Goal: Information Seeking & Learning: Learn about a topic

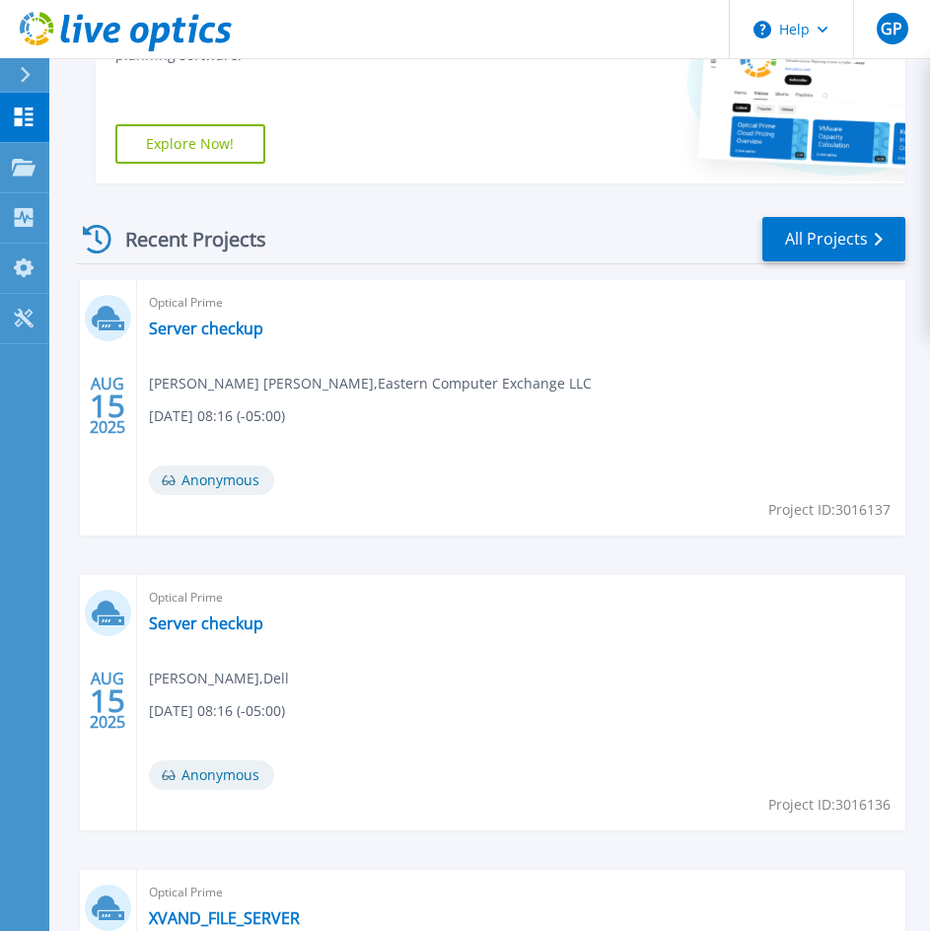
scroll to position [329, 0]
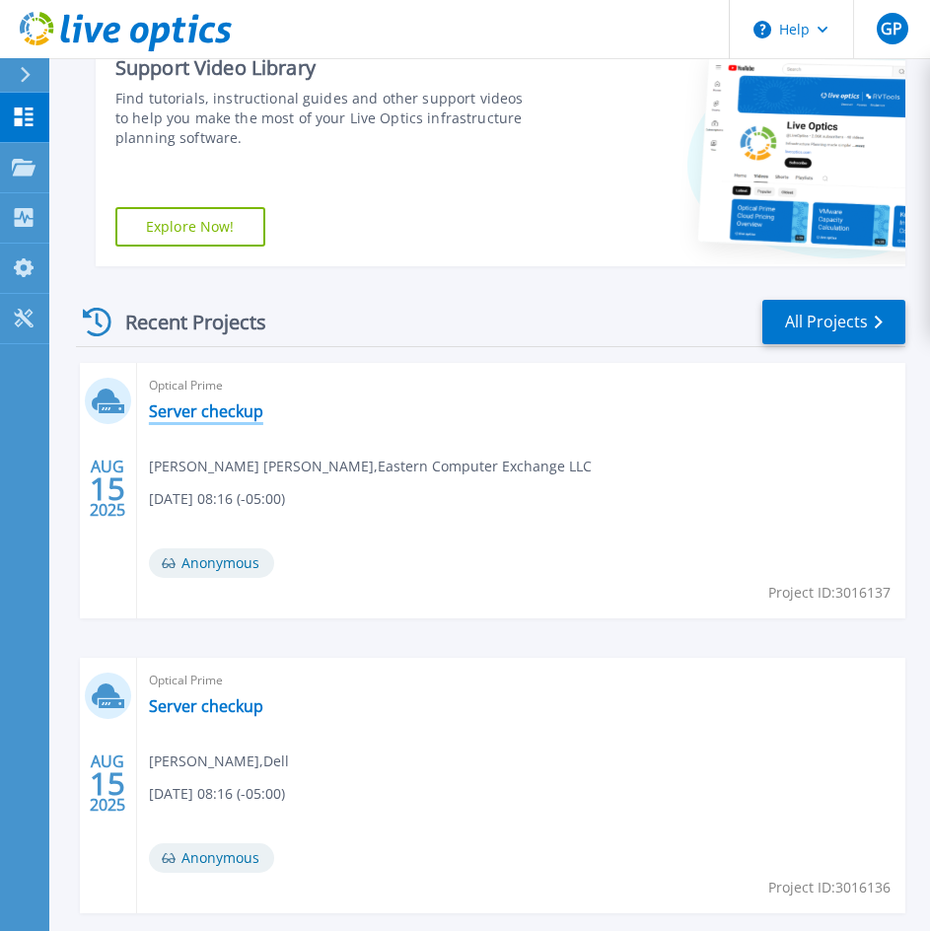
click at [239, 415] on link "Server checkup" at bounding box center [206, 411] width 114 height 20
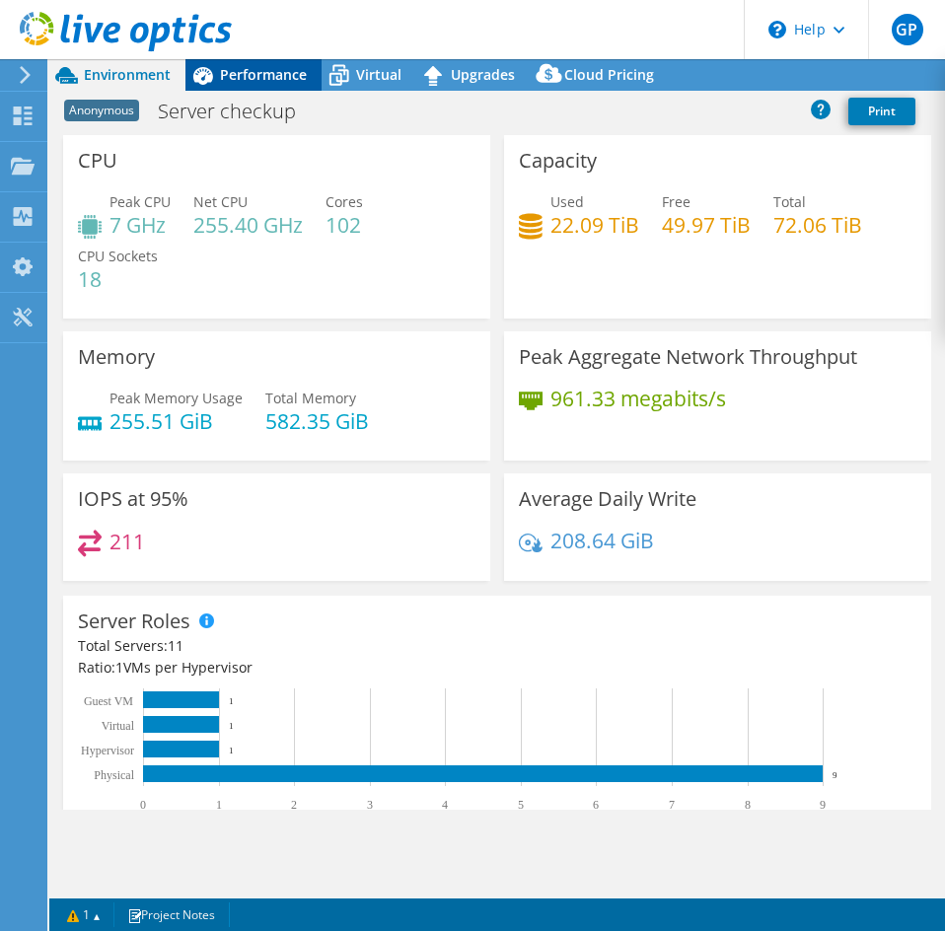
select select "USD"
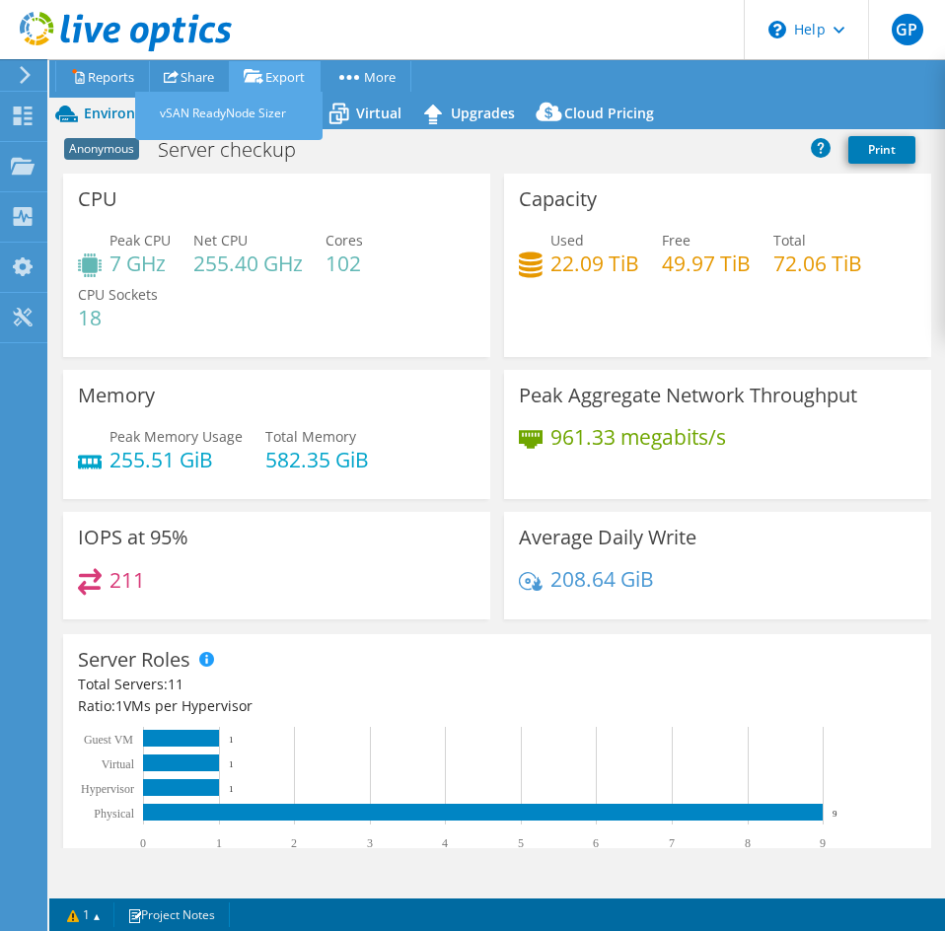
click at [247, 77] on div "Project Actions Project Actions Reports Share Export vSAN ReadyNode Sizer" at bounding box center [497, 94] width 896 height 69
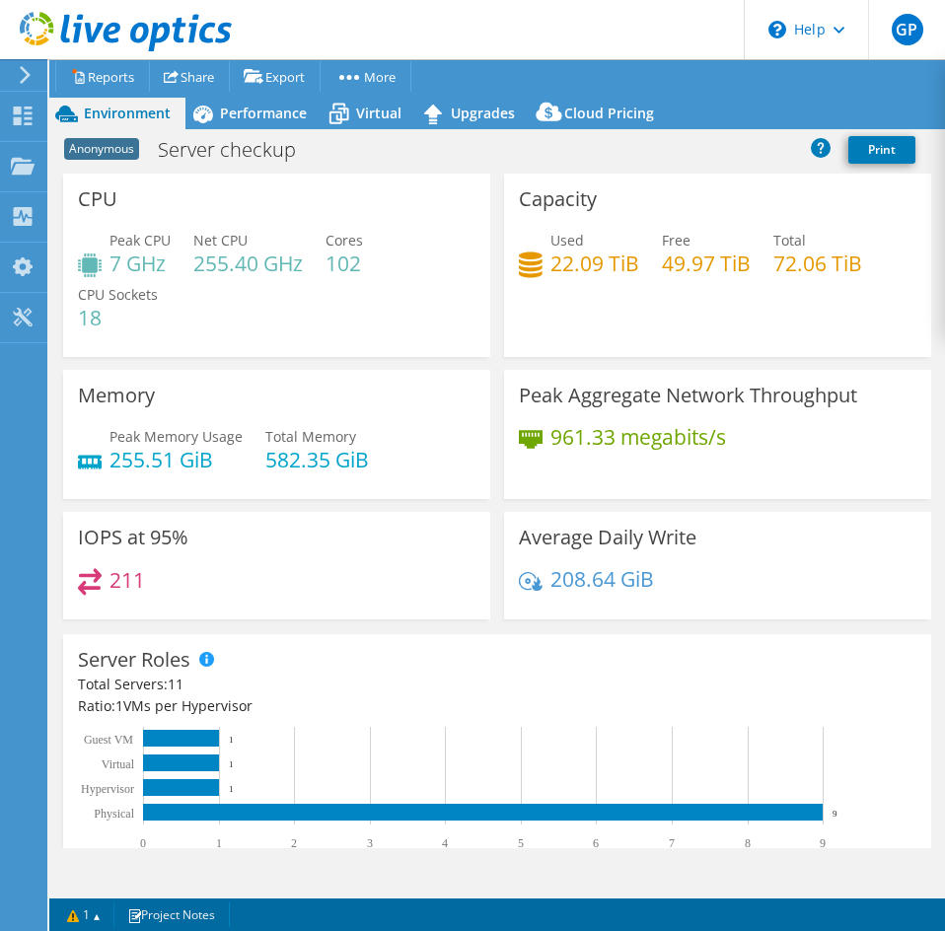
click at [344, 252] on h4 "102" at bounding box center [343, 263] width 37 height 22
click at [265, 99] on div "Project Actions Project Actions Reports Share Export vSAN ReadyNode Sizer" at bounding box center [497, 94] width 896 height 69
drag, startPoint x: 256, startPoint y: 103, endPoint x: 215, endPoint y: 103, distance: 41.4
click at [256, 103] on div "Performance" at bounding box center [253, 114] width 136 height 32
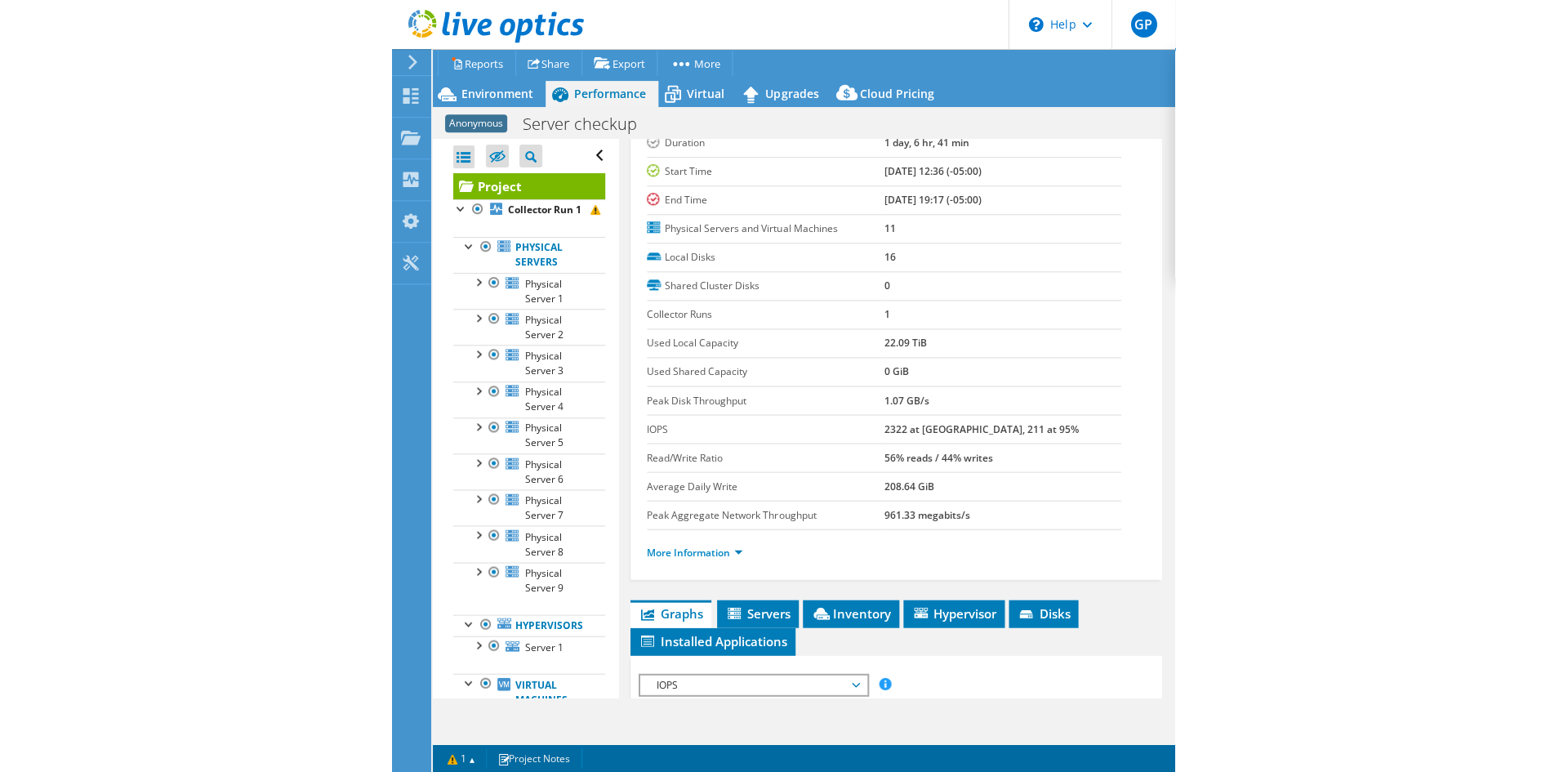
scroll to position [82, 0]
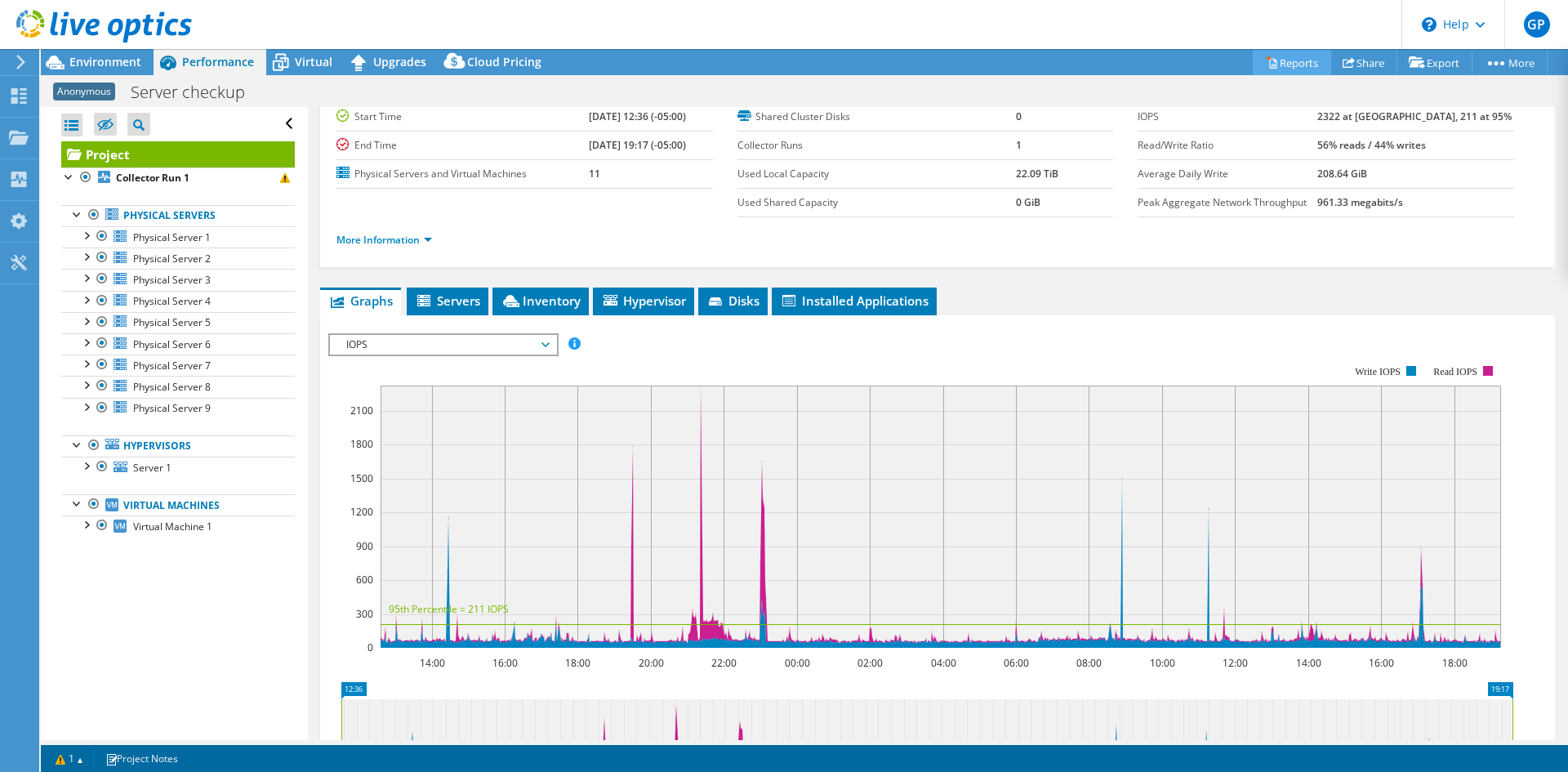
click at [782, 68] on link "Reports" at bounding box center [1291, 62] width 79 height 26
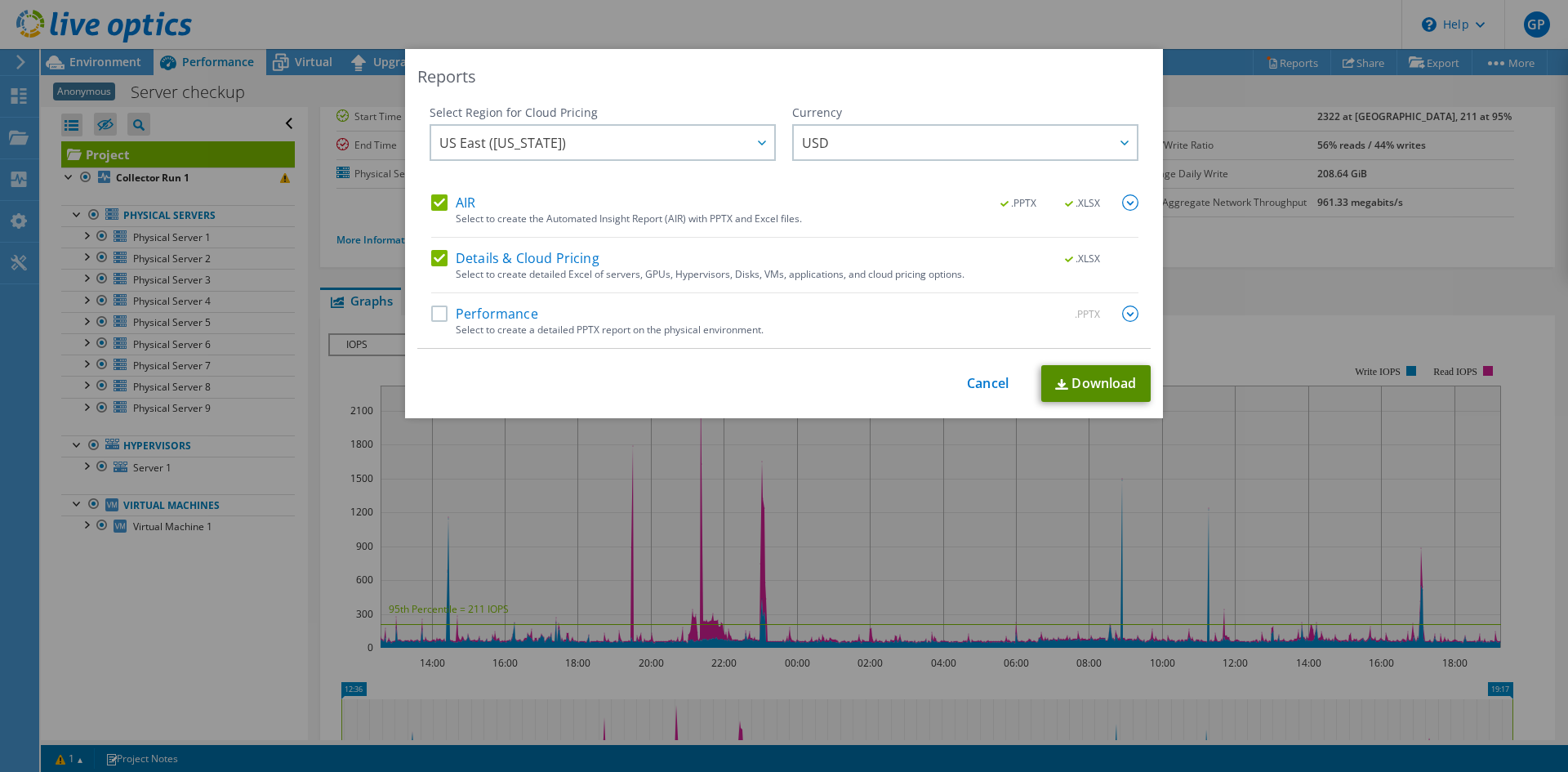
click at [782, 388] on link "Download" at bounding box center [1096, 384] width 109 height 36
click at [782, 385] on link "Cancel" at bounding box center [988, 384] width 41 height 16
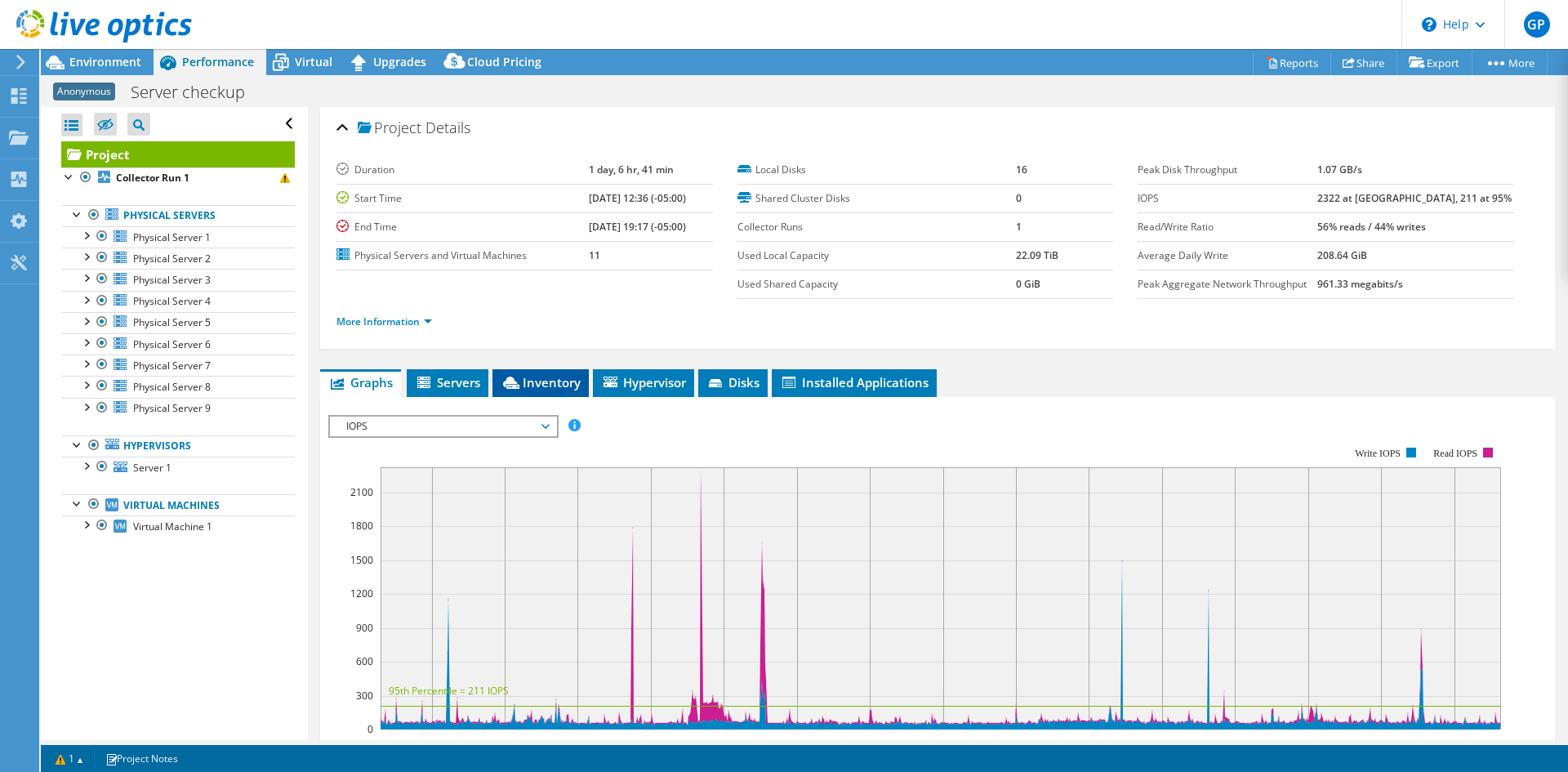
click at [551, 374] on span "Inventory" at bounding box center [541, 383] width 80 height 17
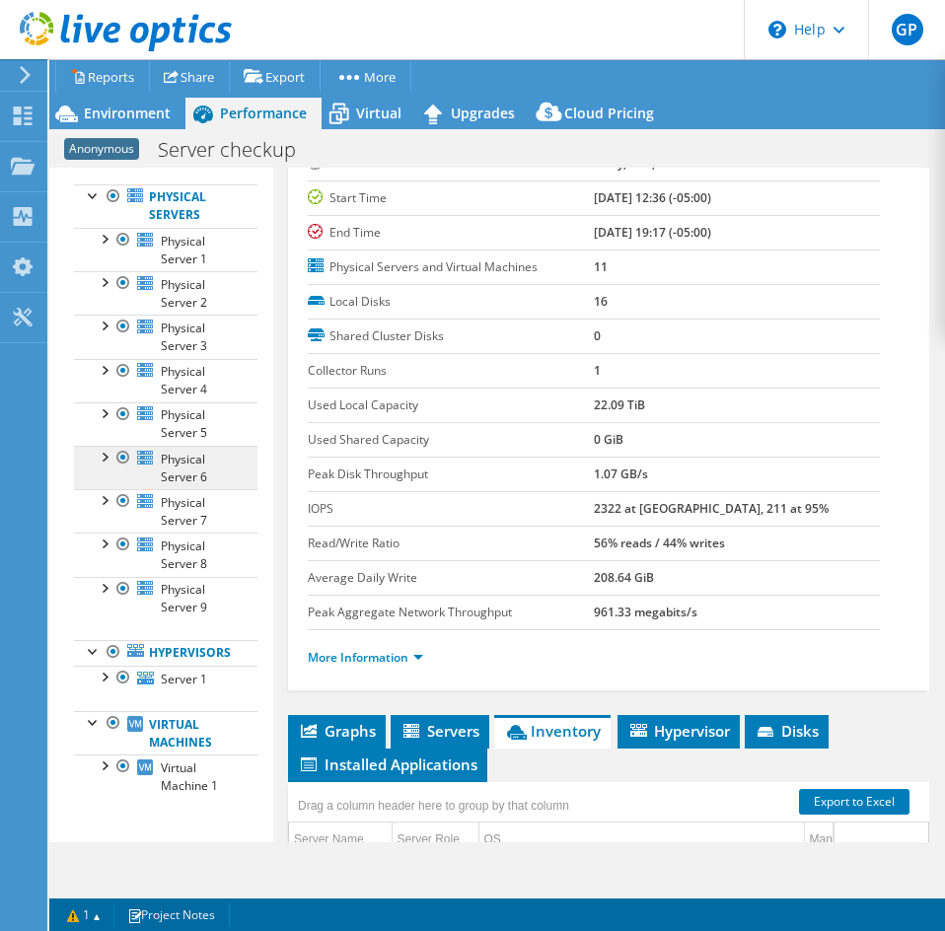
scroll to position [119, 0]
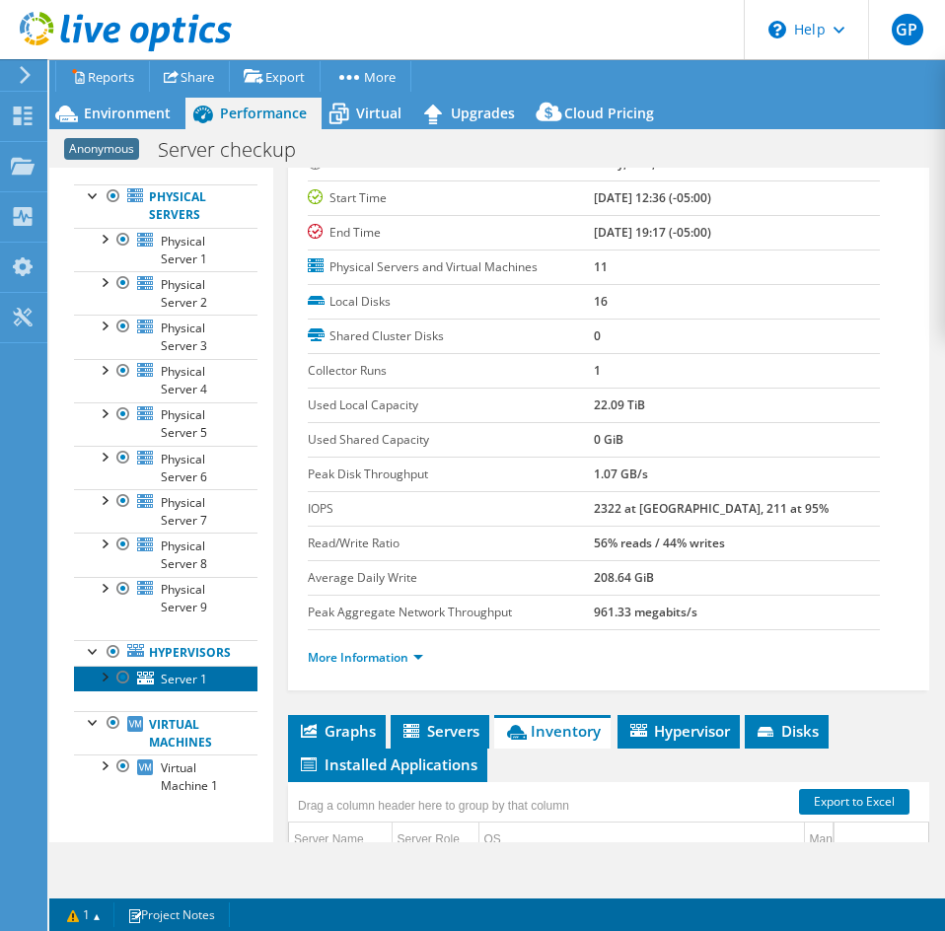
click at [195, 675] on span "Server 1" at bounding box center [184, 679] width 46 height 17
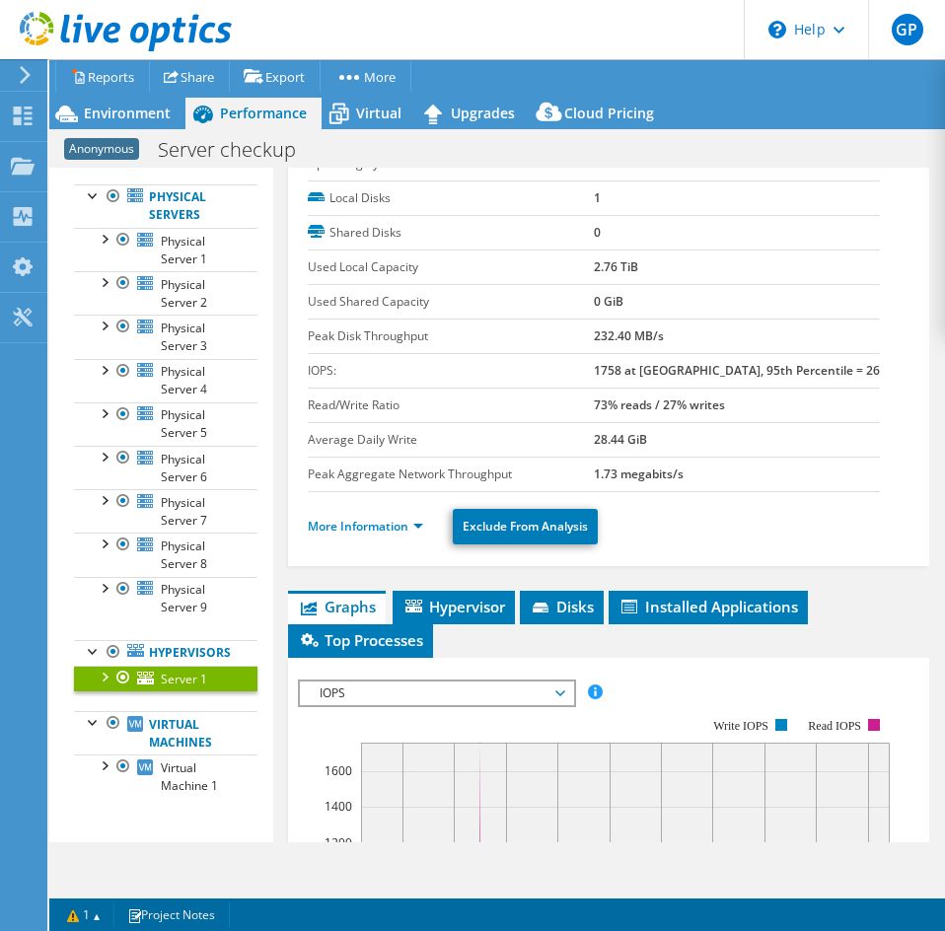
scroll to position [0, 0]
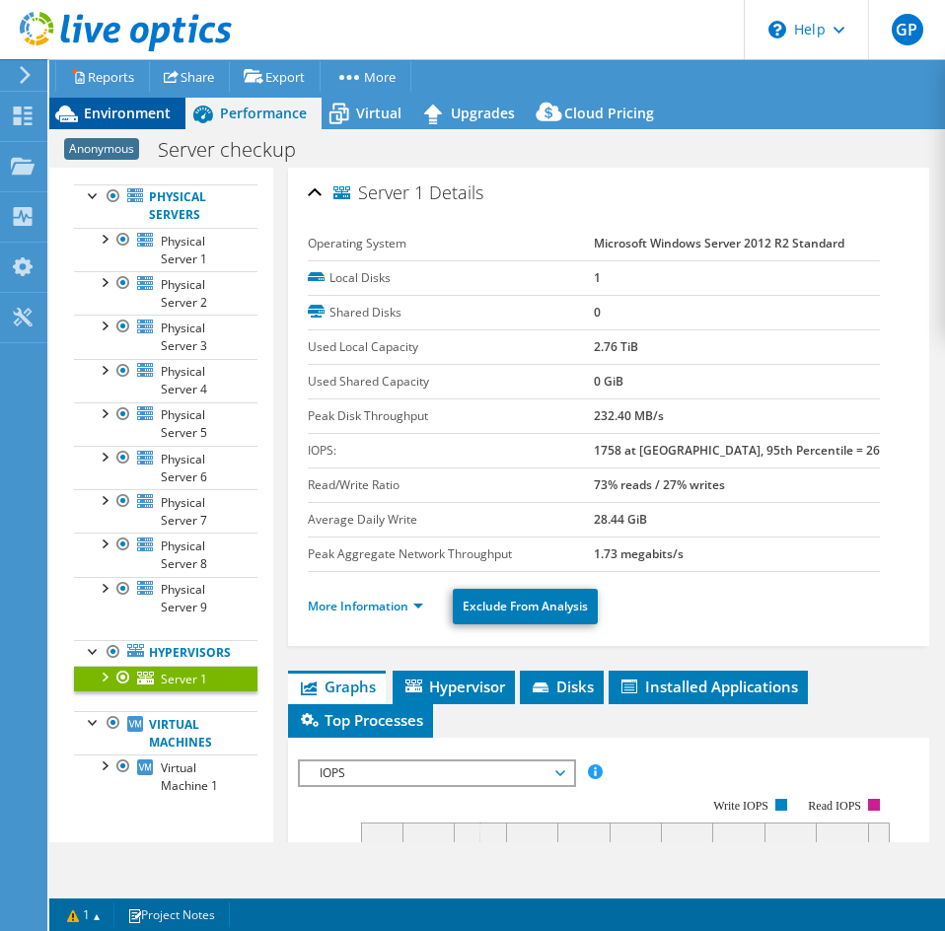
click at [121, 98] on div "Environment" at bounding box center [117, 114] width 136 height 32
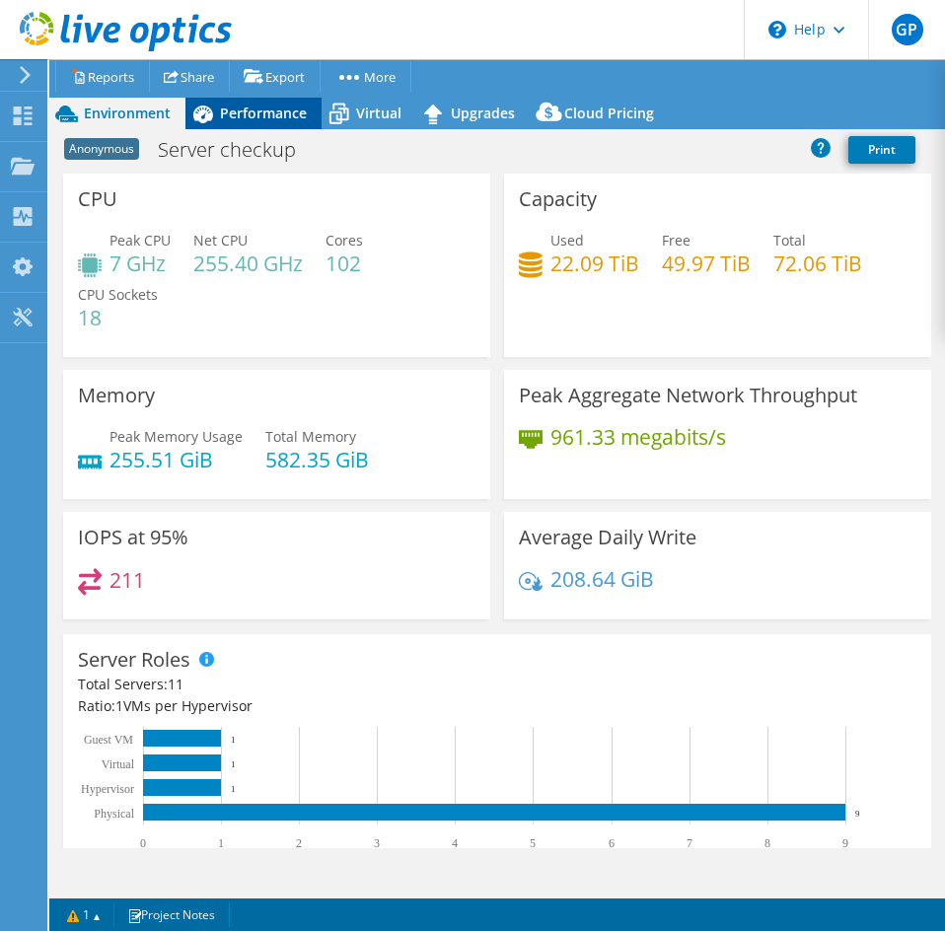
click at [236, 109] on span "Performance" at bounding box center [263, 113] width 87 height 19
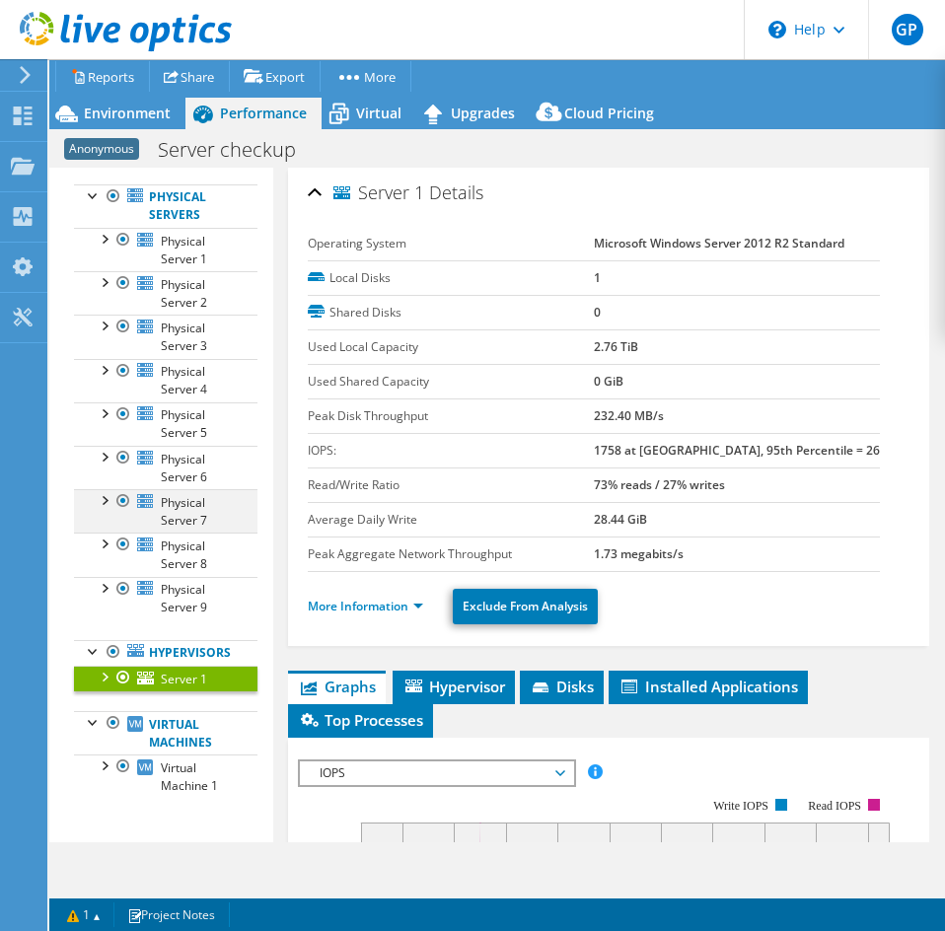
click at [124, 499] on div at bounding box center [123, 501] width 20 height 24
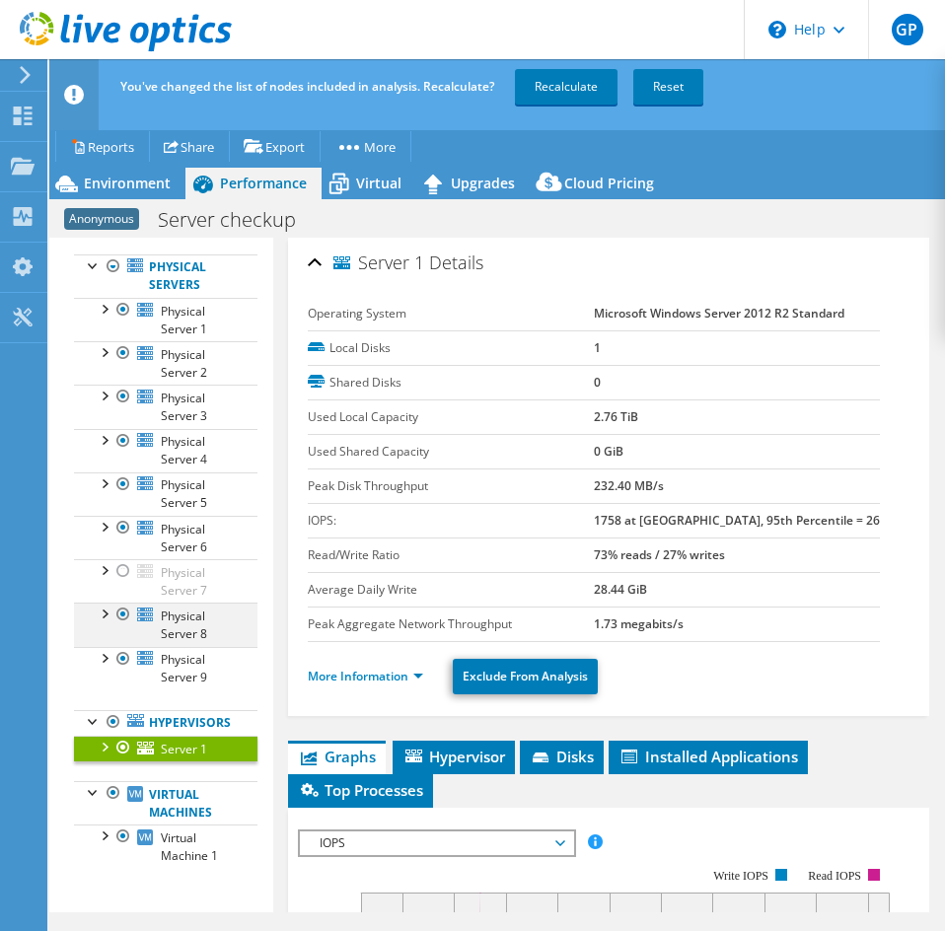
click at [123, 612] on div at bounding box center [123, 615] width 20 height 24
click at [131, 658] on div at bounding box center [123, 659] width 20 height 24
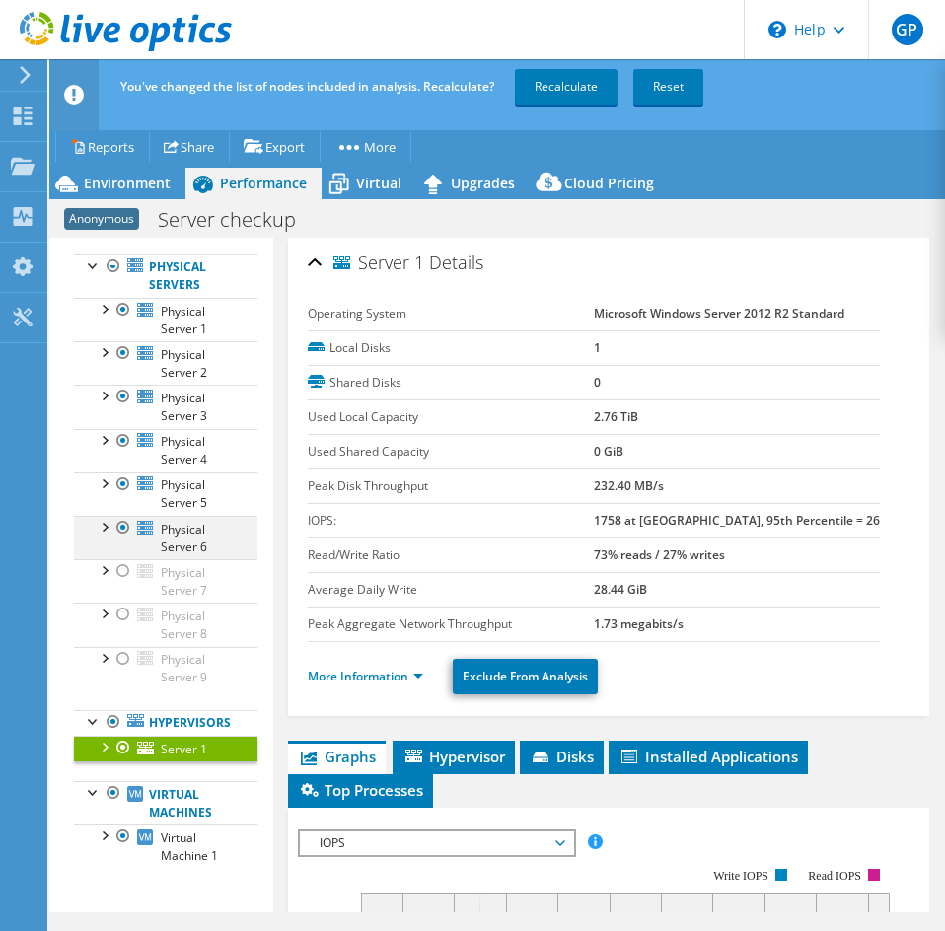
click at [122, 527] on div at bounding box center [123, 528] width 20 height 24
click at [585, 97] on link "Recalculate" at bounding box center [566, 87] width 103 height 36
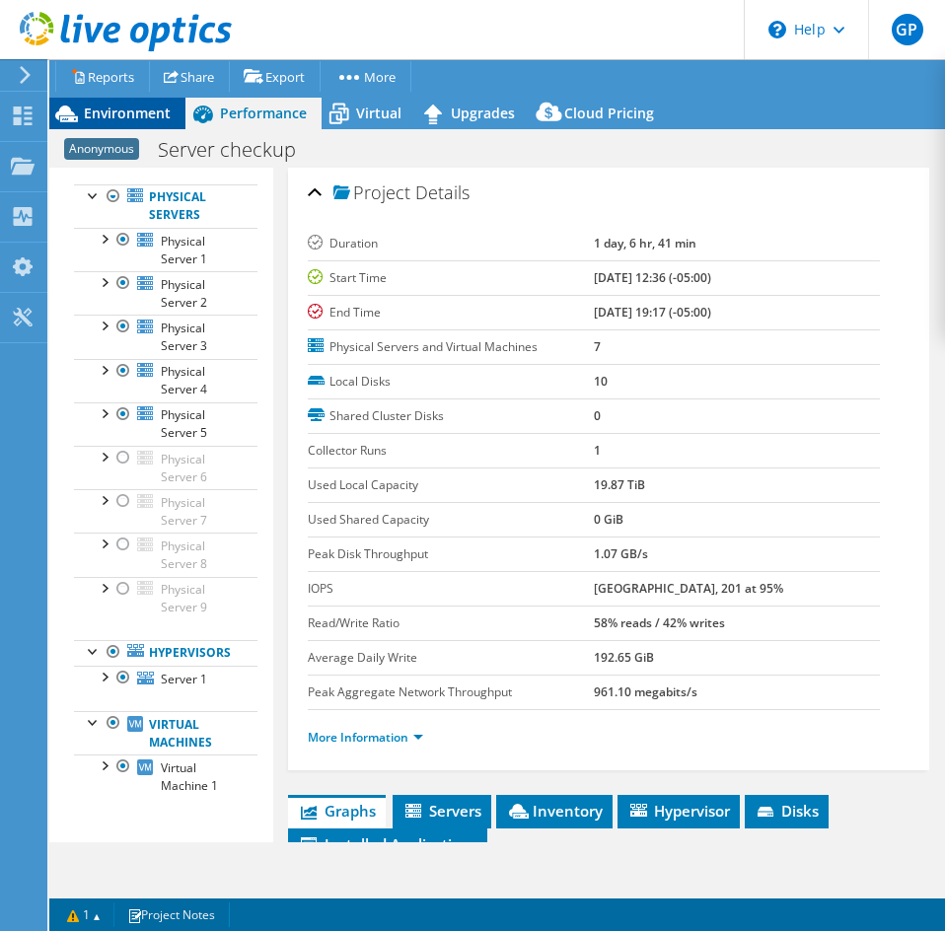
click at [116, 109] on span "Environment" at bounding box center [127, 113] width 87 height 19
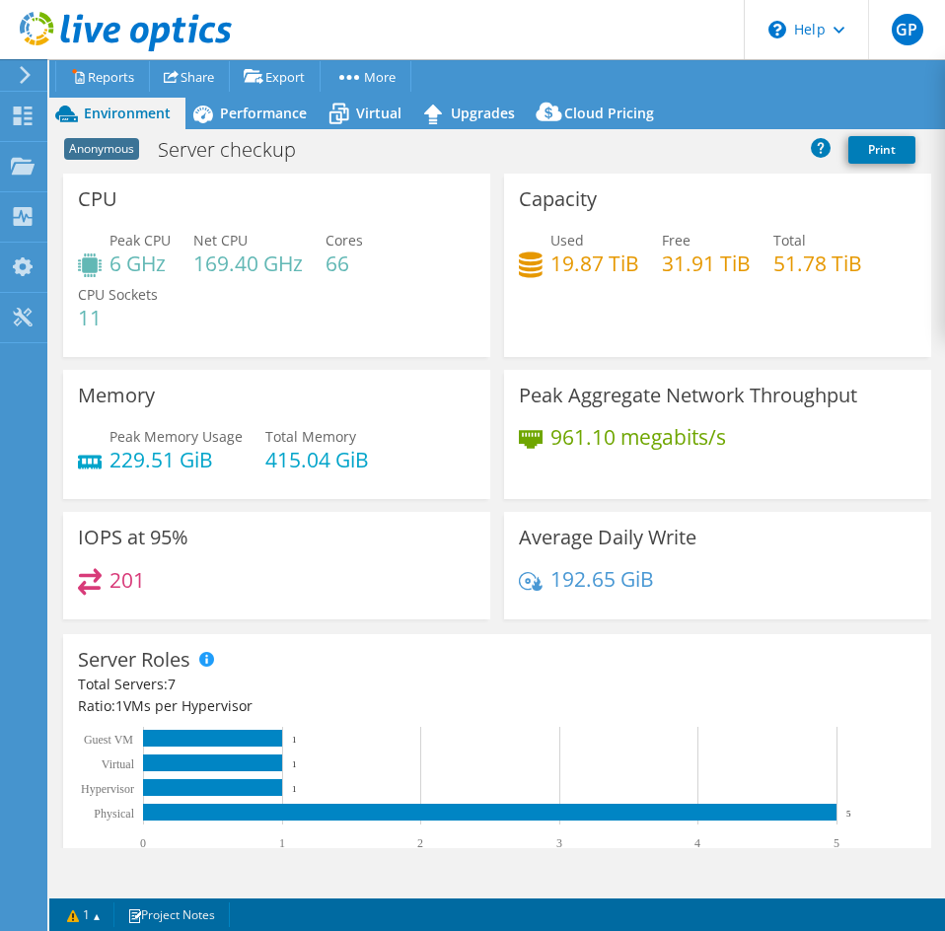
click at [376, 328] on div "Peak CPU 6 GHz Net CPU 169.40 GHz Cores 66 CPU Sockets 11" at bounding box center [276, 289] width 397 height 118
click at [270, 139] on h1 "Server checkup" at bounding box center [238, 150] width 178 height 22
click at [274, 126] on div "Performance" at bounding box center [253, 114] width 136 height 32
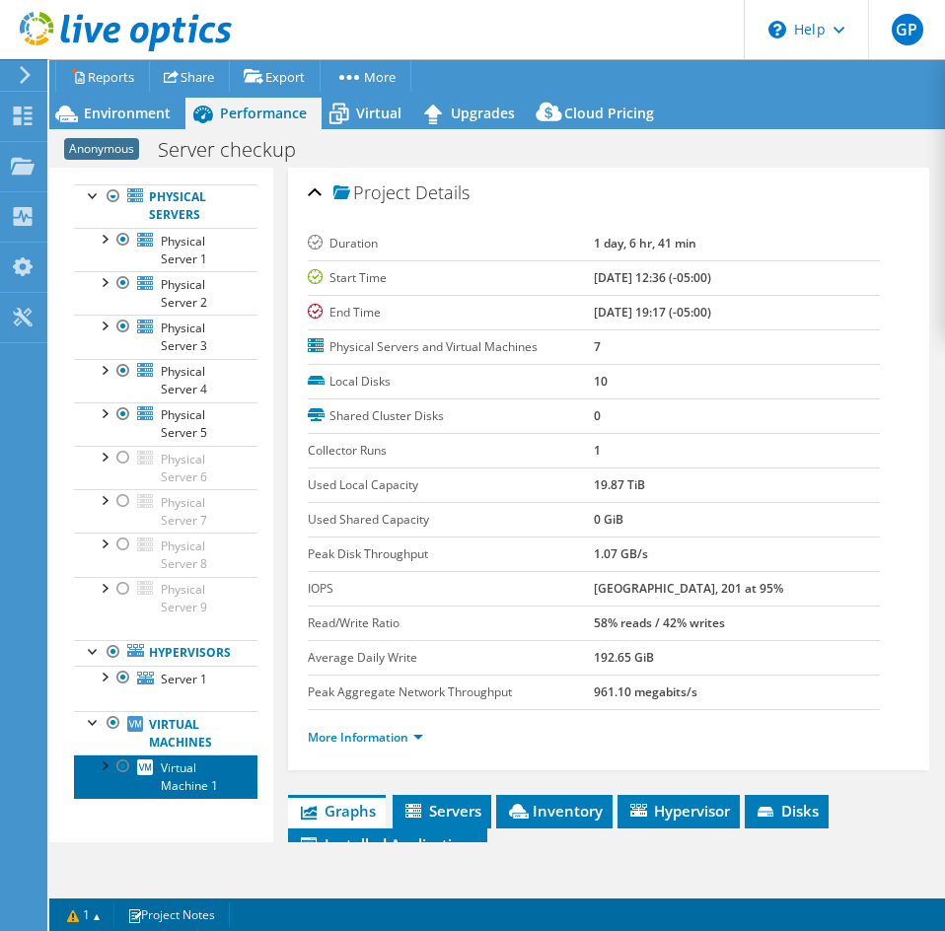
click at [172, 761] on span "Virtual Machine 1" at bounding box center [189, 776] width 57 height 35
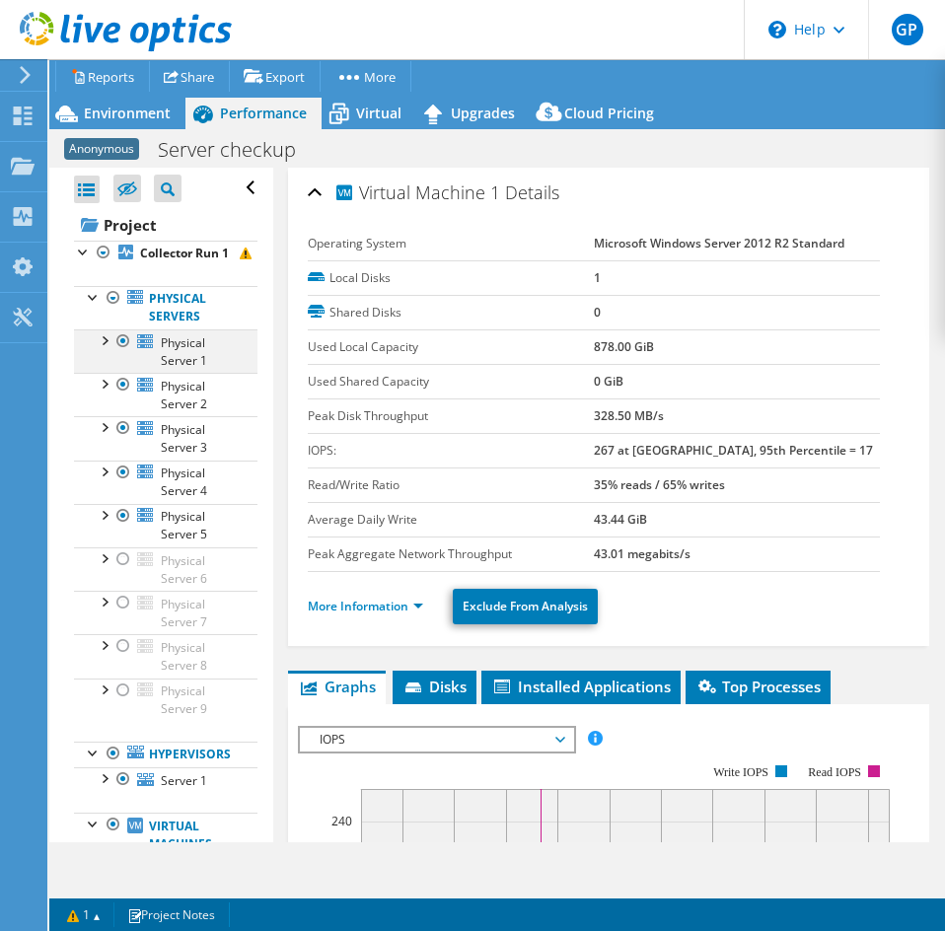
click at [127, 353] on div at bounding box center [123, 341] width 20 height 24
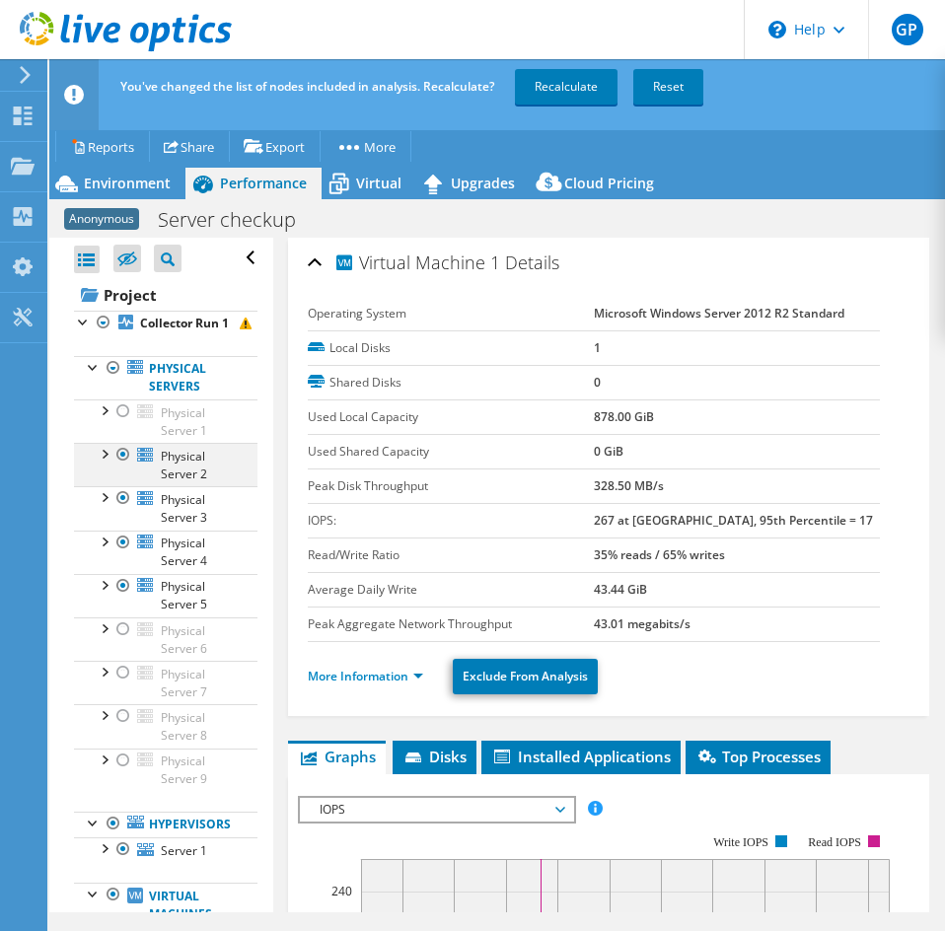
click at [119, 467] on div at bounding box center [123, 455] width 20 height 24
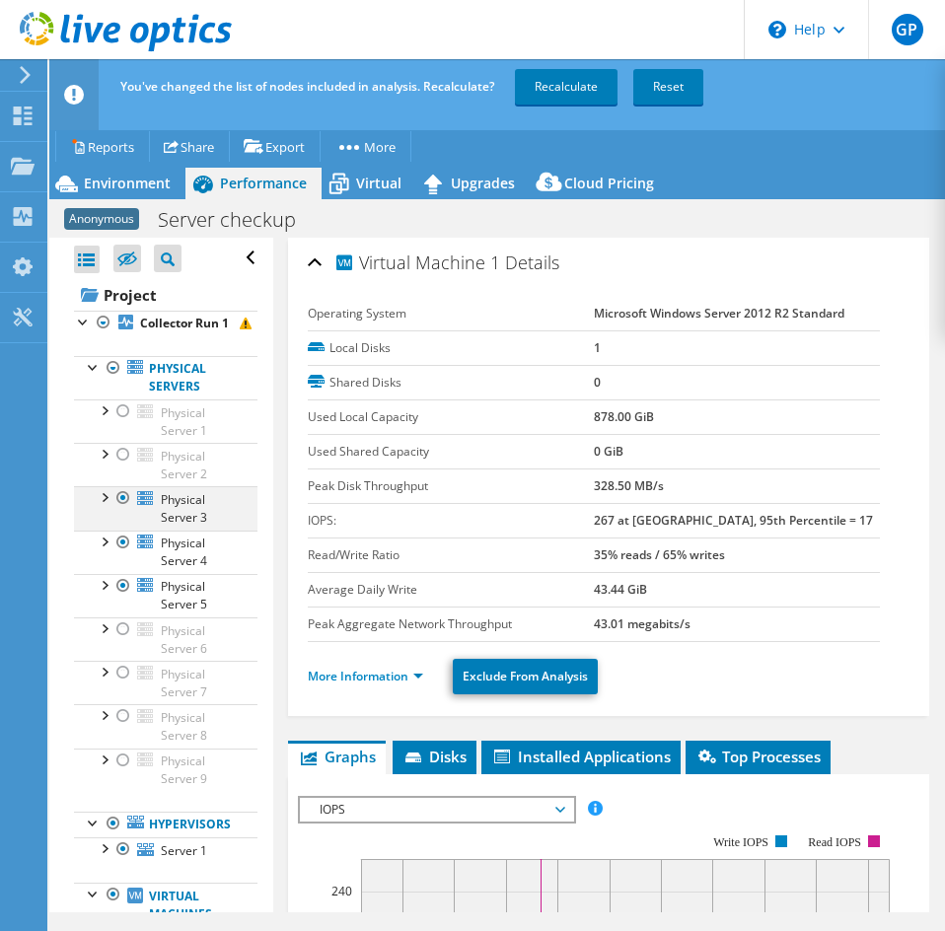
click at [123, 510] on div at bounding box center [123, 498] width 20 height 24
click at [130, 554] on div at bounding box center [123, 543] width 20 height 24
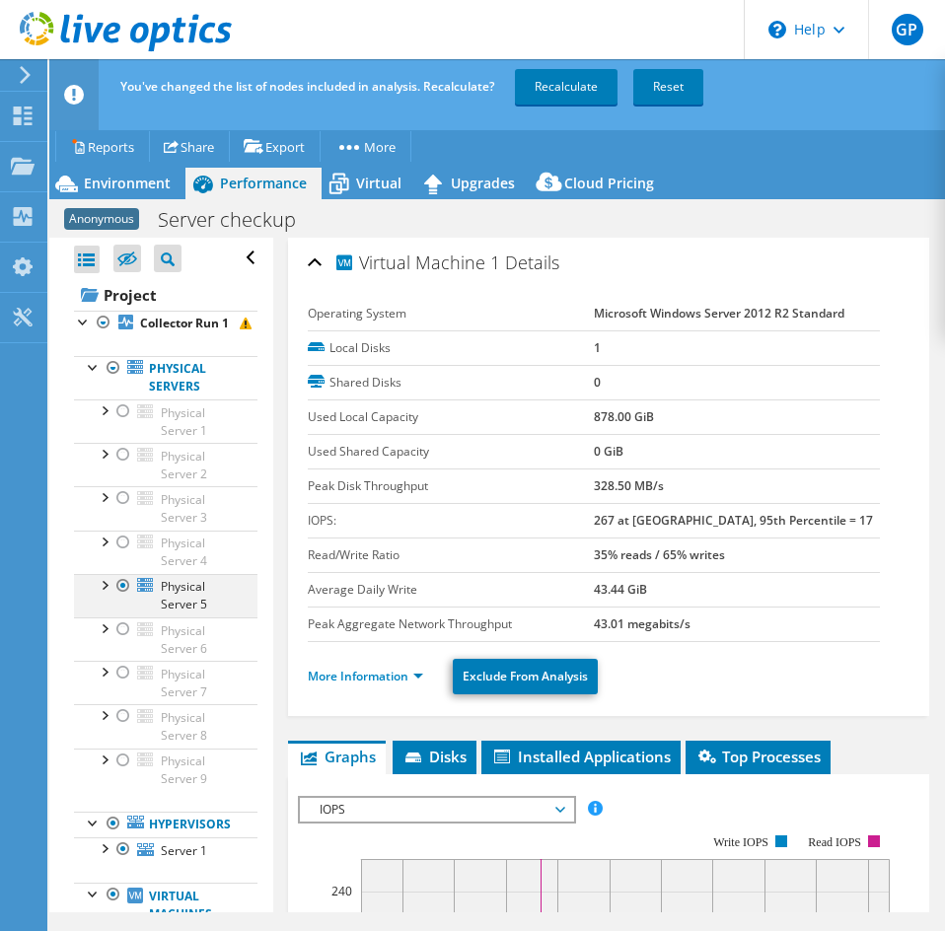
click at [124, 598] on div at bounding box center [123, 586] width 20 height 24
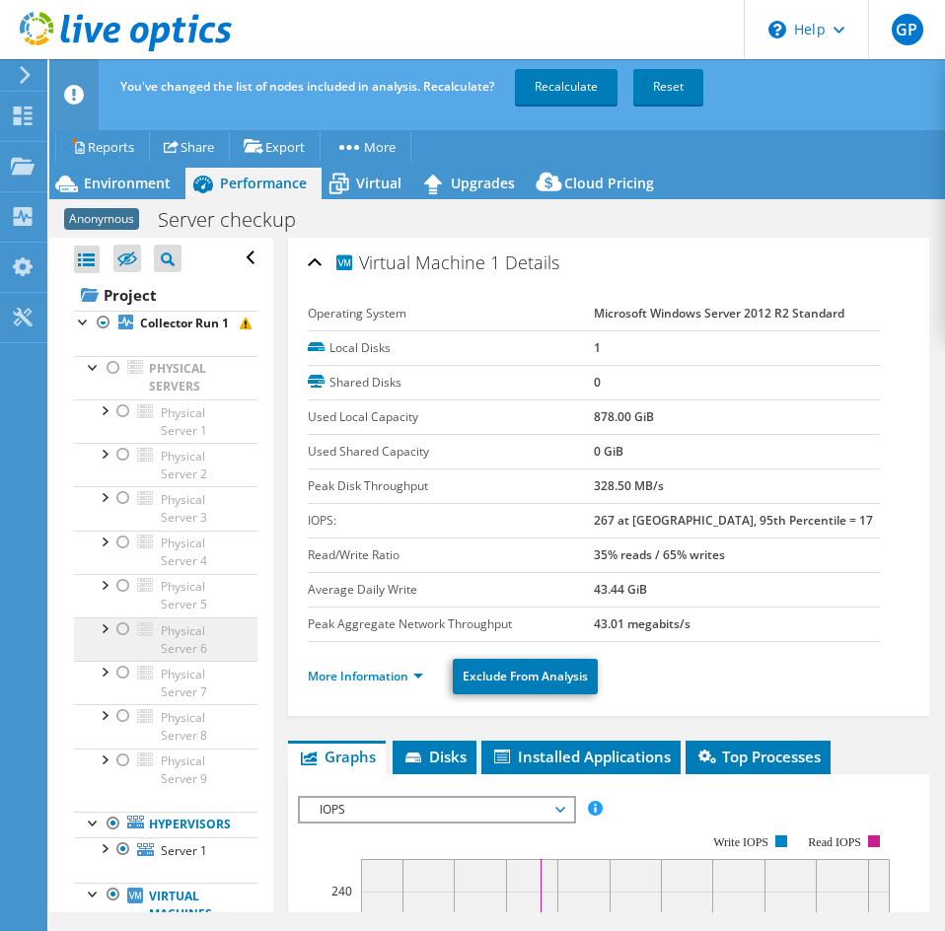
drag, startPoint x: 123, startPoint y: 647, endPoint x: 105, endPoint y: 664, distance: 25.1
click at [122, 641] on div at bounding box center [123, 629] width 20 height 24
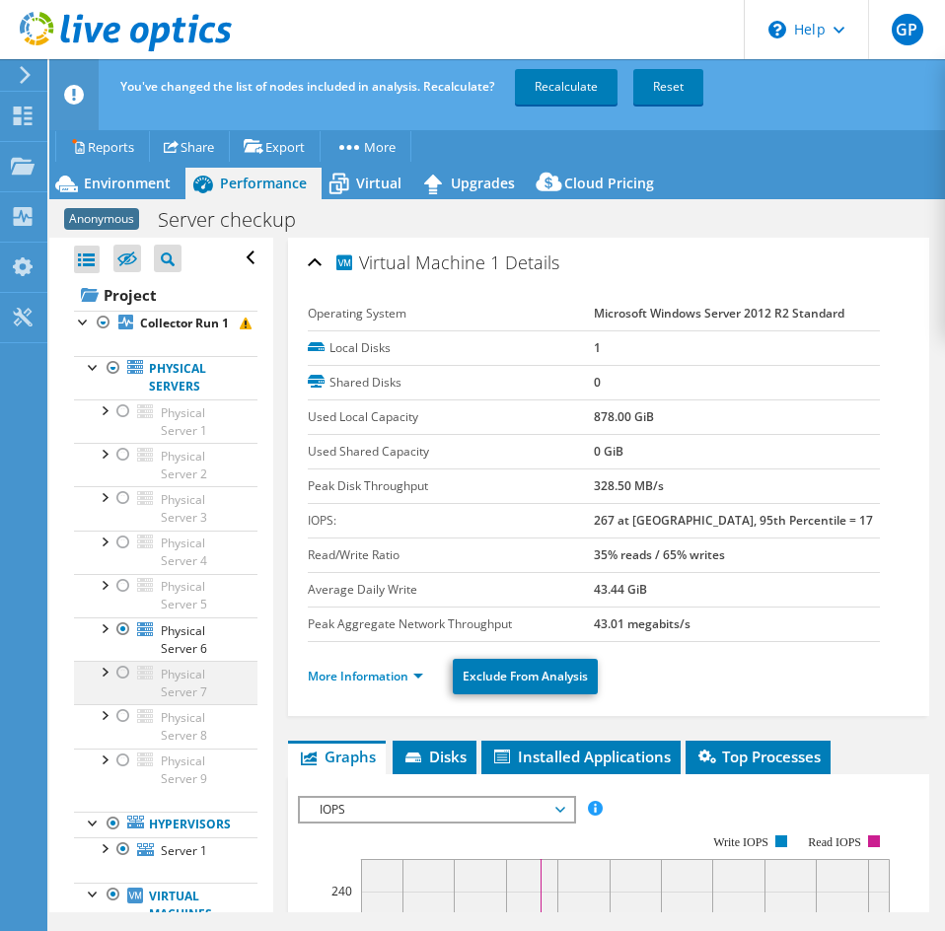
click at [114, 685] on div at bounding box center [123, 673] width 20 height 24
drag, startPoint x: 117, startPoint y: 734, endPoint x: 135, endPoint y: 726, distance: 19.4
click at [118, 728] on div at bounding box center [123, 716] width 20 height 24
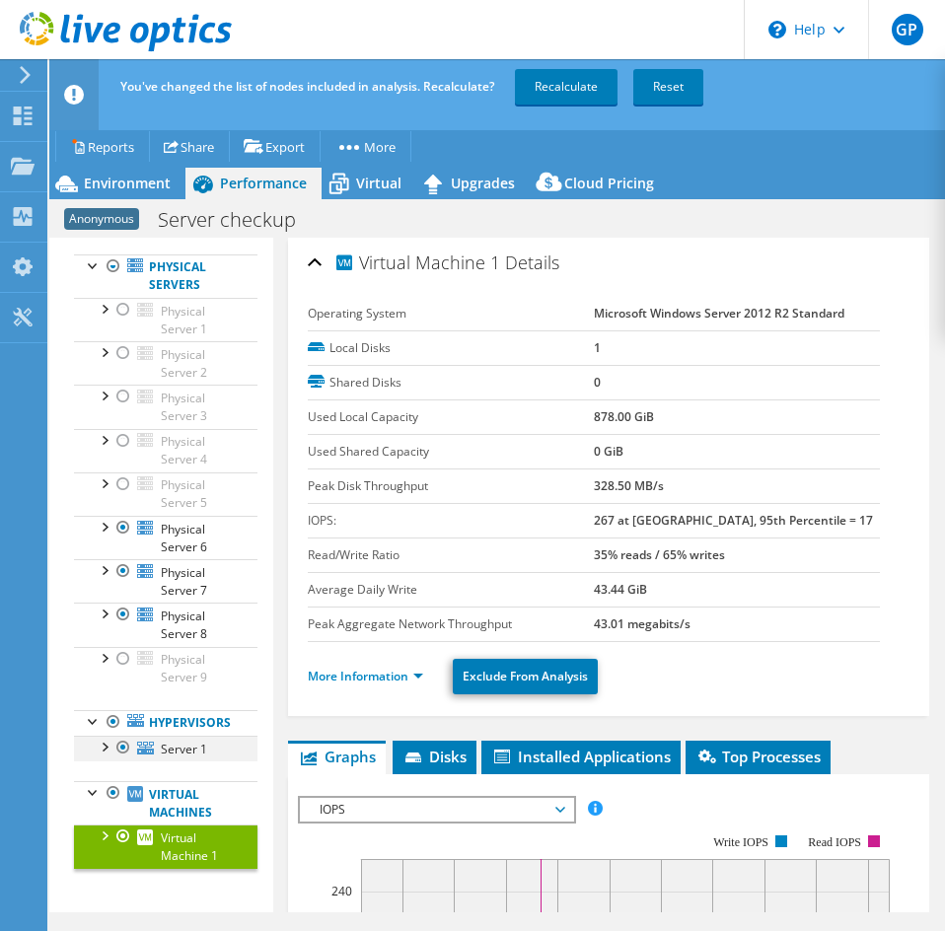
click at [126, 748] on div at bounding box center [123, 748] width 20 height 24
click at [124, 843] on div at bounding box center [123, 837] width 20 height 24
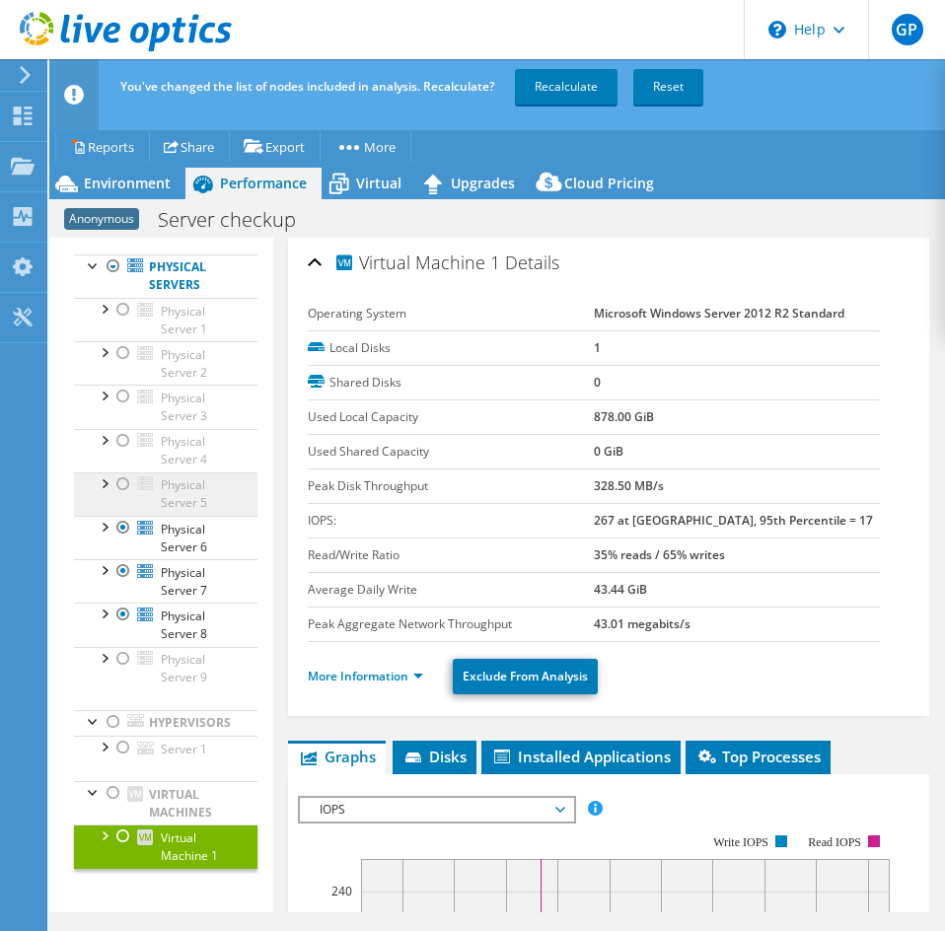
scroll to position [0, 0]
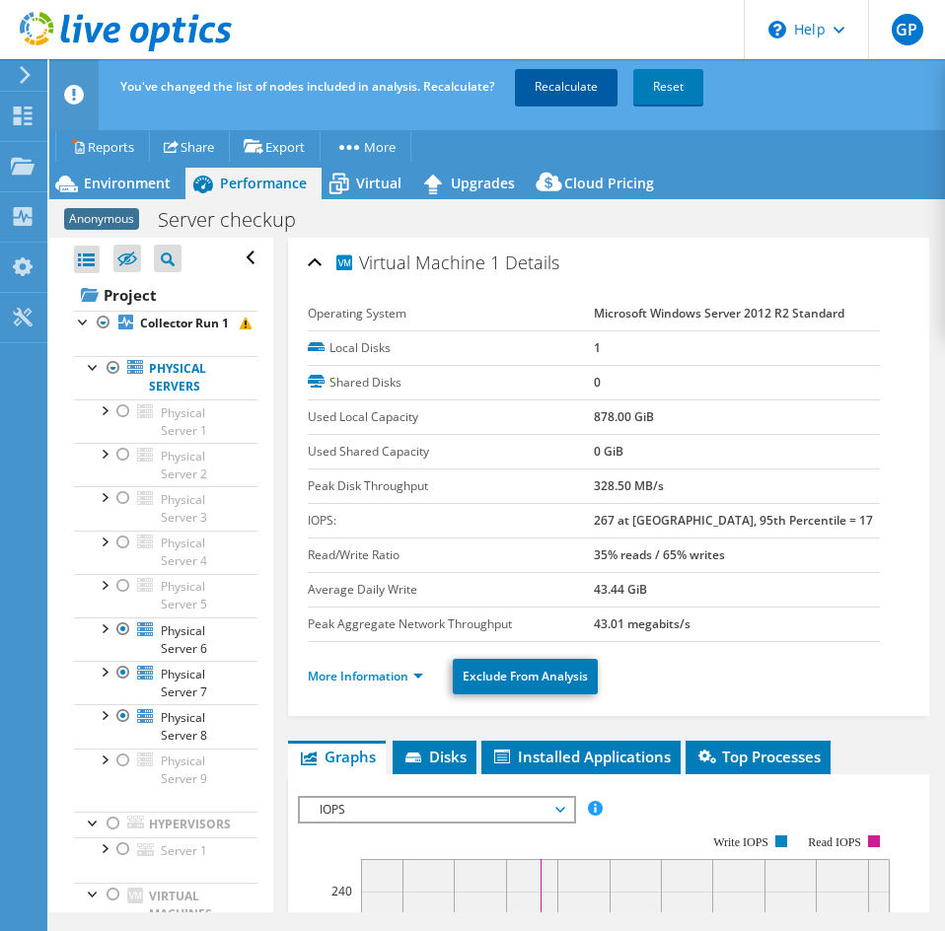
click at [541, 88] on link "Recalculate" at bounding box center [566, 87] width 103 height 36
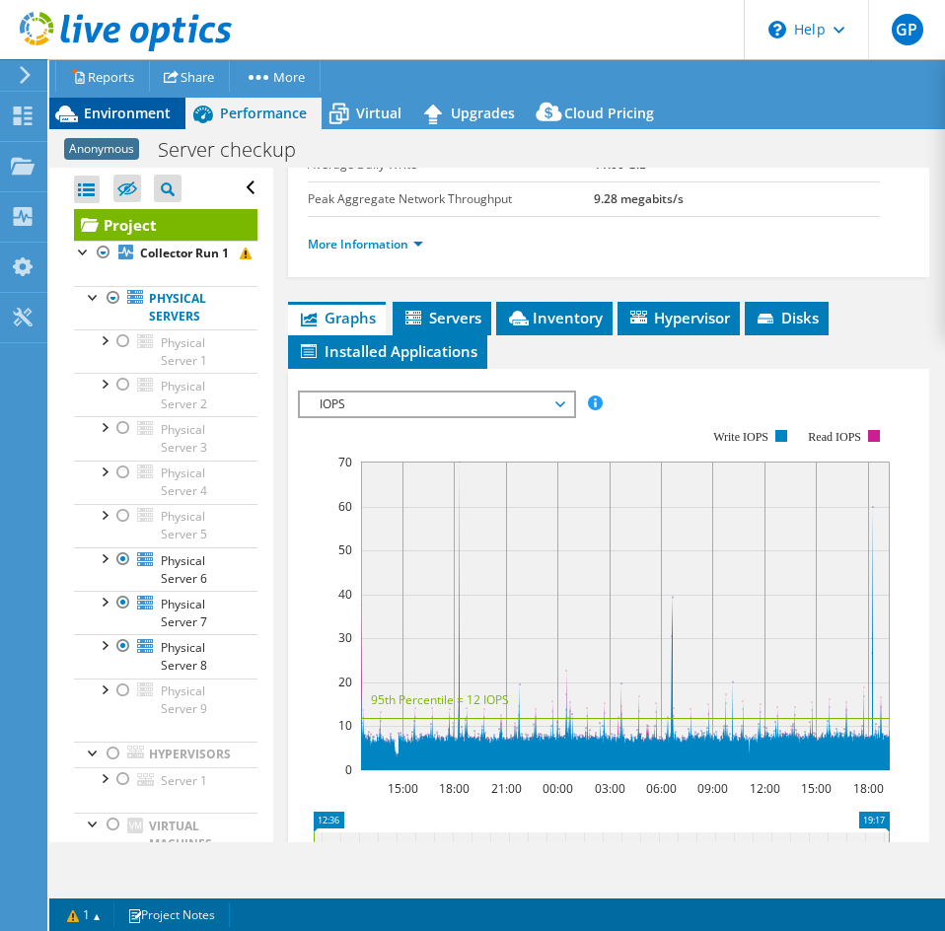
click at [90, 106] on span "Environment" at bounding box center [127, 113] width 87 height 19
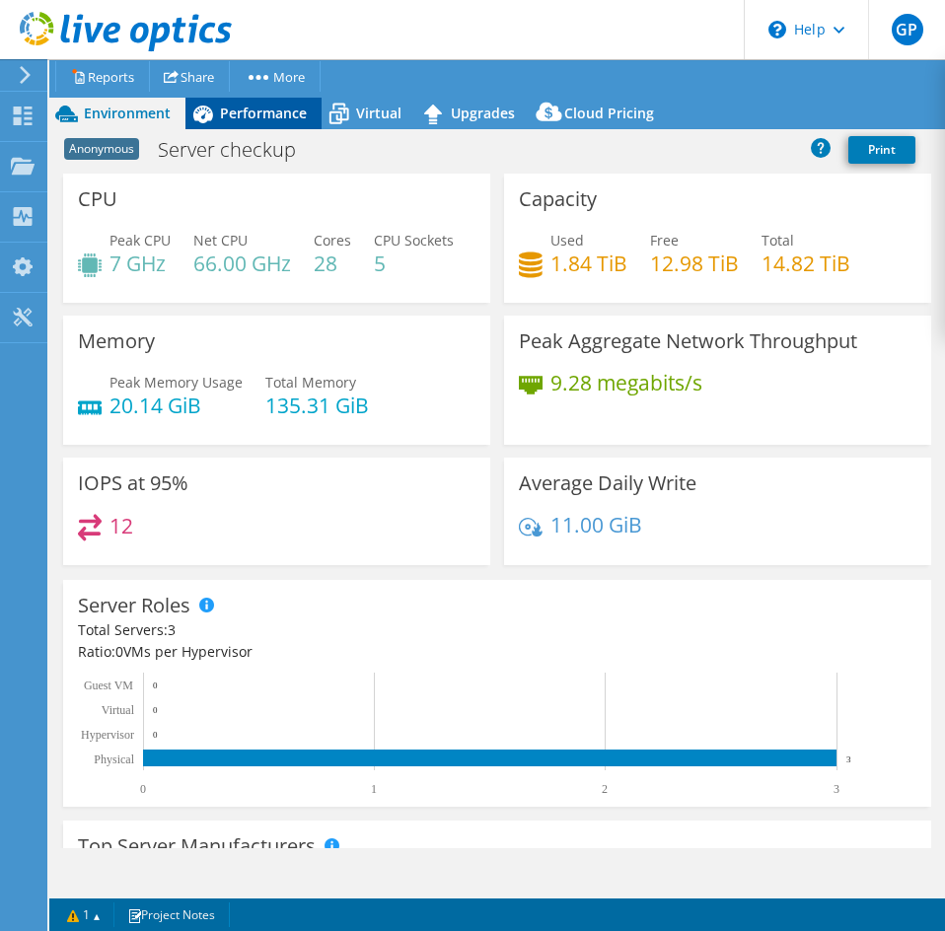
click at [217, 108] on icon at bounding box center [202, 114] width 35 height 35
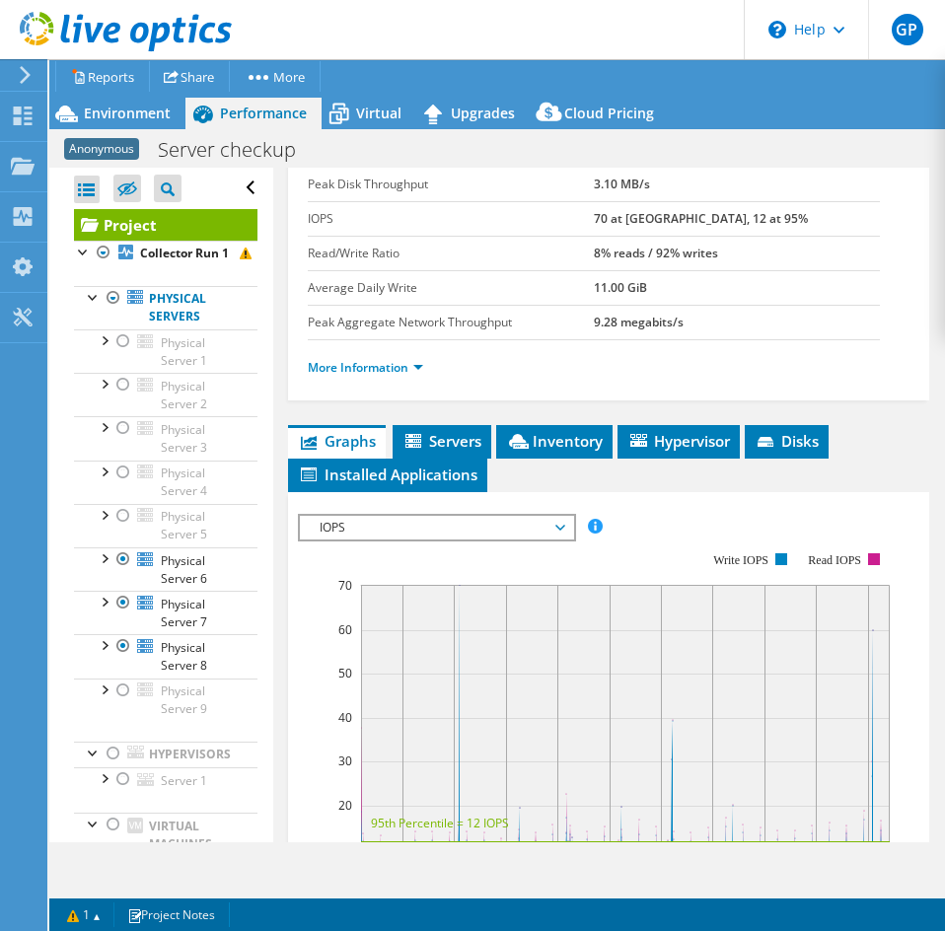
scroll to position [99, 0]
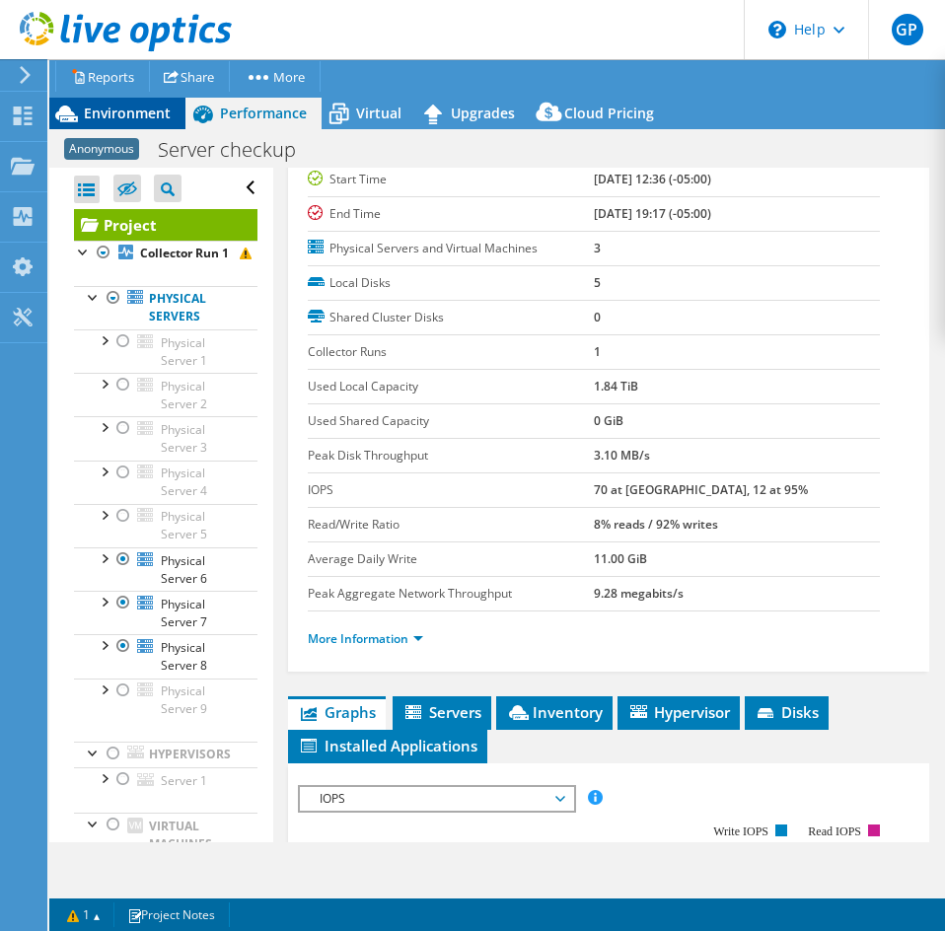
click at [95, 99] on div "Environment" at bounding box center [117, 114] width 136 height 32
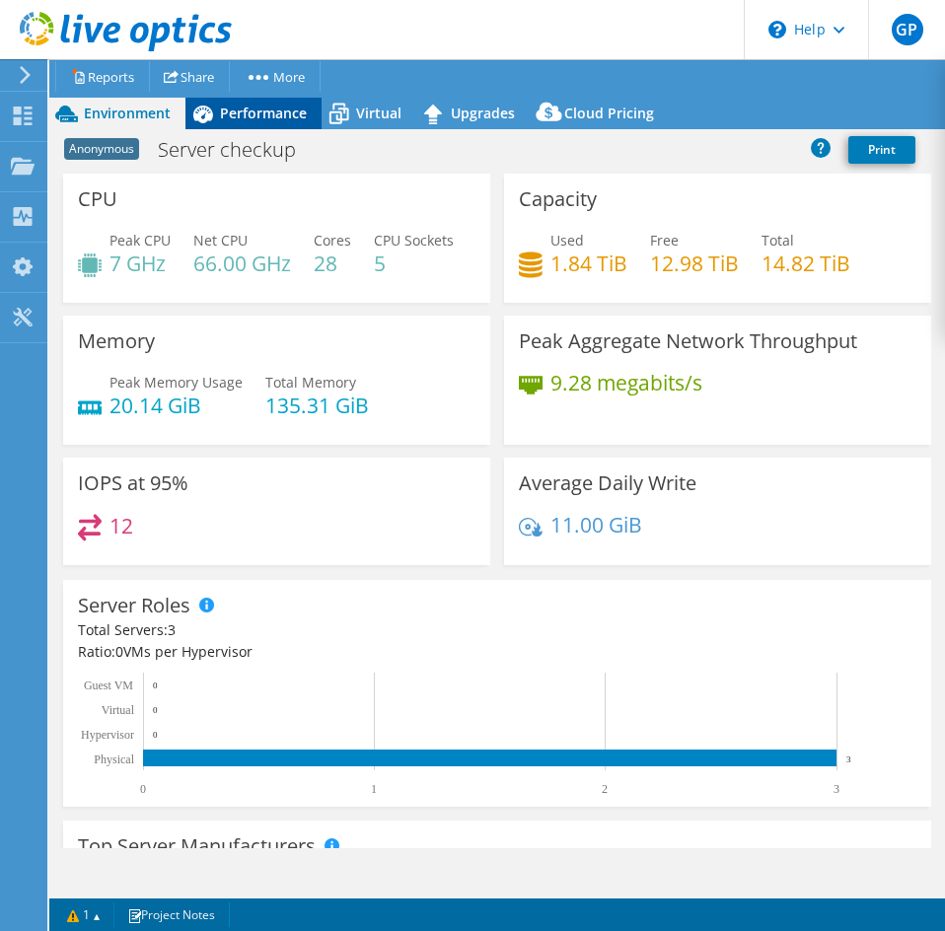
click at [218, 123] on icon at bounding box center [202, 114] width 35 height 35
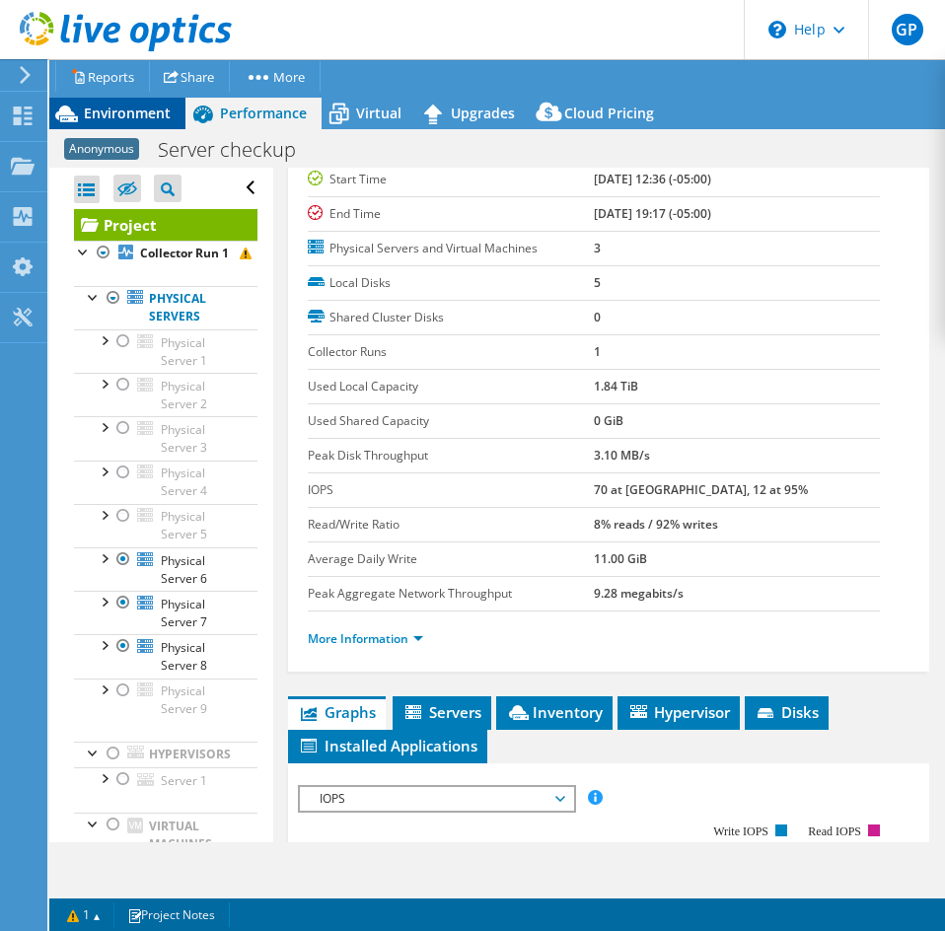
click at [153, 114] on span "Environment" at bounding box center [127, 113] width 87 height 19
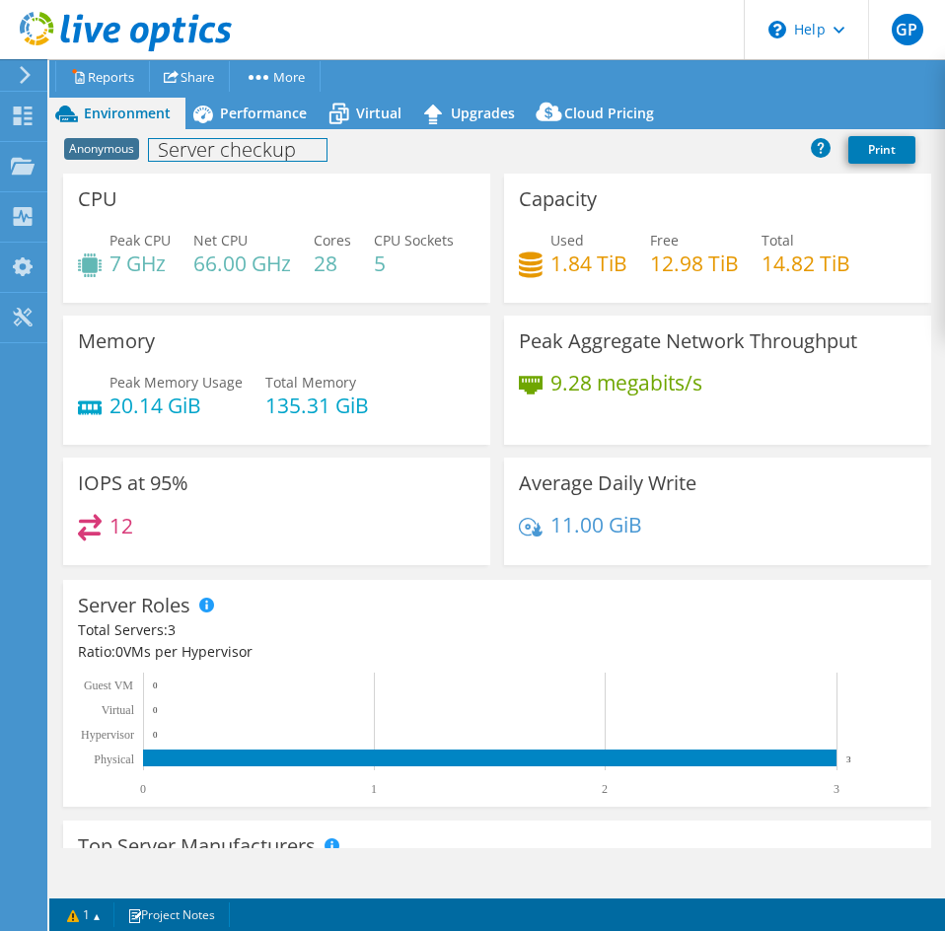
click at [252, 132] on div "Anonymous Server checkup Print" at bounding box center [497, 149] width 896 height 36
click at [251, 115] on span "Performance" at bounding box center [263, 113] width 87 height 19
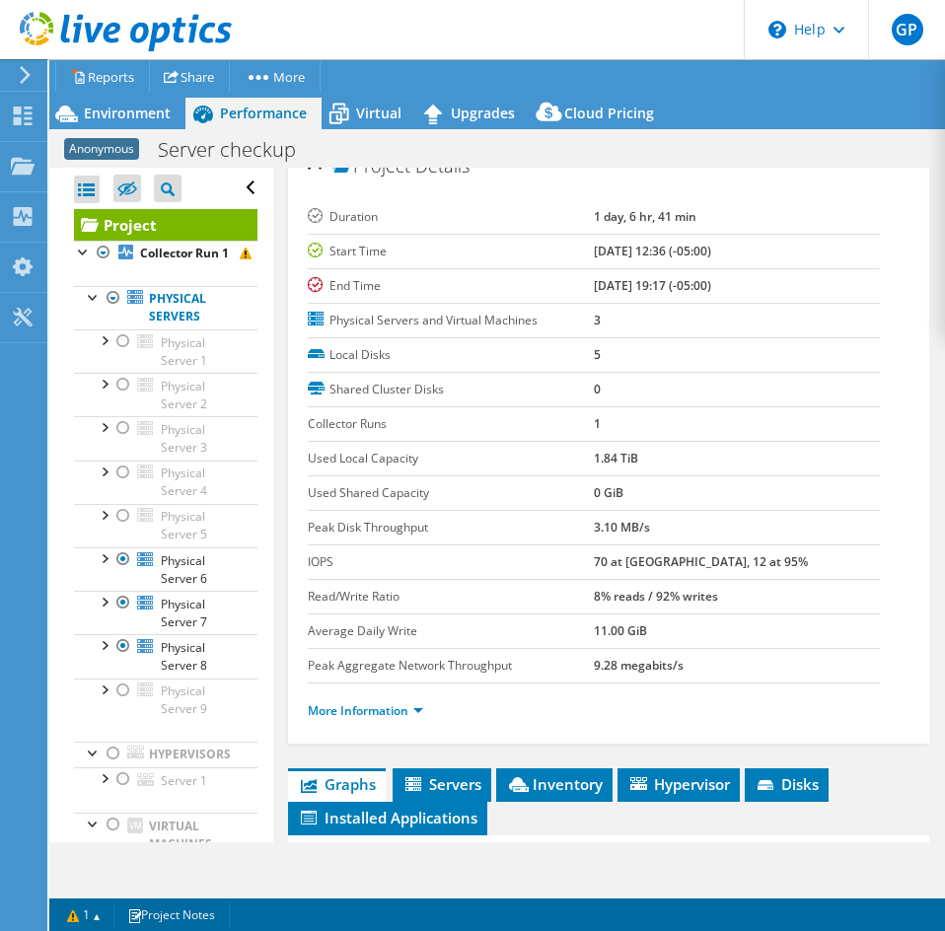
scroll to position [0, 0]
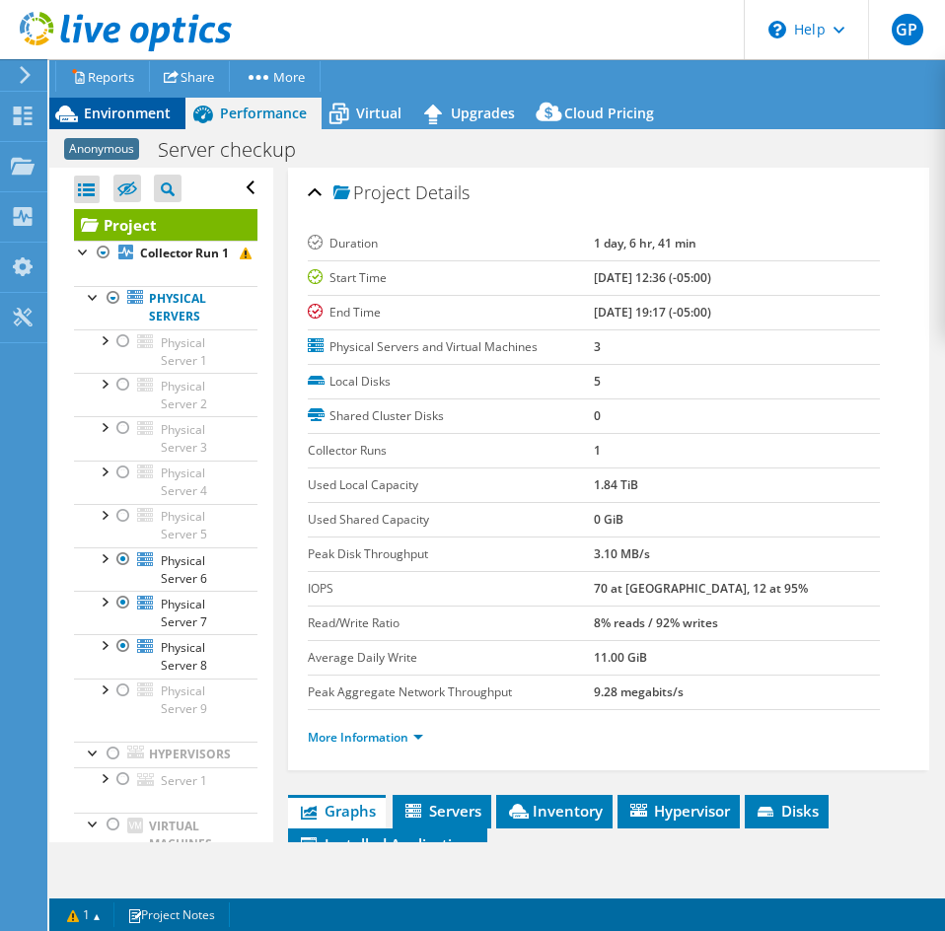
click at [123, 104] on span "Environment" at bounding box center [127, 113] width 87 height 19
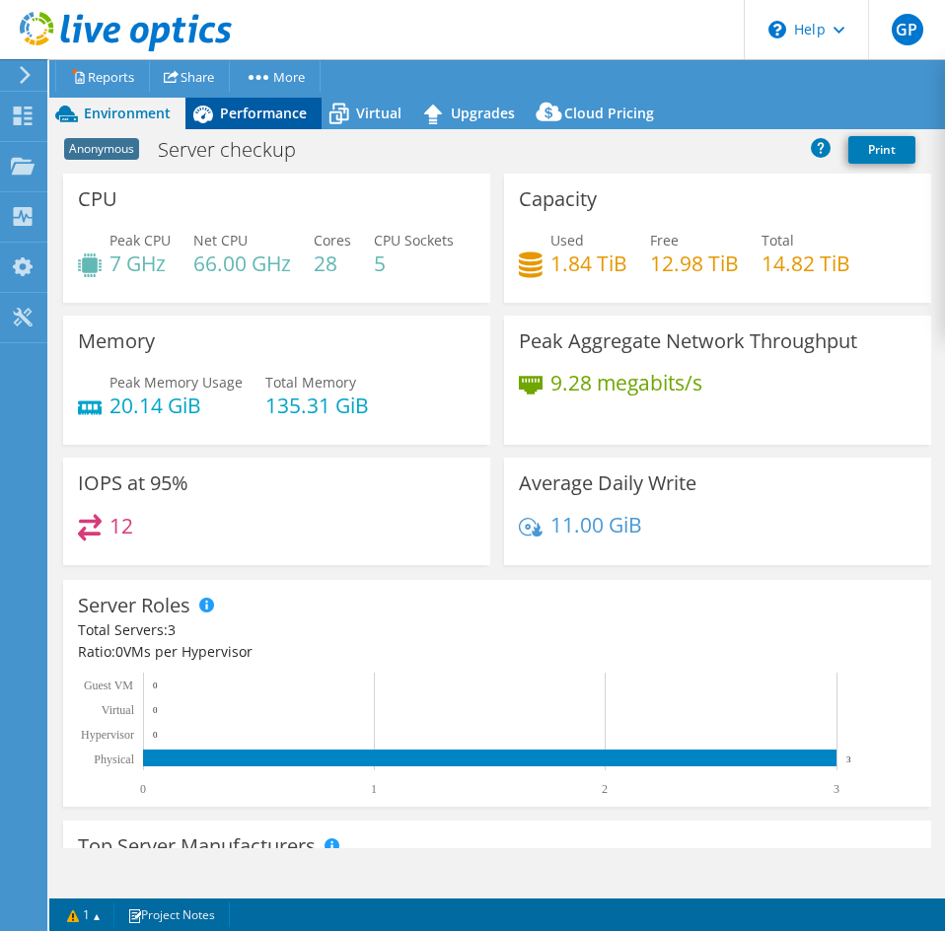
click at [229, 108] on span "Performance" at bounding box center [263, 113] width 87 height 19
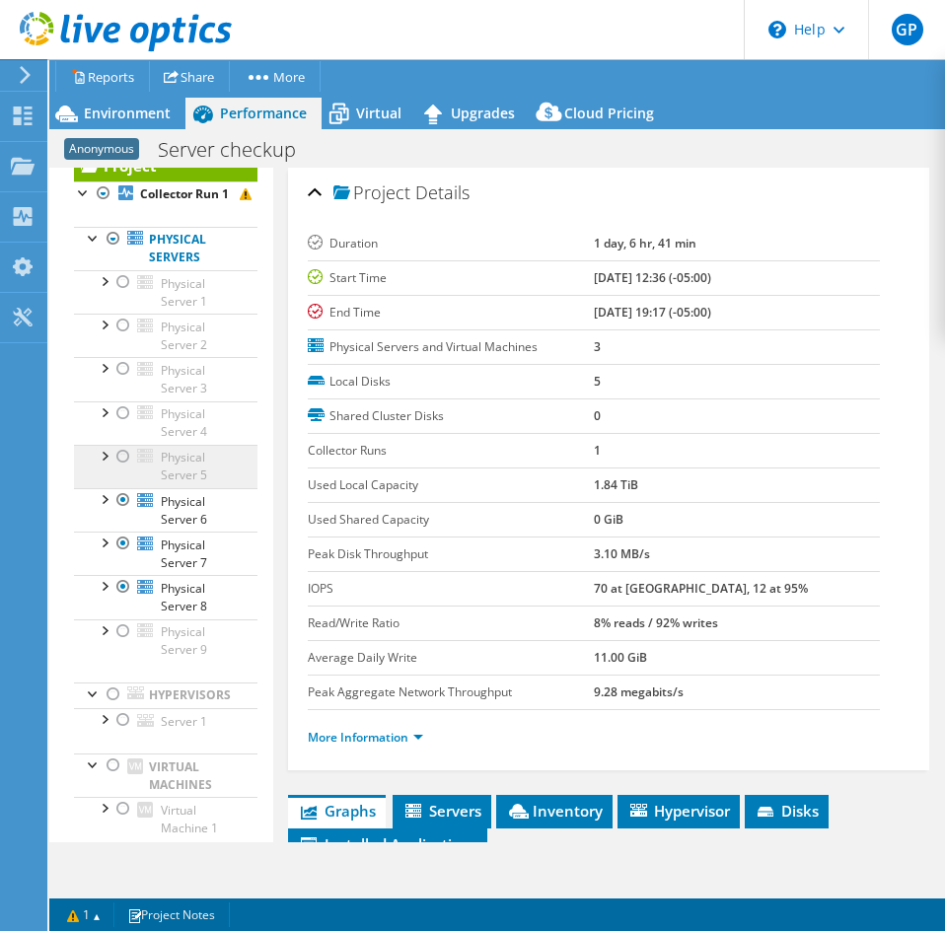
scroll to position [119, 0]
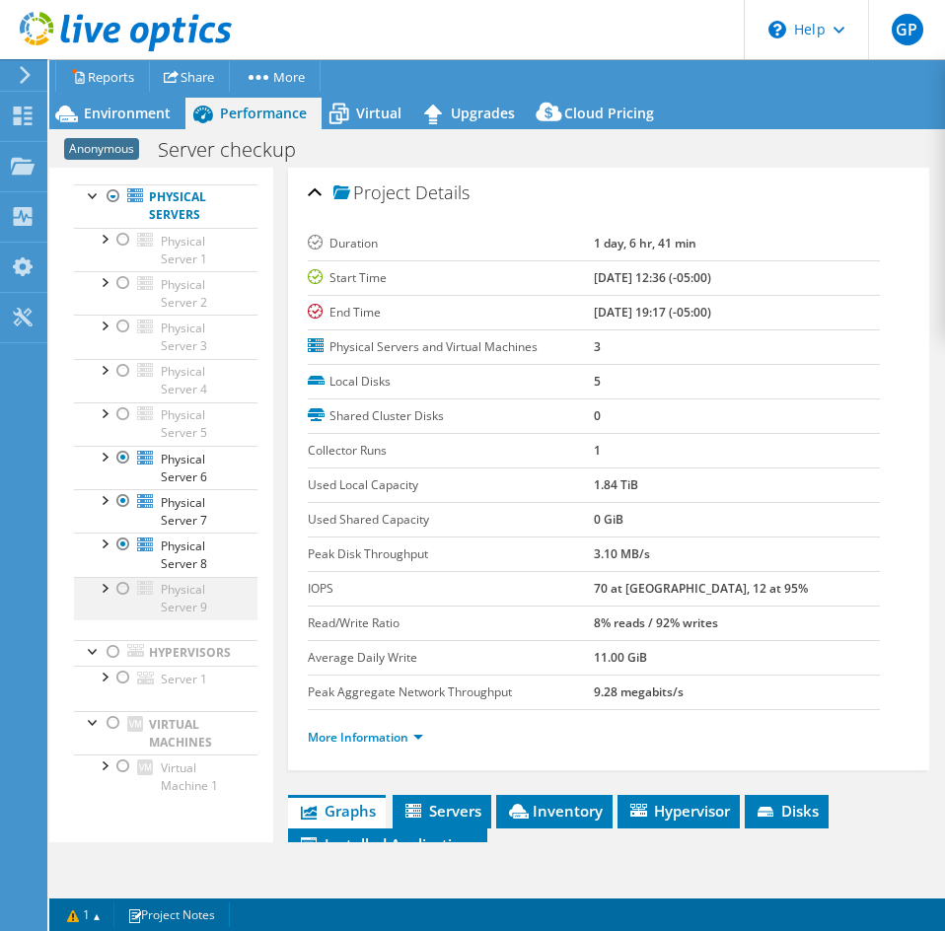
click at [113, 589] on div at bounding box center [123, 589] width 20 height 24
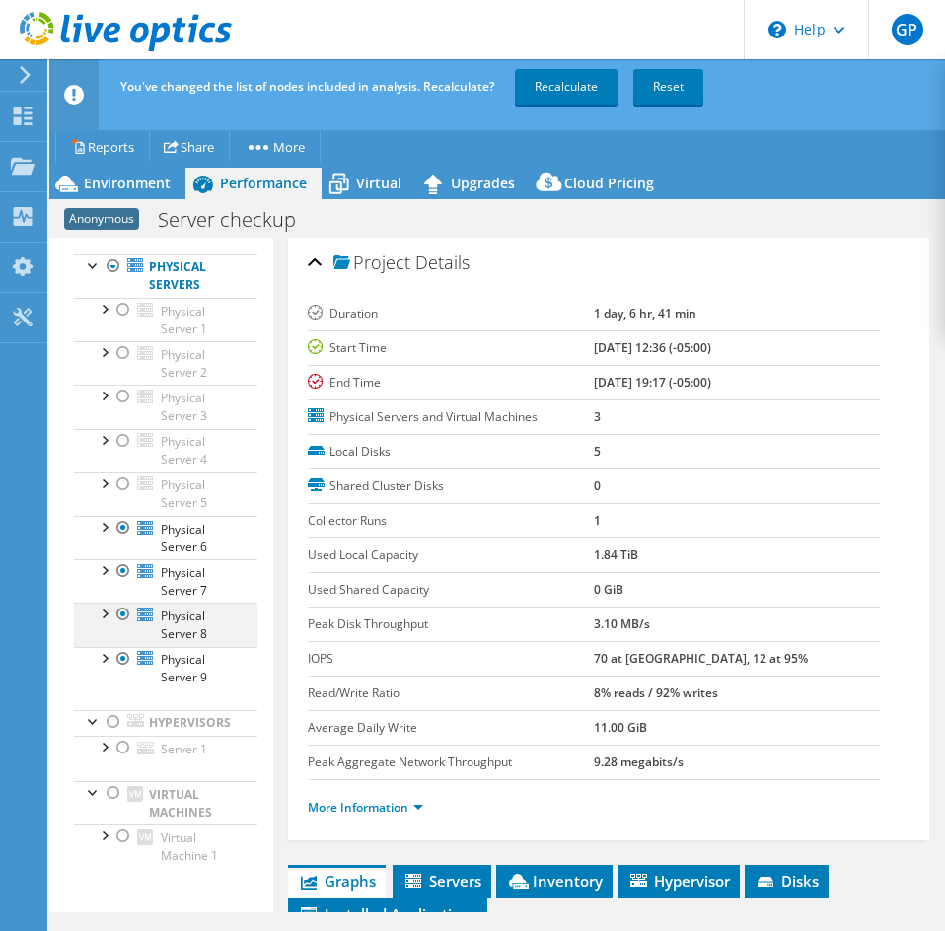
click at [123, 611] on div at bounding box center [123, 615] width 20 height 24
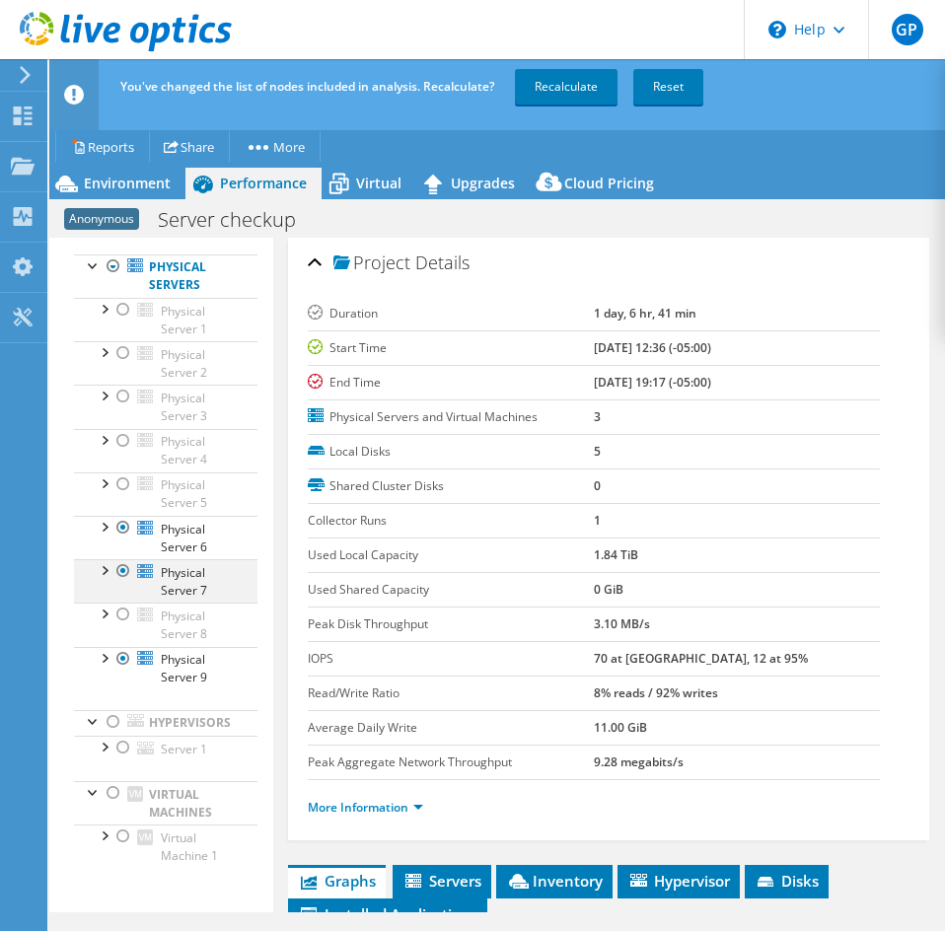
click at [125, 571] on div at bounding box center [123, 571] width 20 height 24
click at [127, 529] on div at bounding box center [123, 528] width 20 height 24
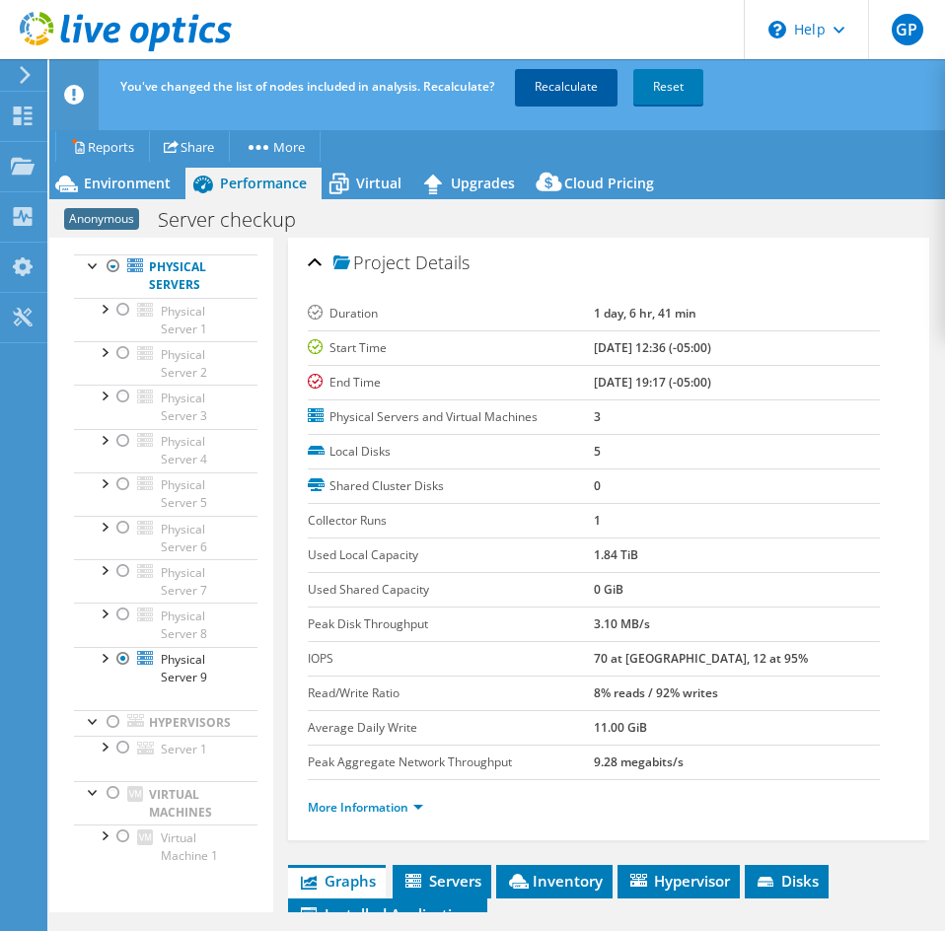
click at [570, 77] on link "Recalculate" at bounding box center [566, 87] width 103 height 36
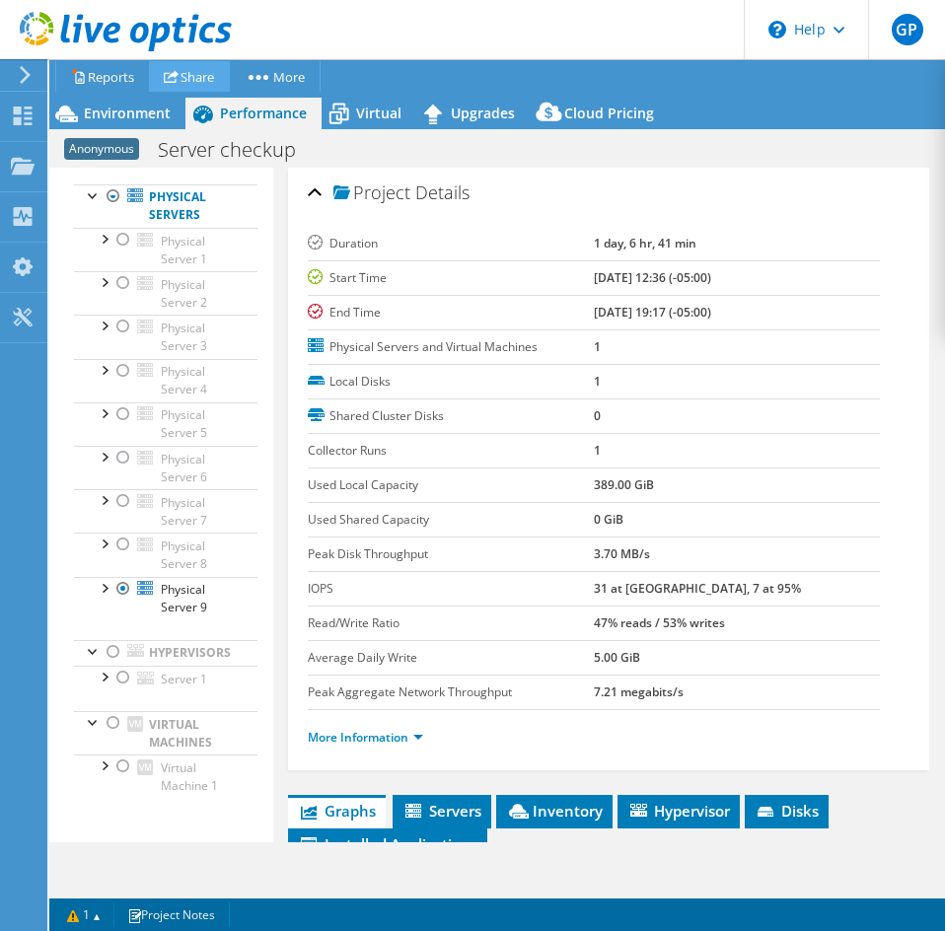
click at [122, 98] on div "Environment" at bounding box center [117, 114] width 136 height 32
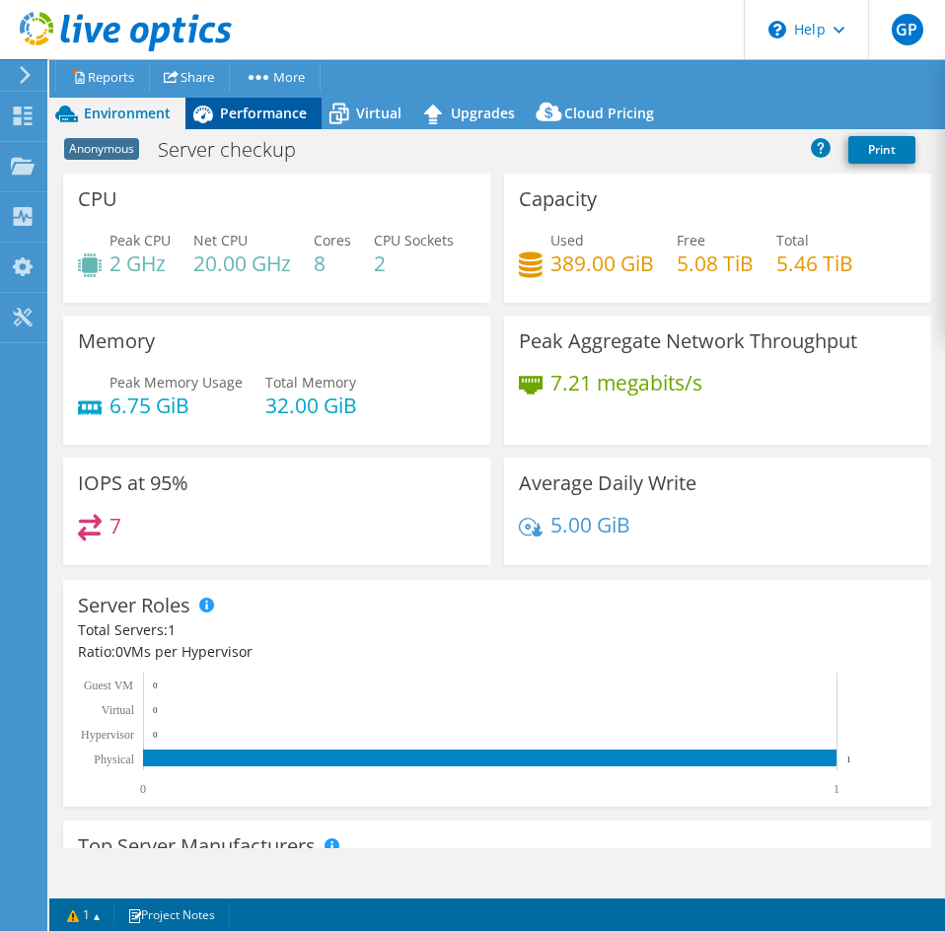
click at [238, 116] on span "Performance" at bounding box center [263, 113] width 87 height 19
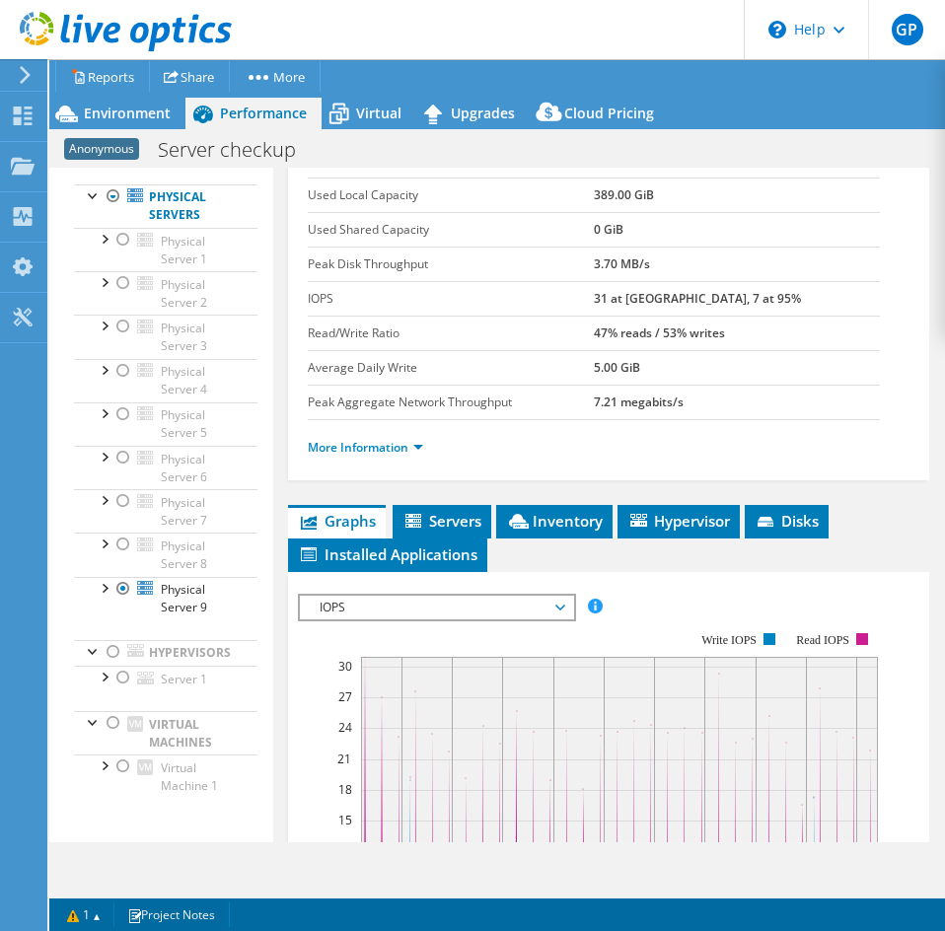
scroll to position [296, 0]
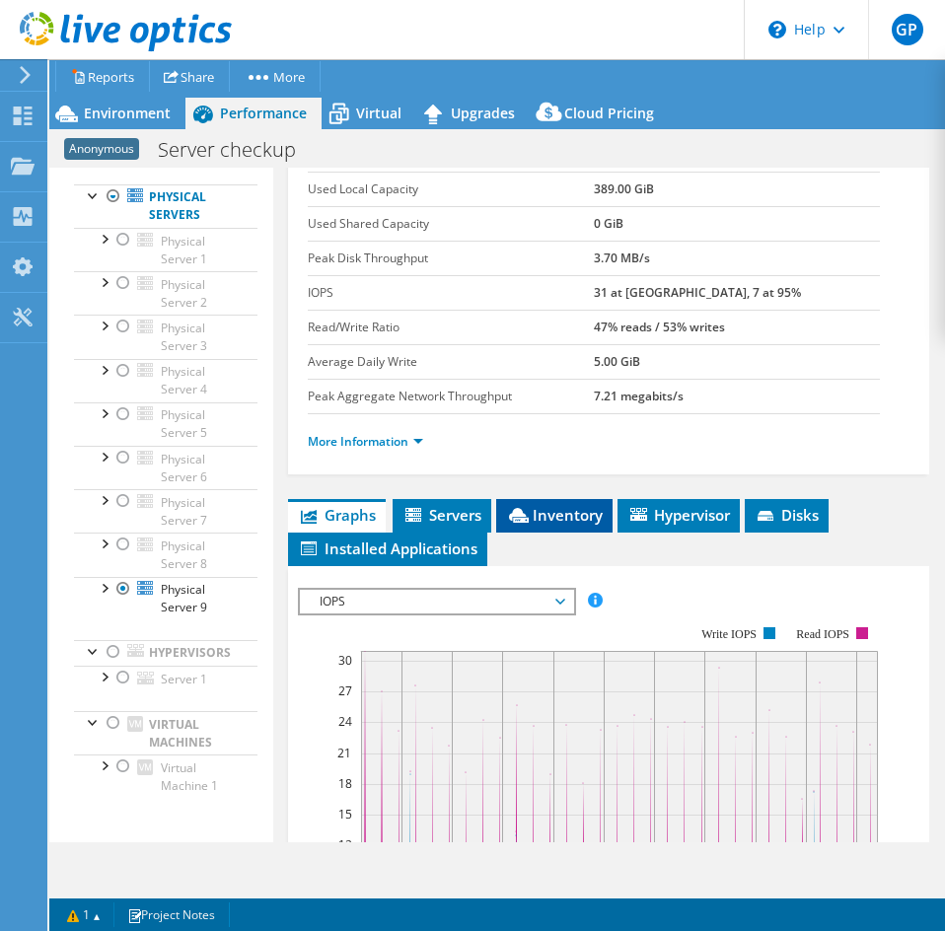
click at [549, 509] on span "Inventory" at bounding box center [554, 515] width 97 height 20
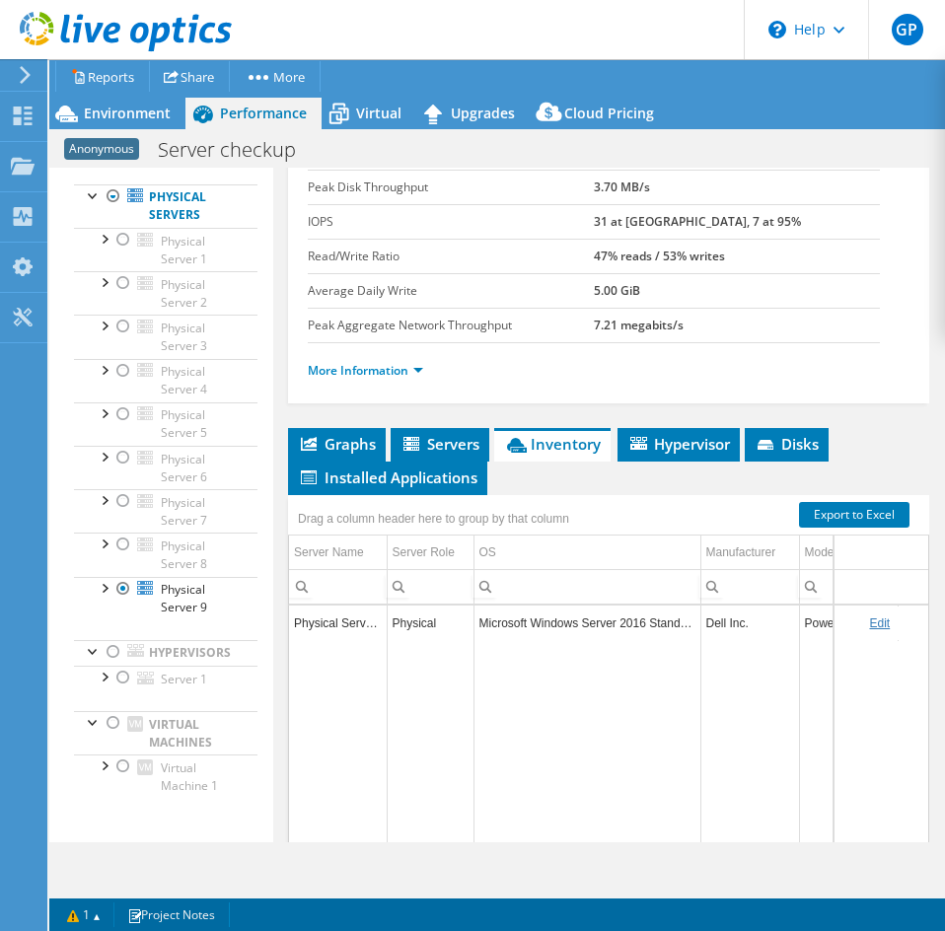
scroll to position [480, 0]
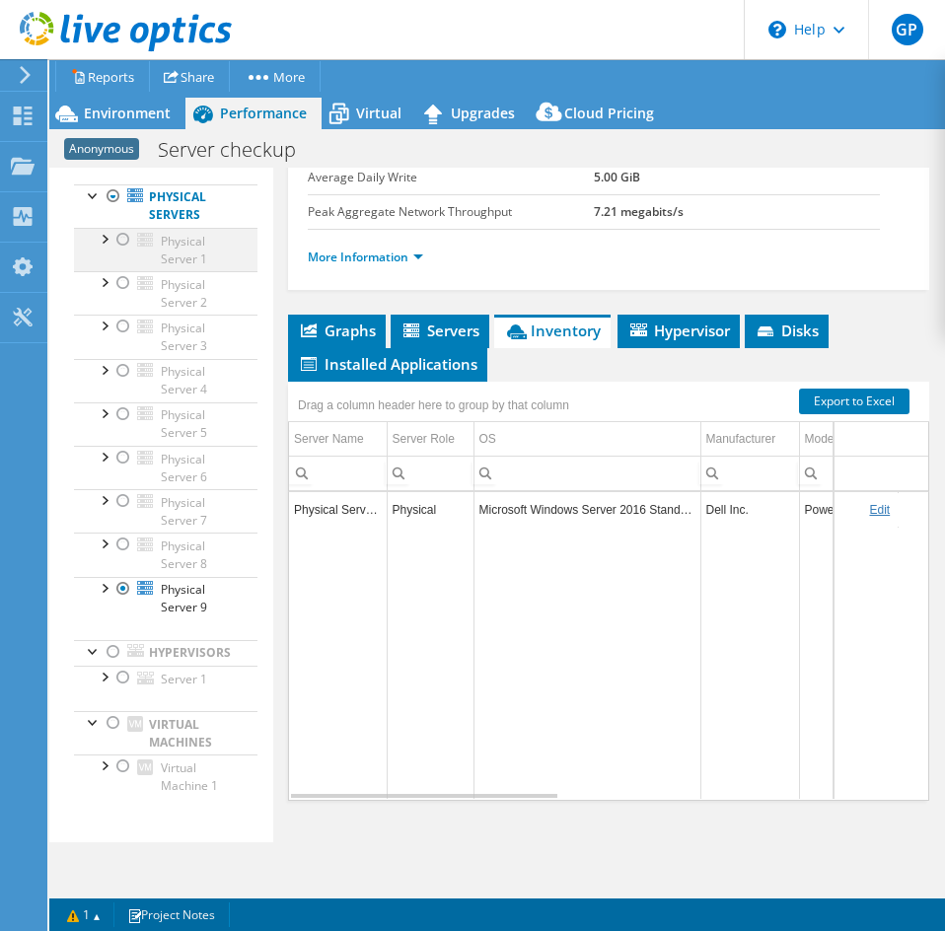
click at [120, 243] on div at bounding box center [123, 240] width 20 height 24
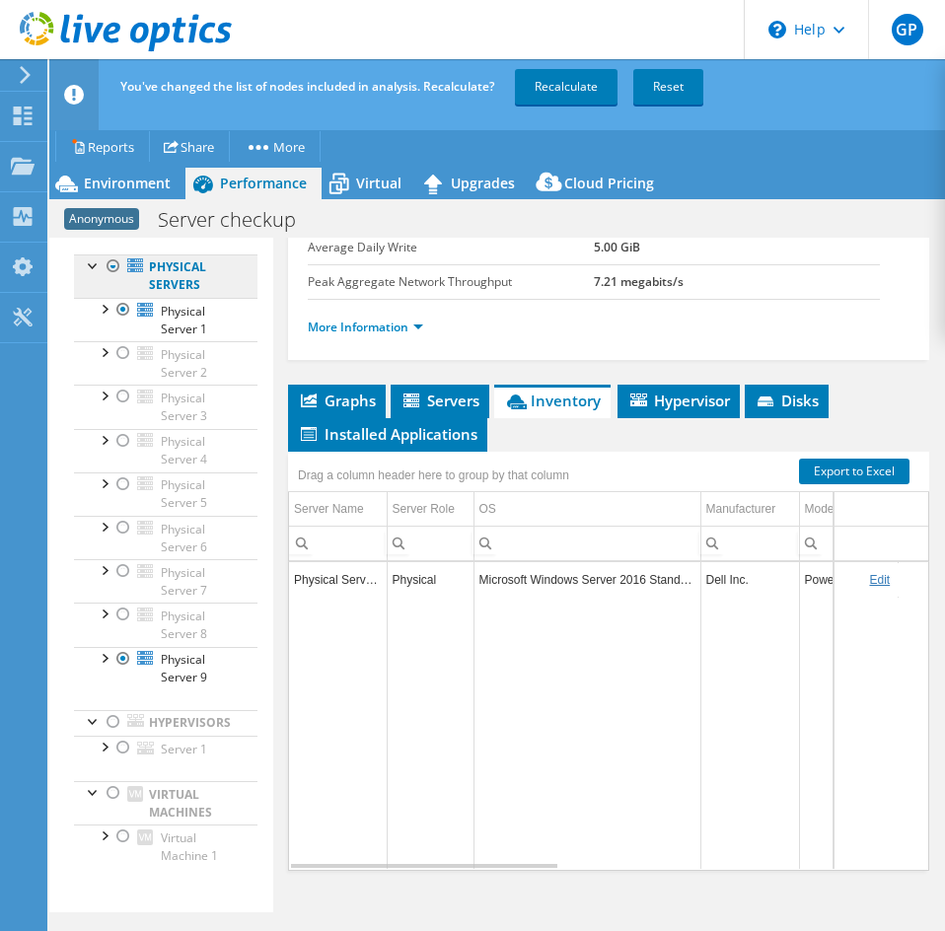
click at [117, 279] on link "Physical Servers" at bounding box center [165, 275] width 183 height 43
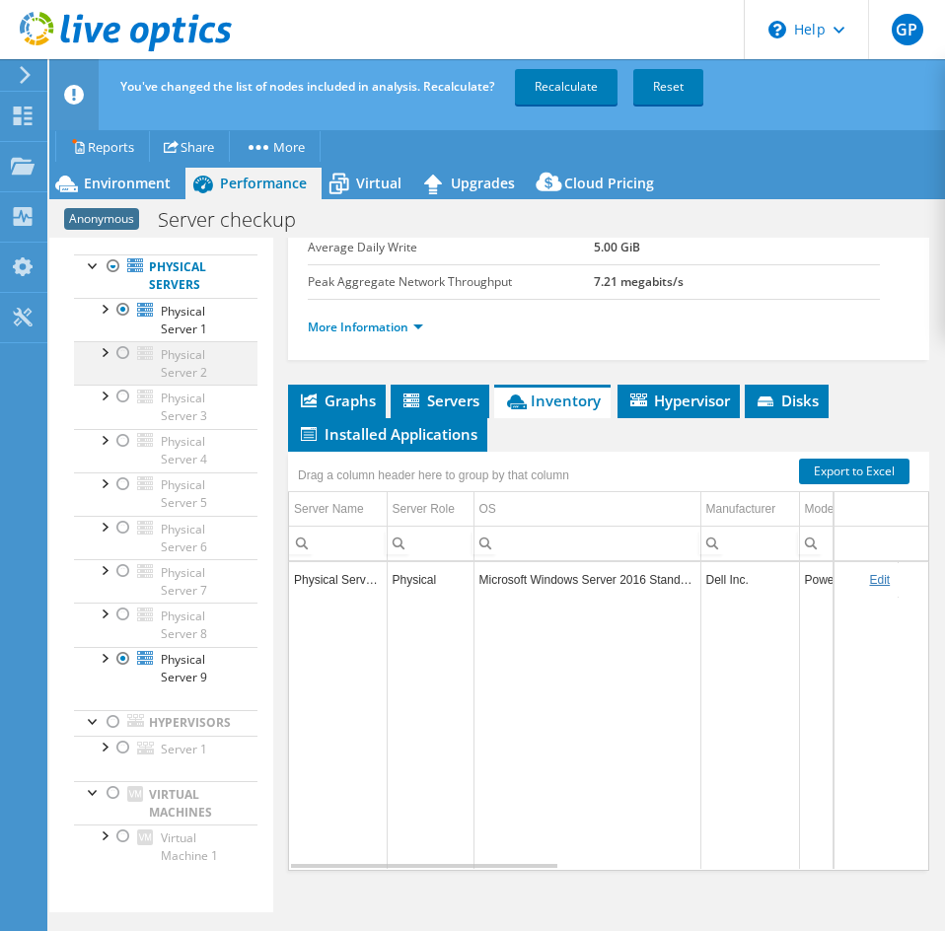
click at [127, 359] on div at bounding box center [123, 353] width 20 height 24
drag, startPoint x: 123, startPoint y: 406, endPoint x: 122, endPoint y: 396, distance: 10.9
click at [122, 406] on div at bounding box center [123, 397] width 20 height 24
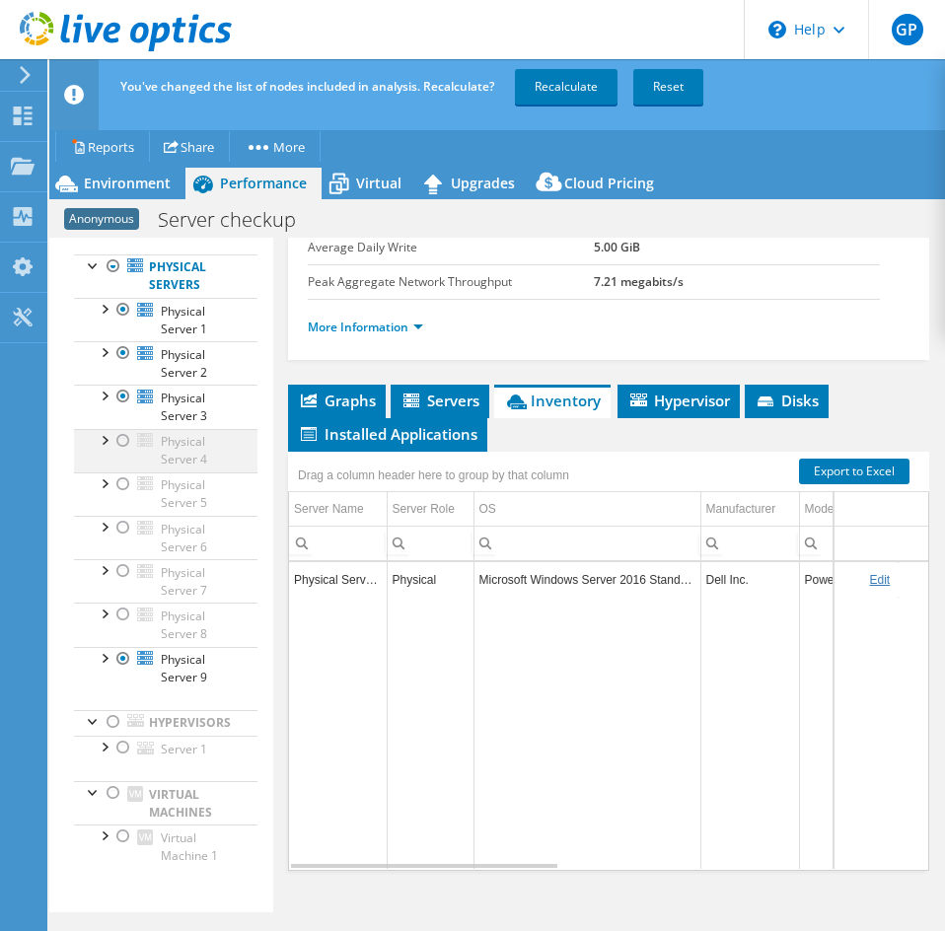
click at [132, 440] on li "Physical Server 4 Disk 6 Disk 7 Network Interfaces" at bounding box center [165, 450] width 183 height 43
click at [126, 486] on div at bounding box center [123, 484] width 20 height 24
drag, startPoint x: 121, startPoint y: 433, endPoint x: 113, endPoint y: 469, distance: 37.3
click at [121, 434] on div at bounding box center [123, 441] width 20 height 24
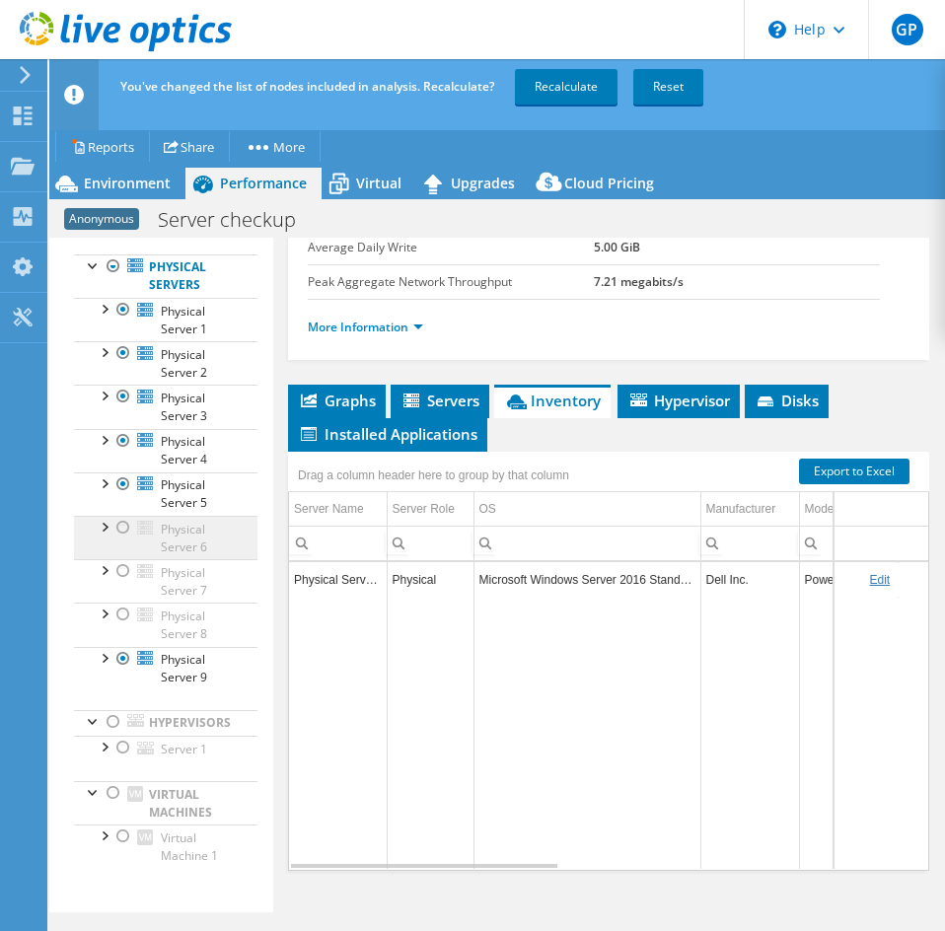
drag, startPoint x: 121, startPoint y: 528, endPoint x: 115, endPoint y: 543, distance: 16.9
click at [122, 528] on div at bounding box center [123, 528] width 20 height 24
click at [122, 575] on div at bounding box center [123, 571] width 20 height 24
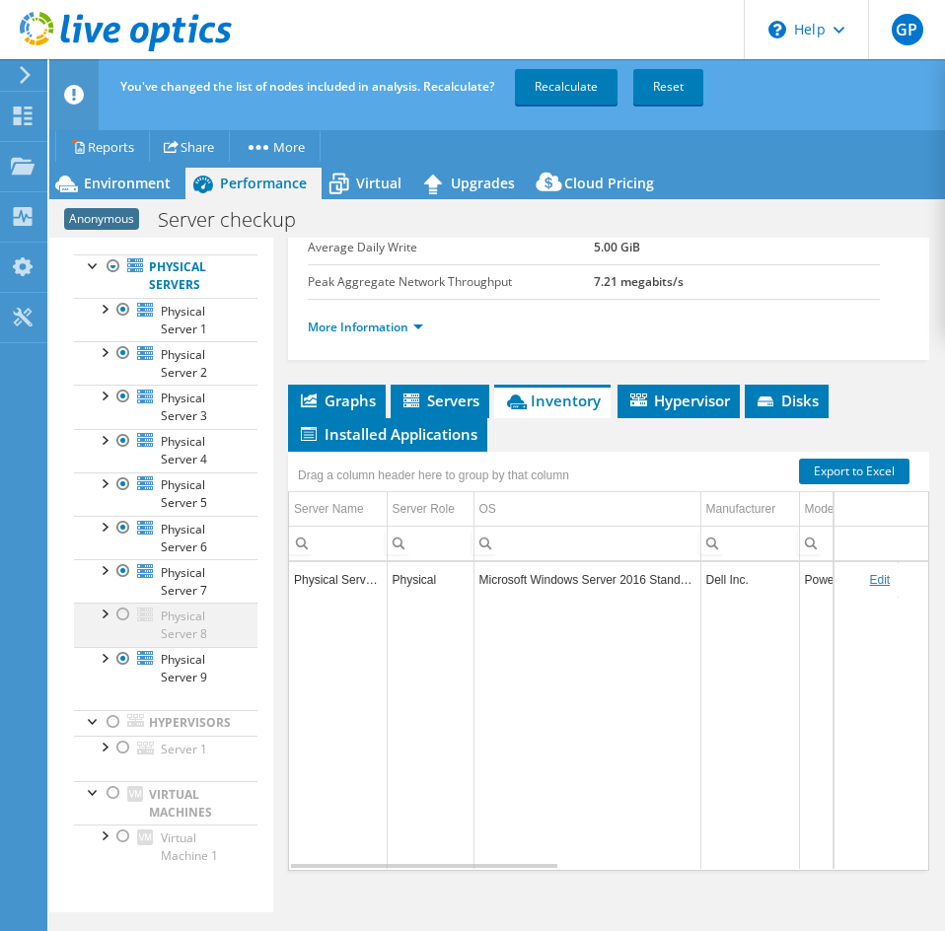
click at [131, 612] on div at bounding box center [123, 615] width 20 height 24
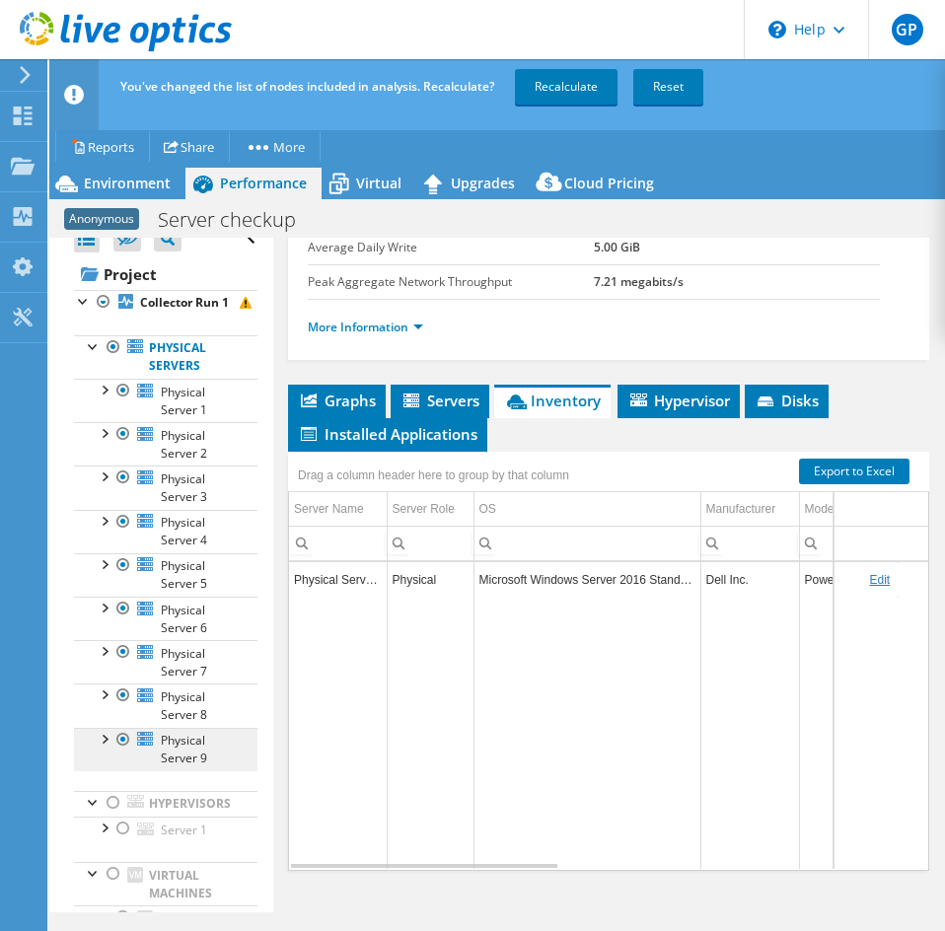
scroll to position [119, 0]
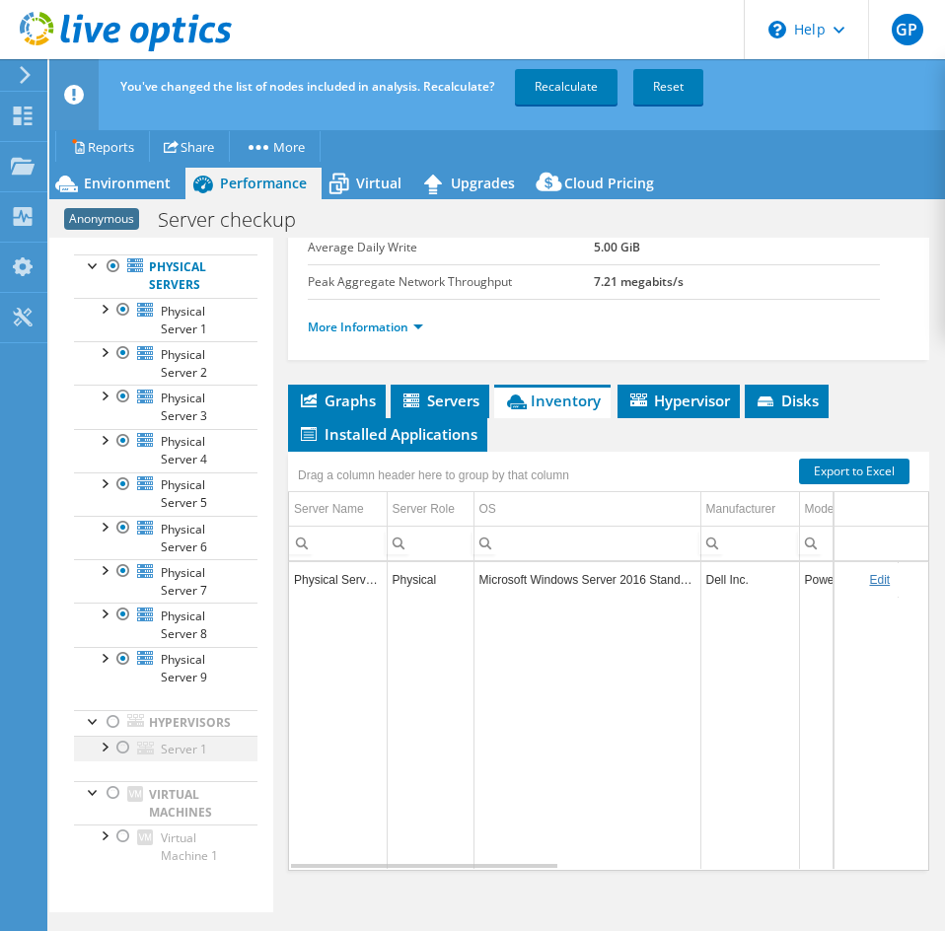
click at [121, 751] on div at bounding box center [123, 748] width 20 height 24
click at [579, 81] on link "Recalculate" at bounding box center [566, 87] width 103 height 36
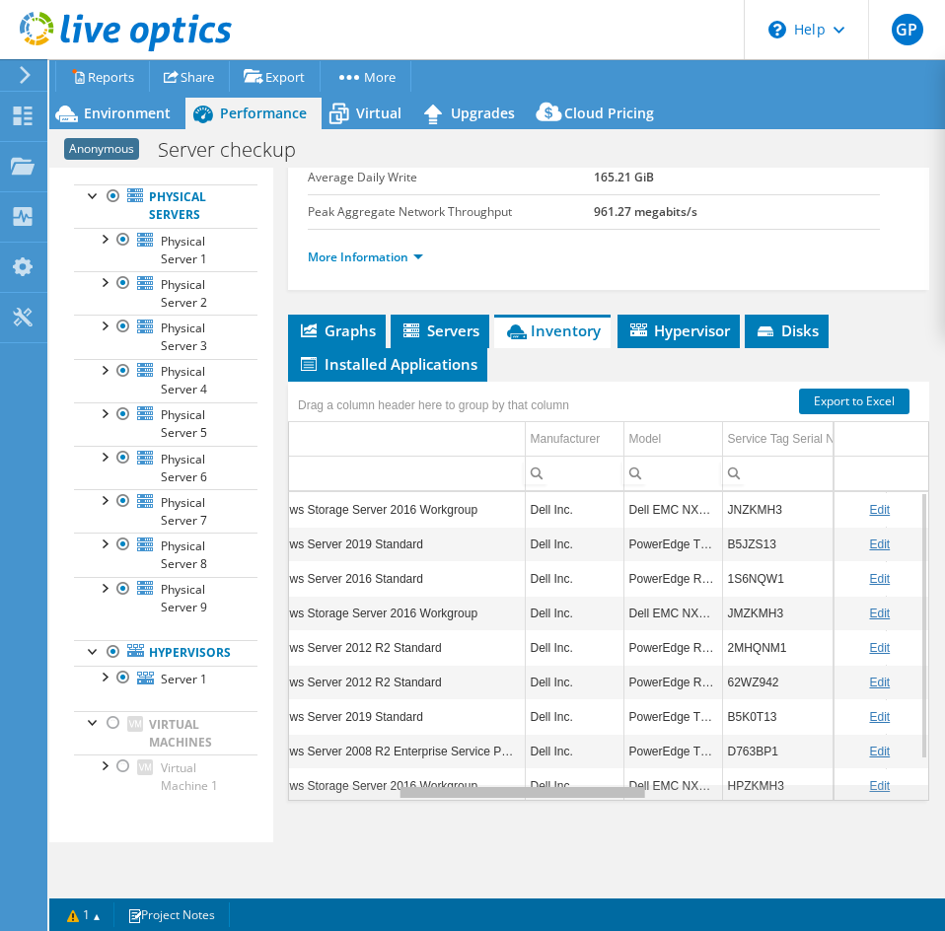
scroll to position [0, 0]
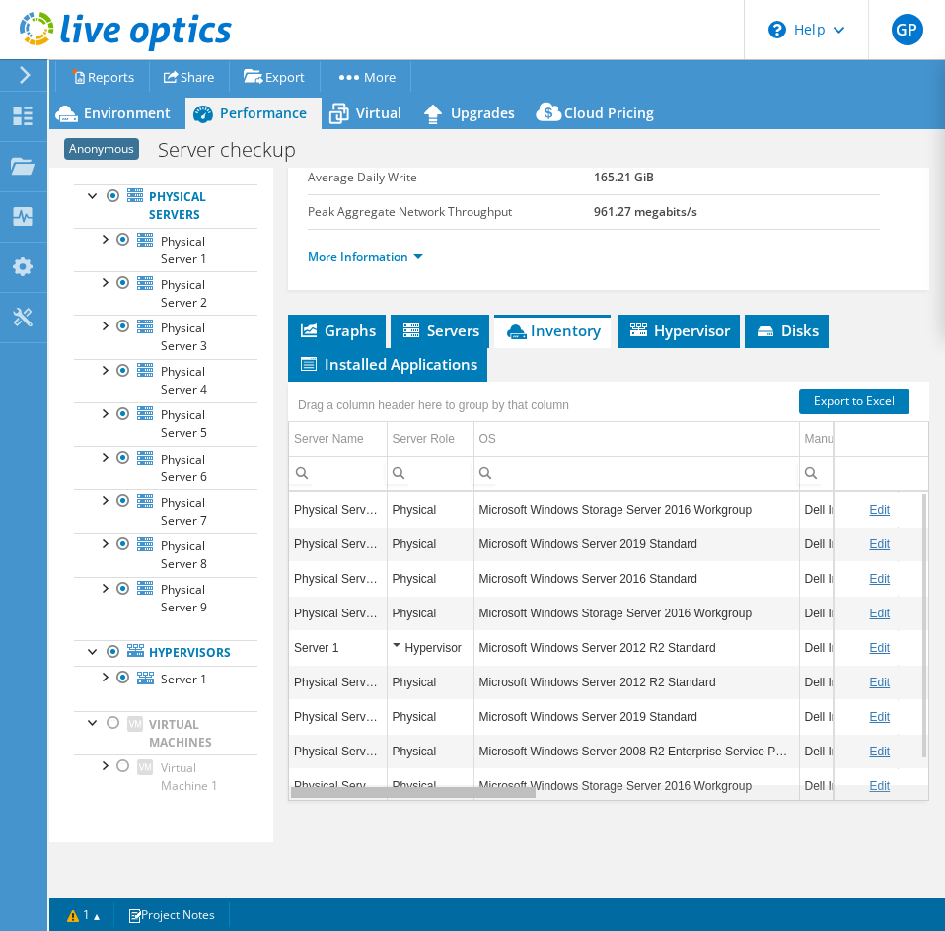
drag, startPoint x: 516, startPoint y: 796, endPoint x: 385, endPoint y: 806, distance: 131.6
click at [387, 806] on body "GP End User Greg Pedersen gregpedersen@ecei.com Eastern Computer Exchange My Pr…" at bounding box center [472, 465] width 945 height 931
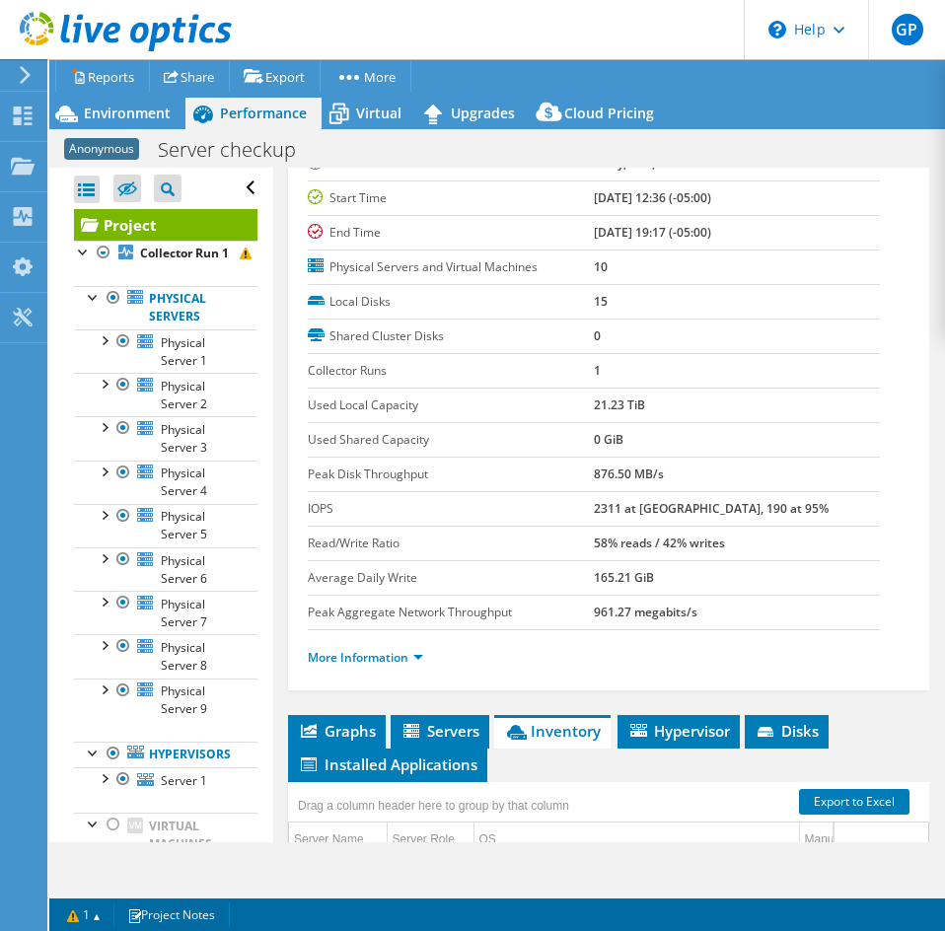
scroll to position [277, 0]
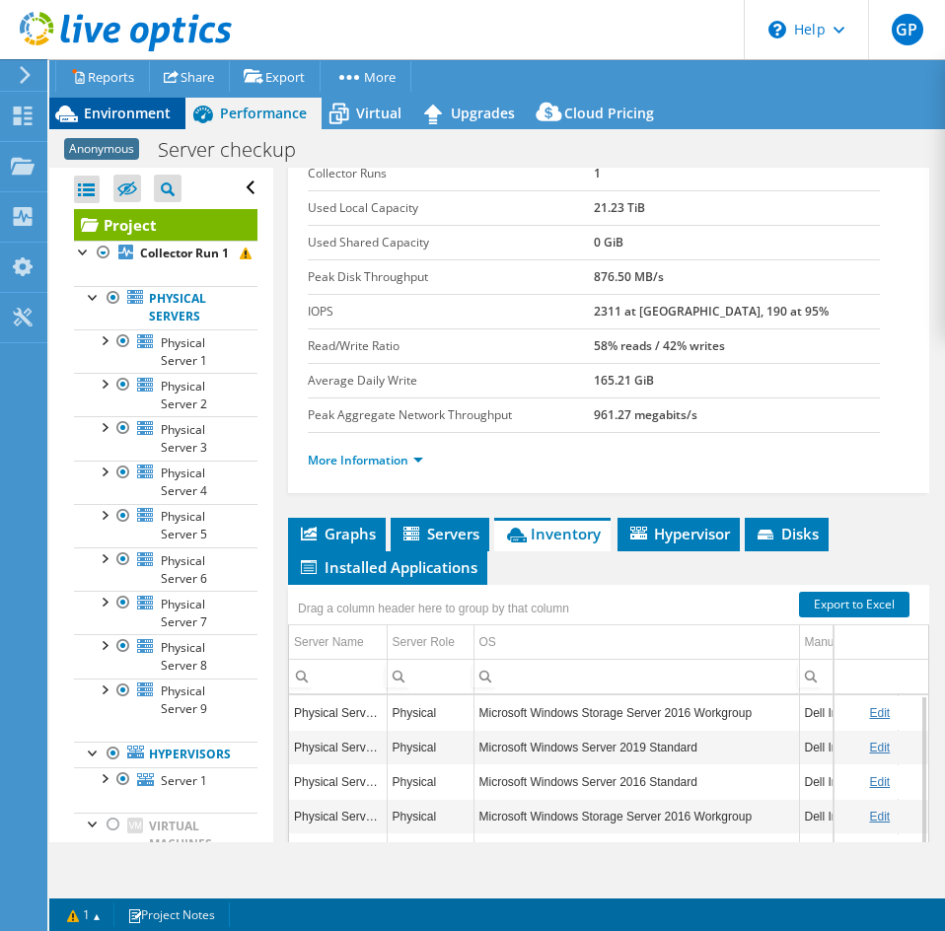
click at [162, 121] on span "Environment" at bounding box center [127, 113] width 87 height 19
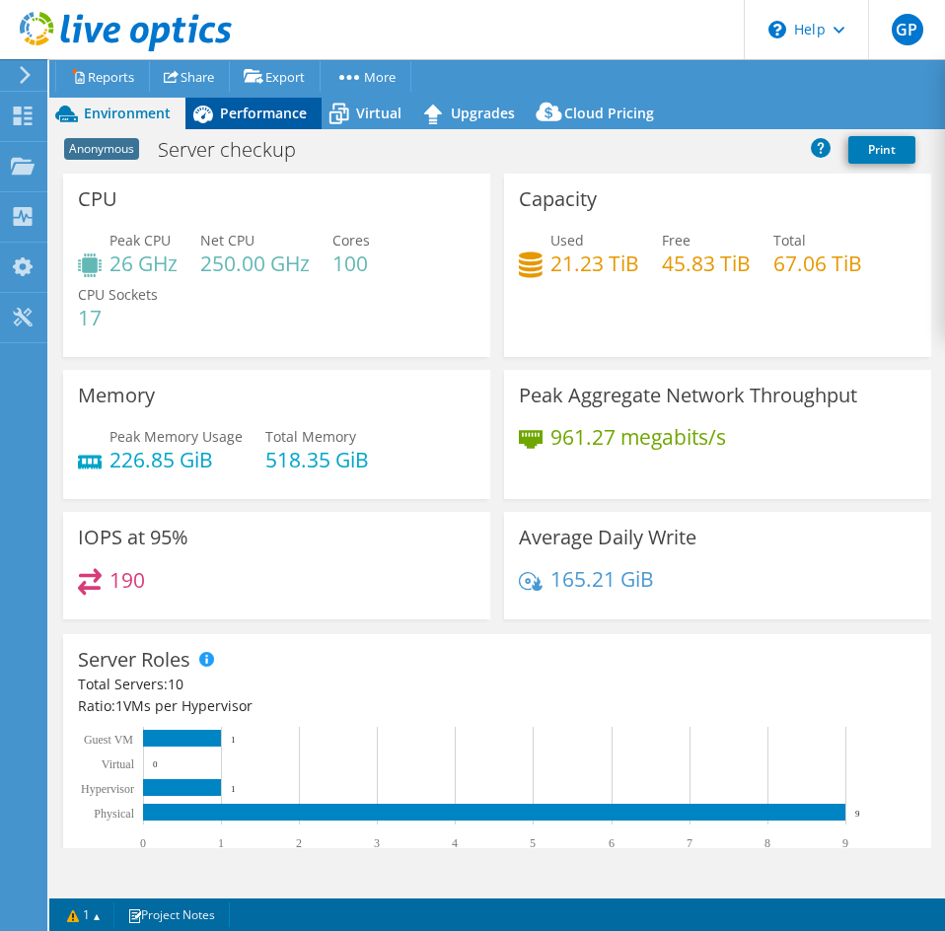
click at [222, 100] on div "Performance" at bounding box center [253, 114] width 136 height 32
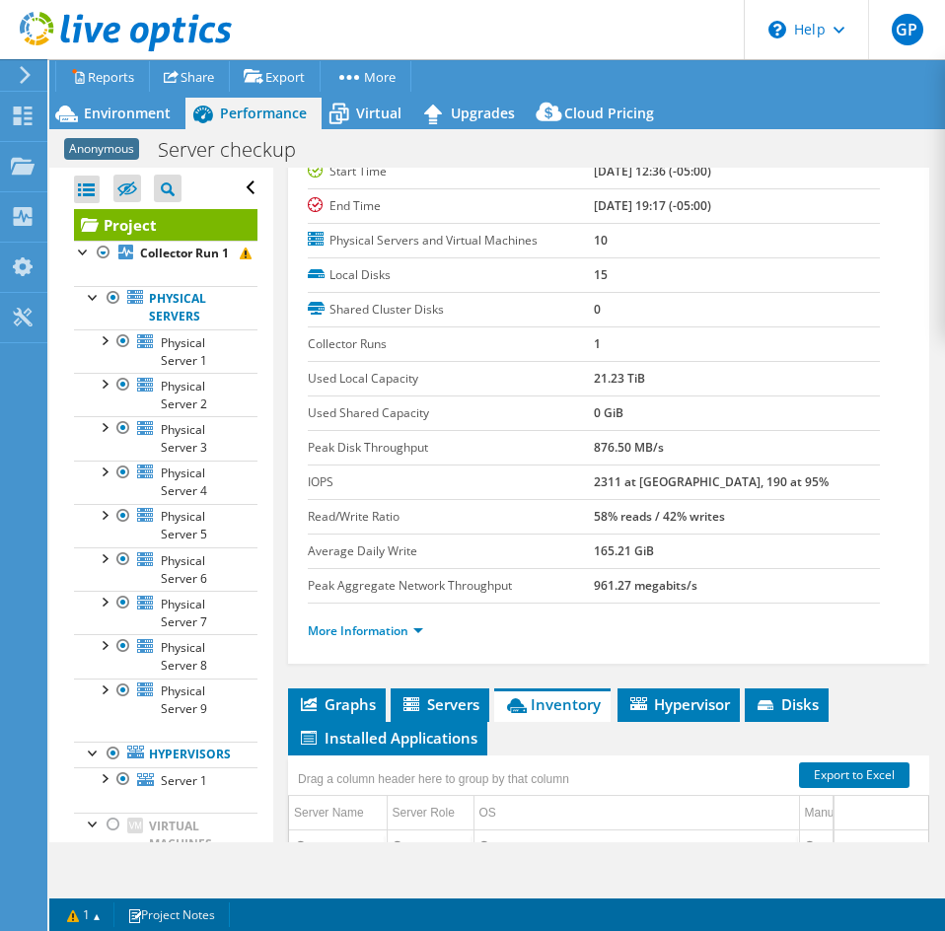
scroll to position [0, 0]
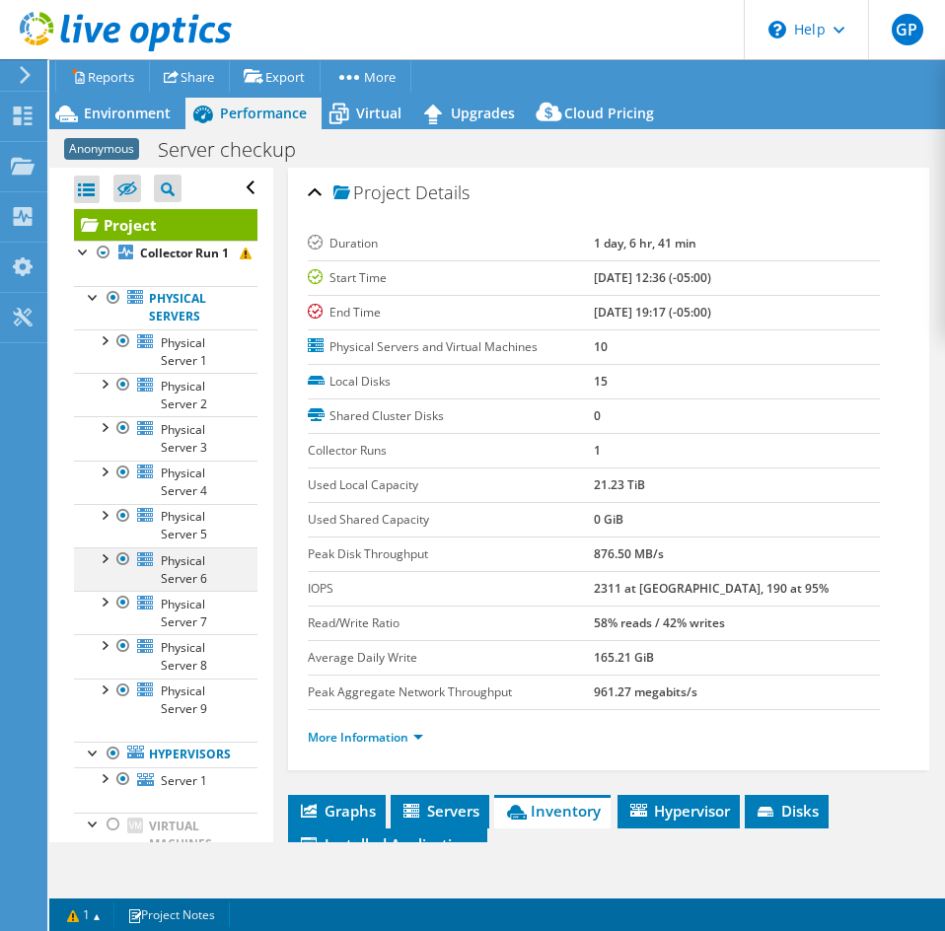
click at [125, 571] on div at bounding box center [123, 559] width 20 height 24
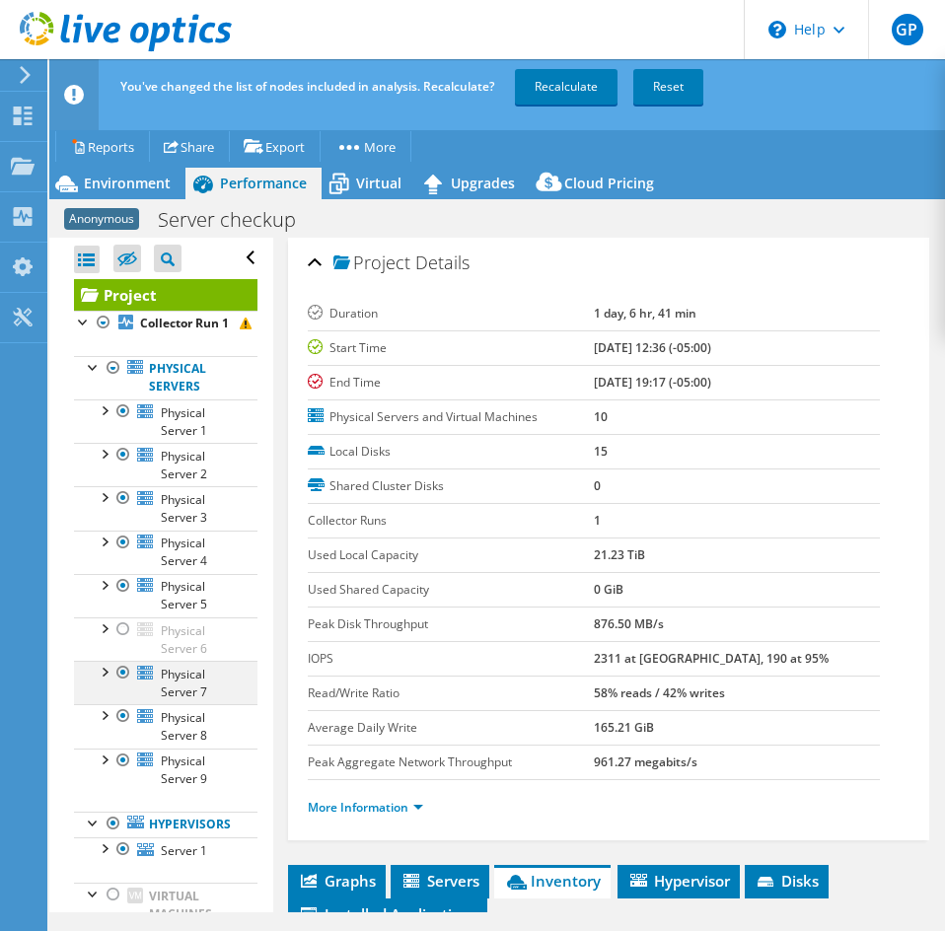
click at [131, 685] on div at bounding box center [123, 673] width 20 height 24
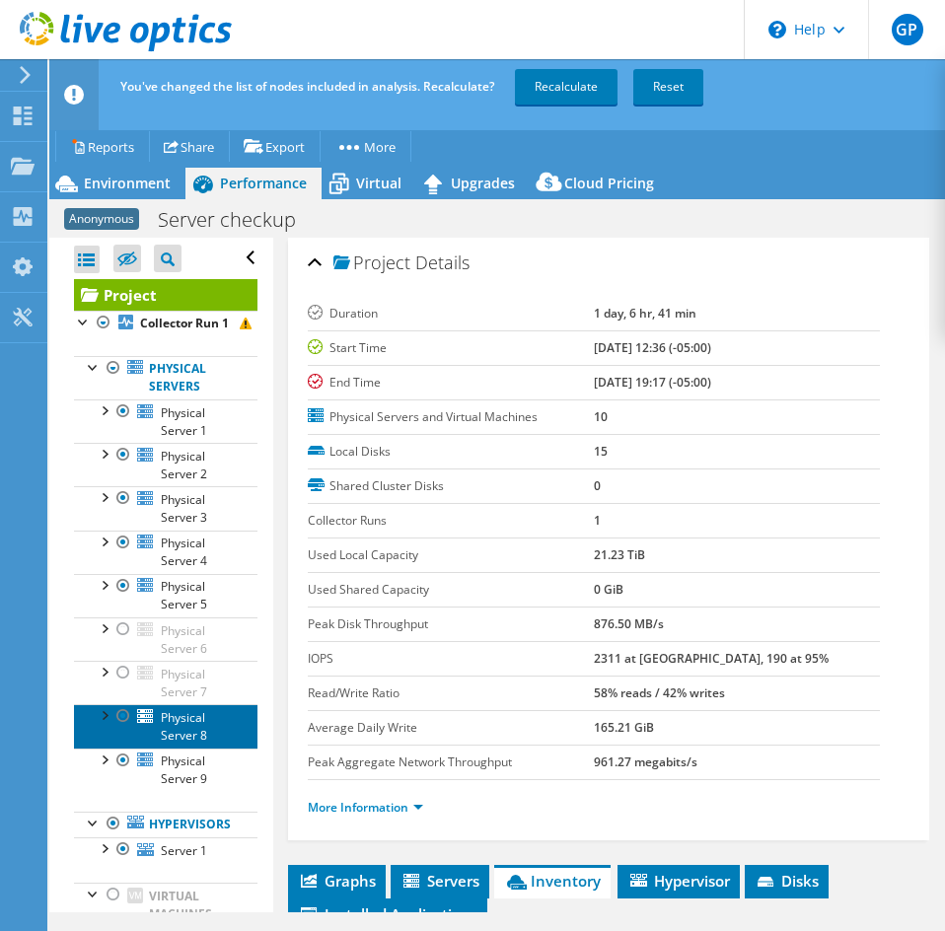
click at [134, 734] on link "Physical Server 8" at bounding box center [165, 725] width 183 height 43
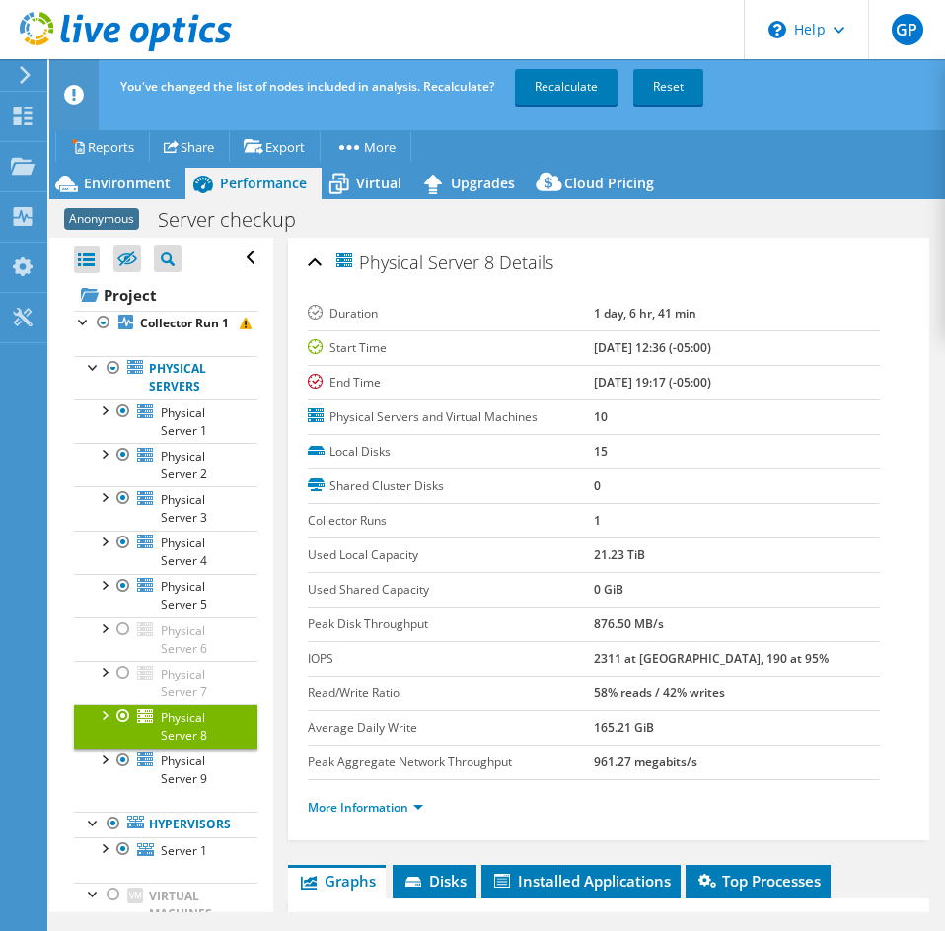
click at [111, 724] on div at bounding box center [104, 714] width 20 height 20
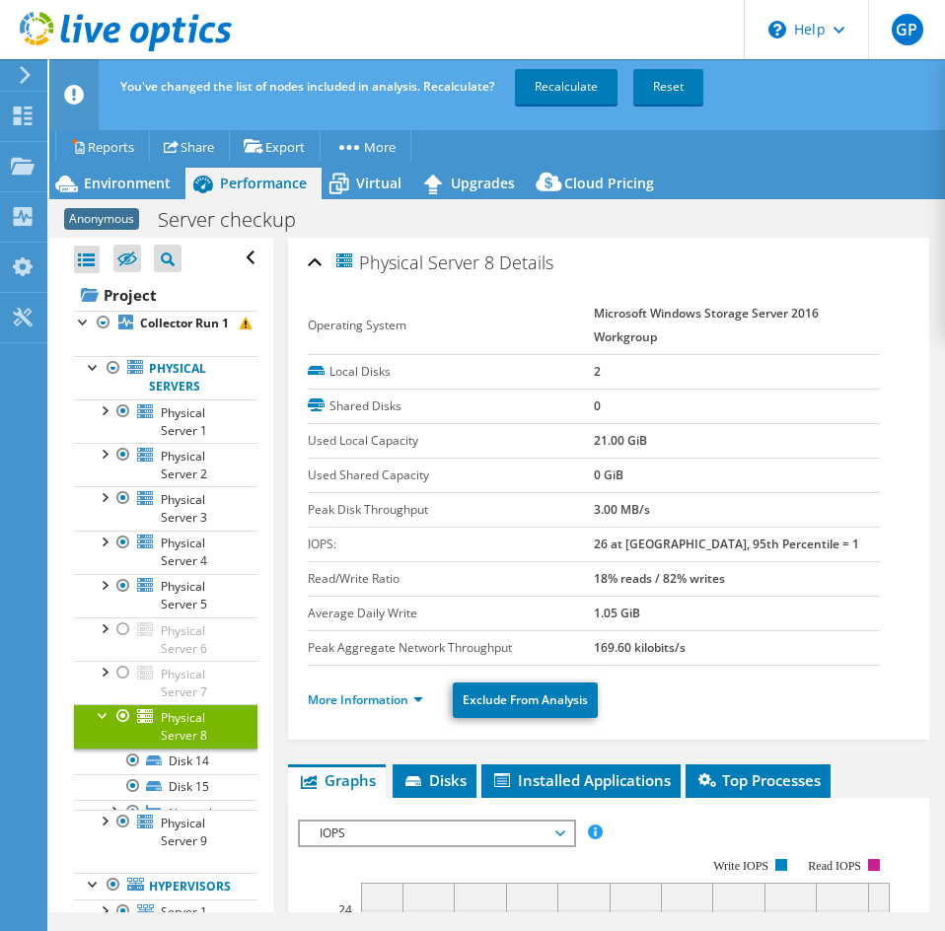
click at [122, 728] on div at bounding box center [123, 716] width 20 height 24
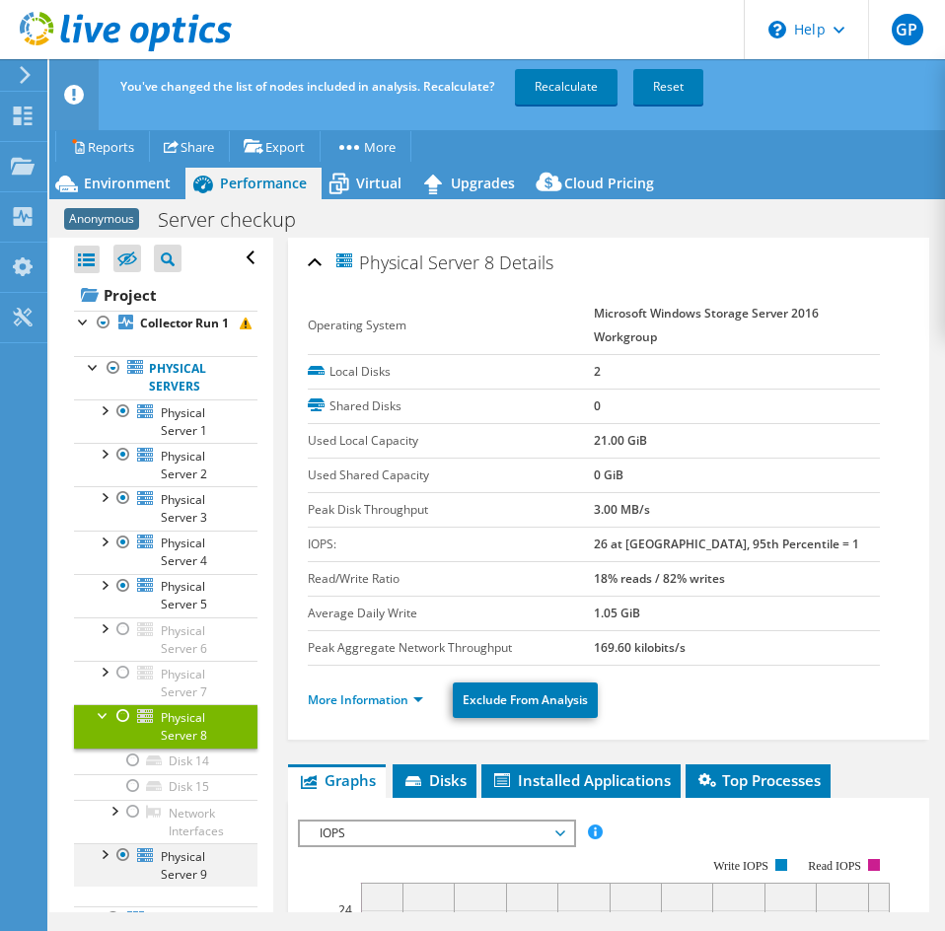
click at [121, 867] on div at bounding box center [123, 855] width 20 height 24
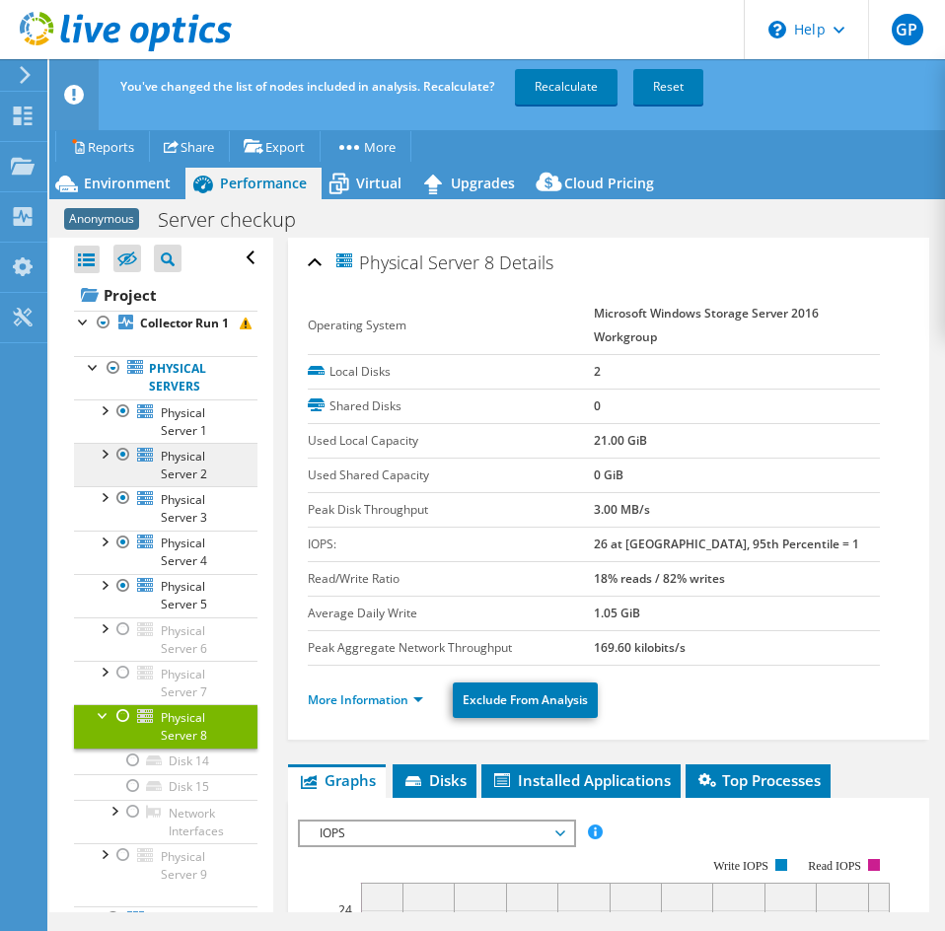
scroll to position [214, 0]
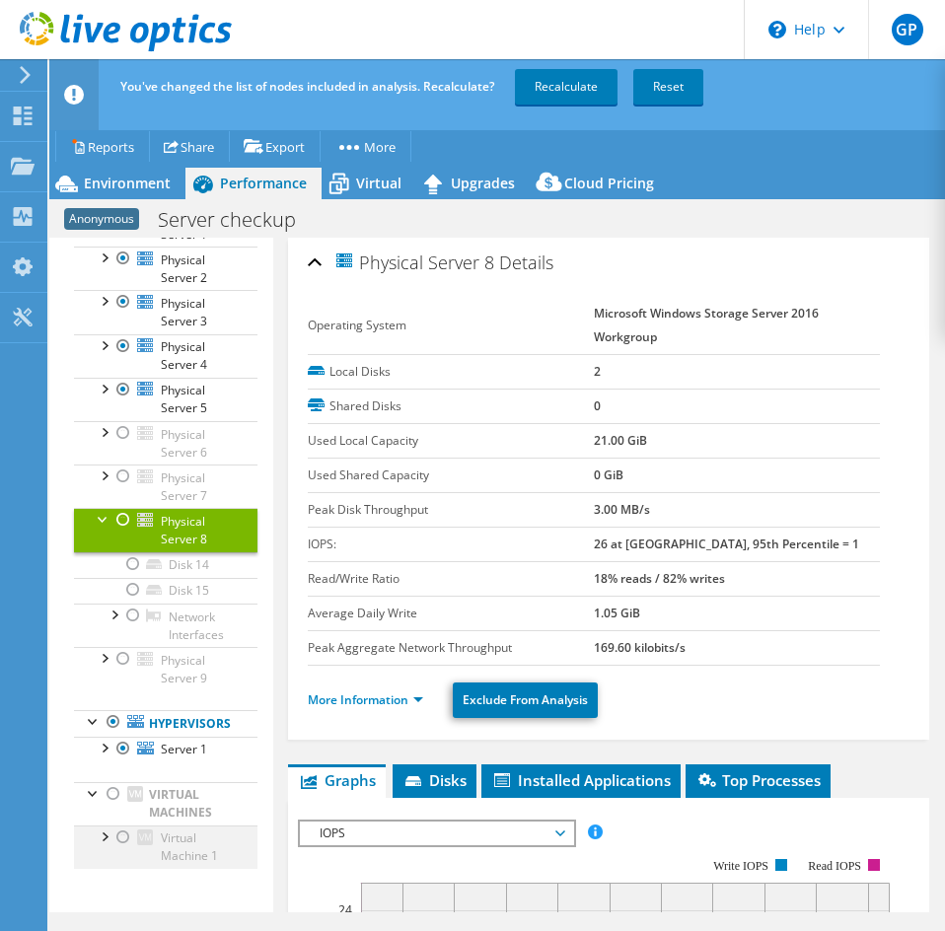
click at [125, 837] on div at bounding box center [123, 838] width 20 height 24
click at [123, 843] on div at bounding box center [123, 838] width 20 height 24
click at [588, 87] on link "Recalculate" at bounding box center [566, 87] width 103 height 36
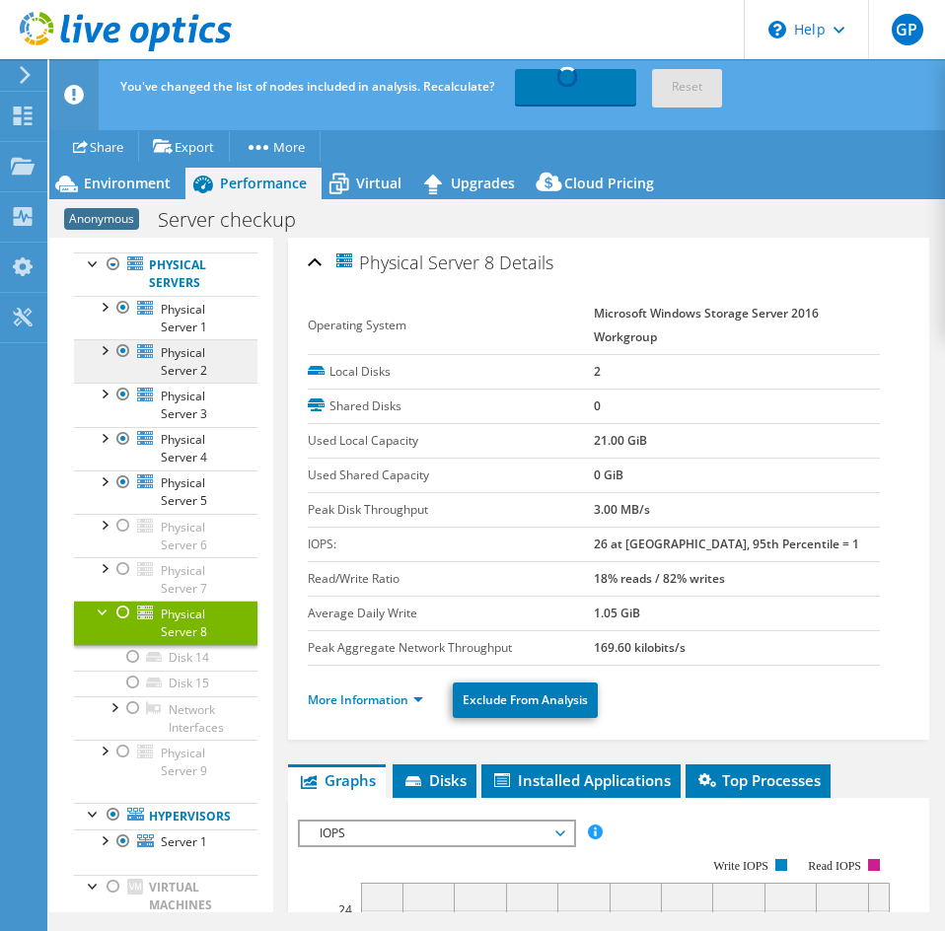
scroll to position [0, 0]
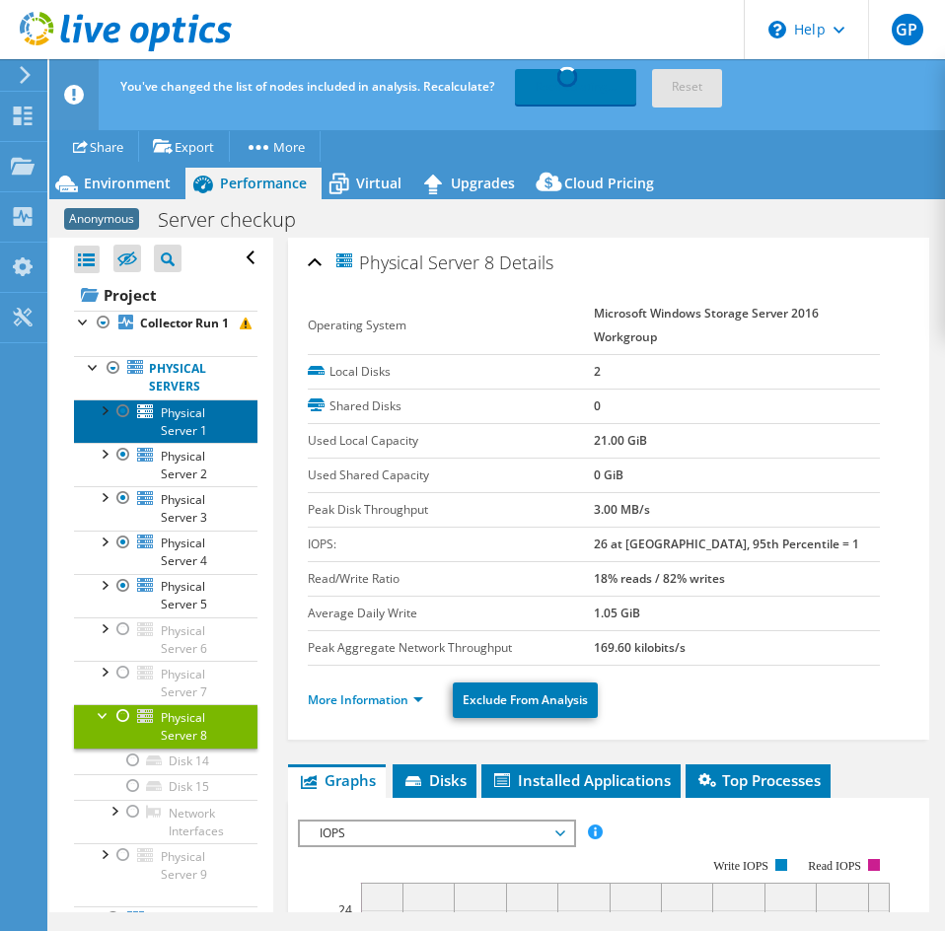
click at [165, 439] on span "Physical Server 1" at bounding box center [184, 421] width 46 height 35
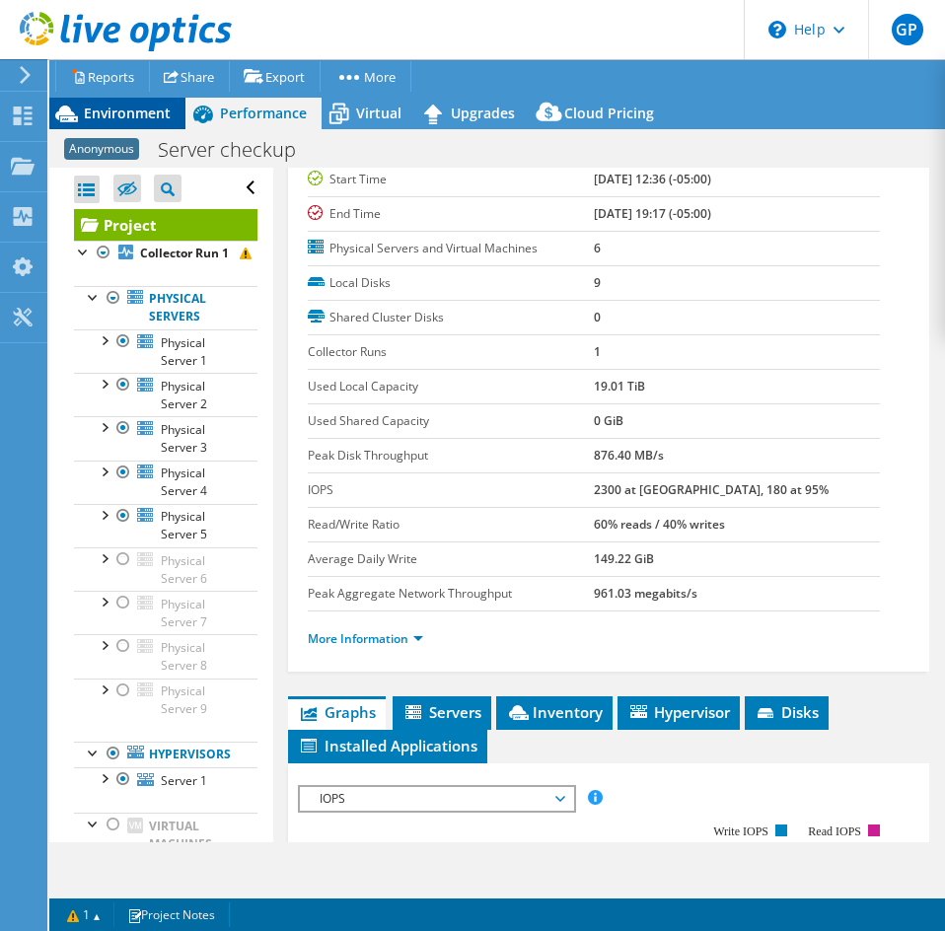
click at [131, 101] on div "Environment" at bounding box center [117, 114] width 136 height 32
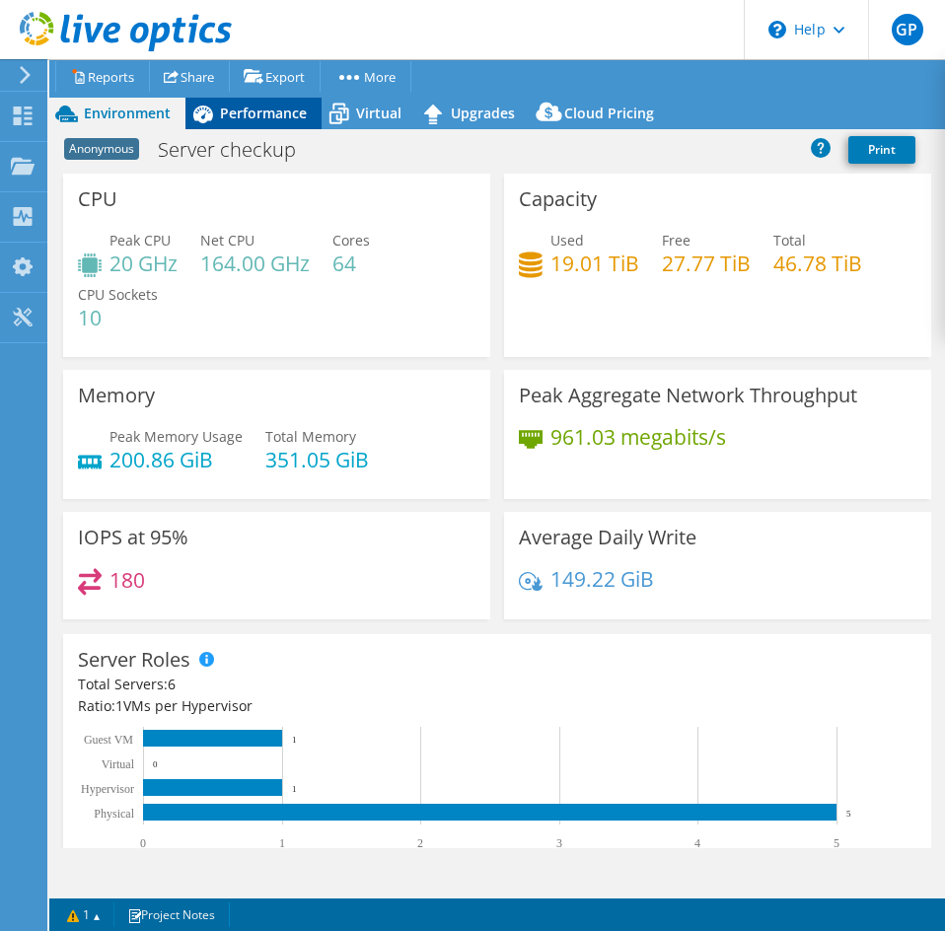
click at [224, 103] on div "Performance" at bounding box center [253, 114] width 136 height 32
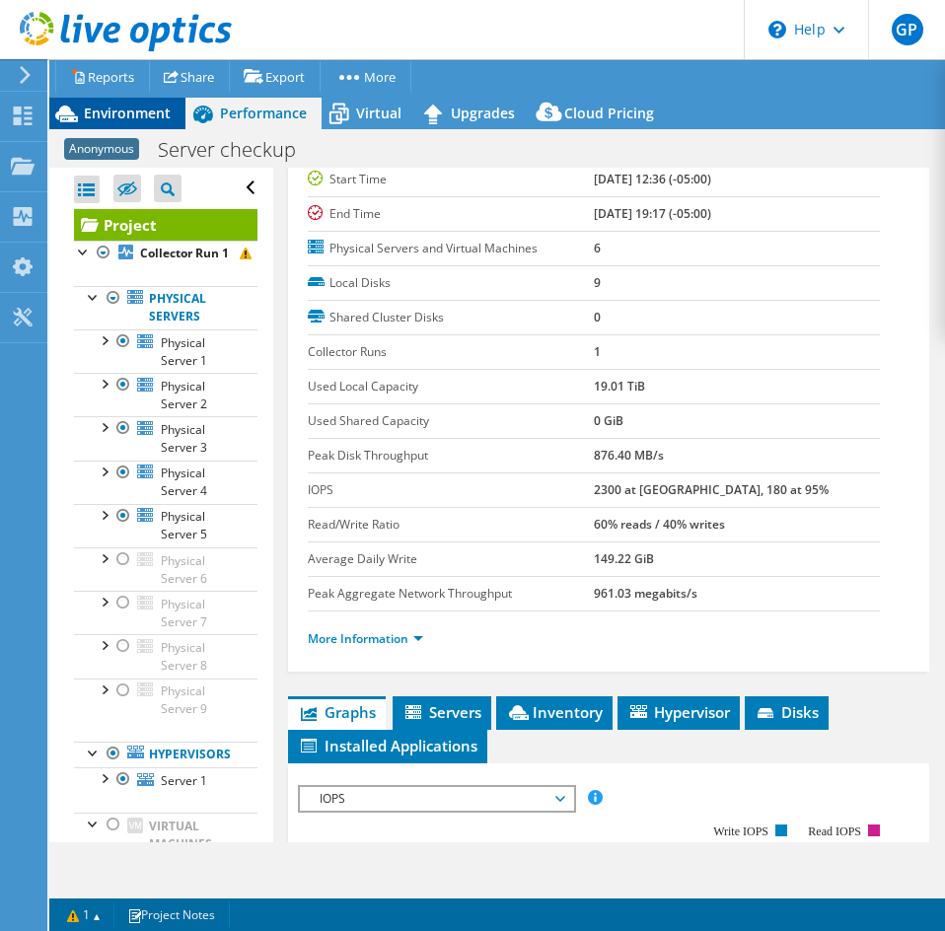
click at [108, 118] on span "Environment" at bounding box center [127, 113] width 87 height 19
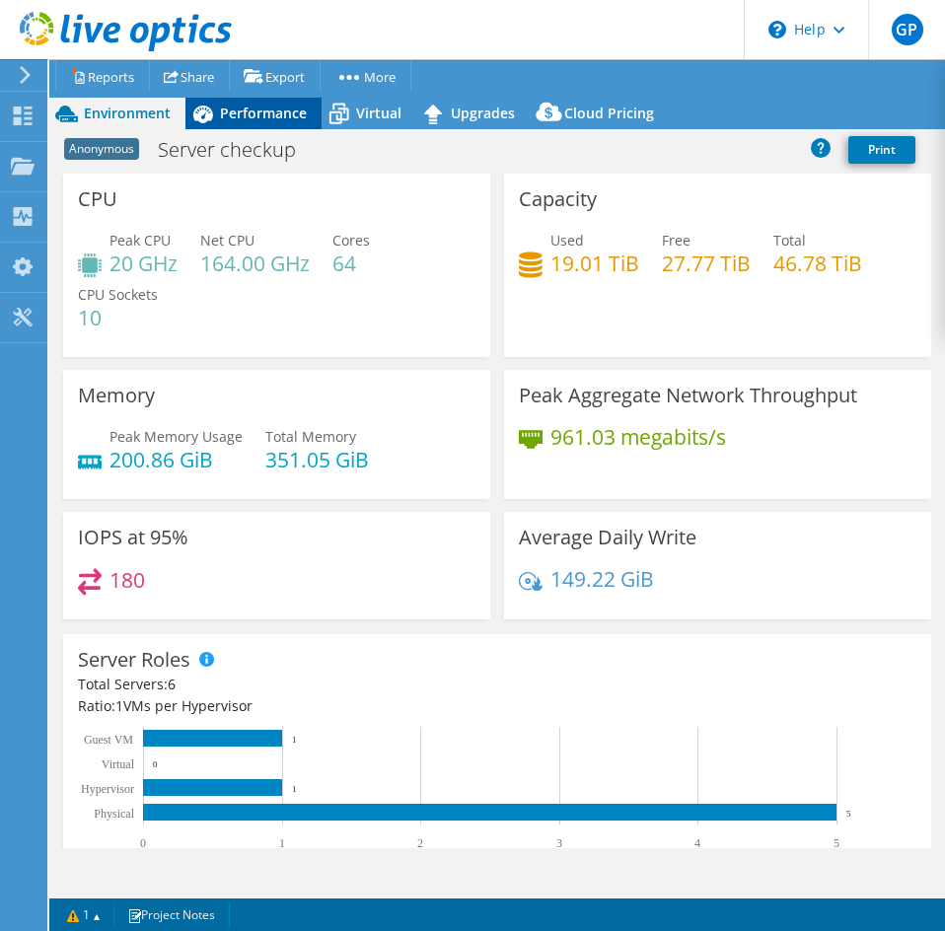
click at [234, 101] on div "Performance" at bounding box center [253, 114] width 136 height 32
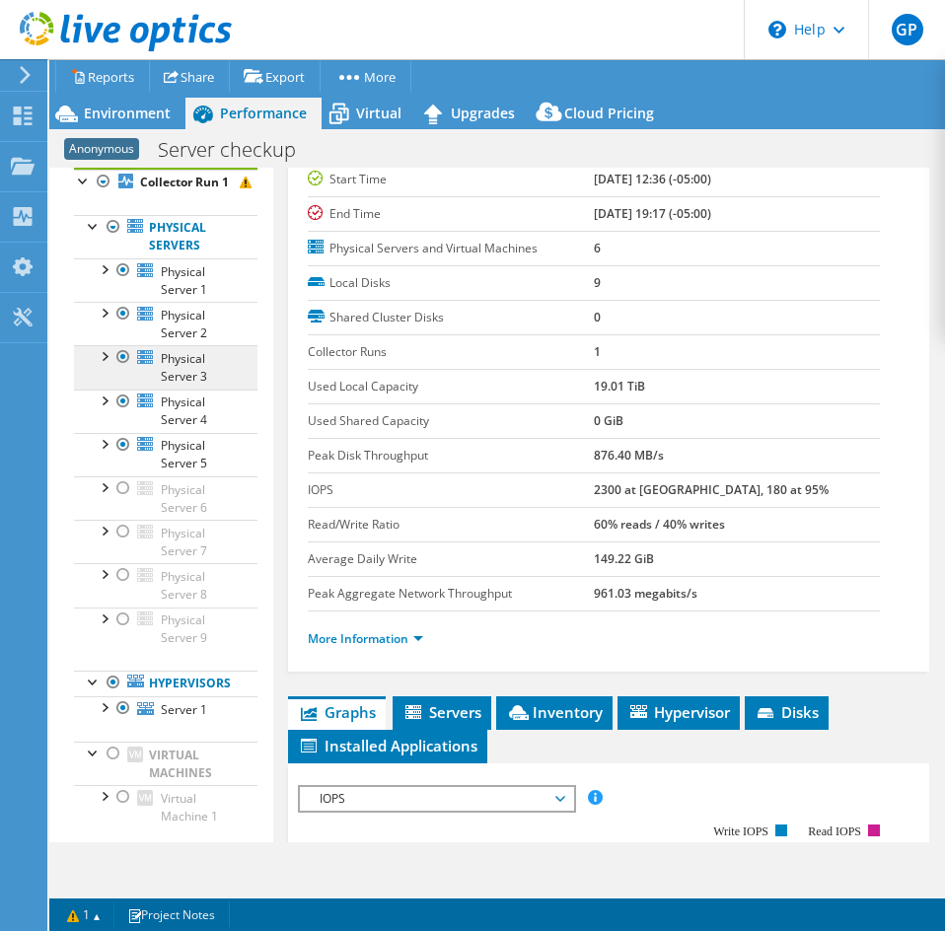
scroll to position [99, 0]
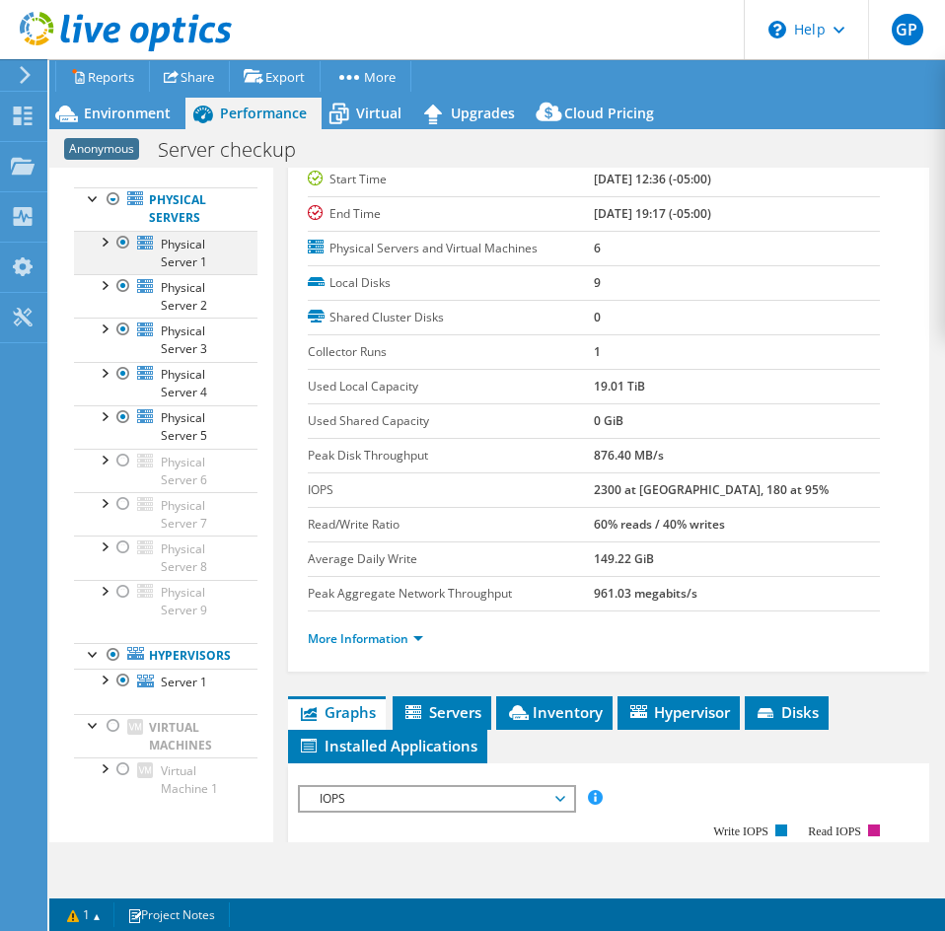
click at [125, 254] on div at bounding box center [123, 243] width 20 height 24
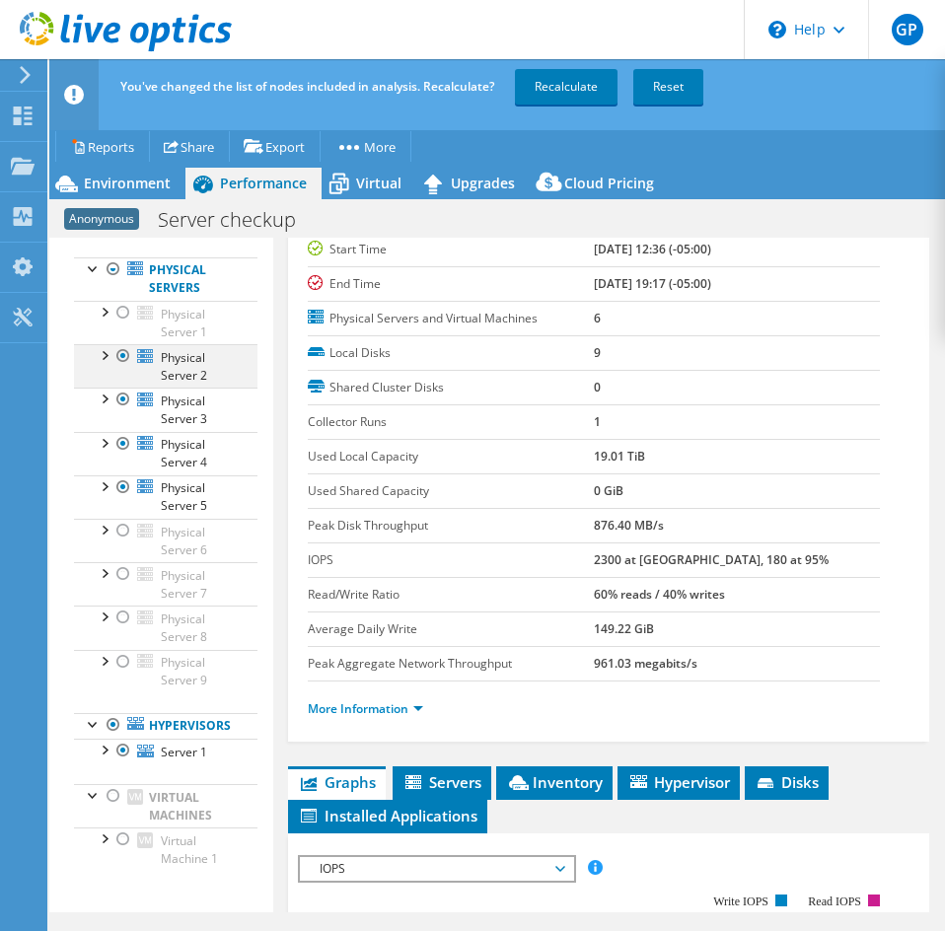
click at [126, 368] on div at bounding box center [123, 356] width 20 height 24
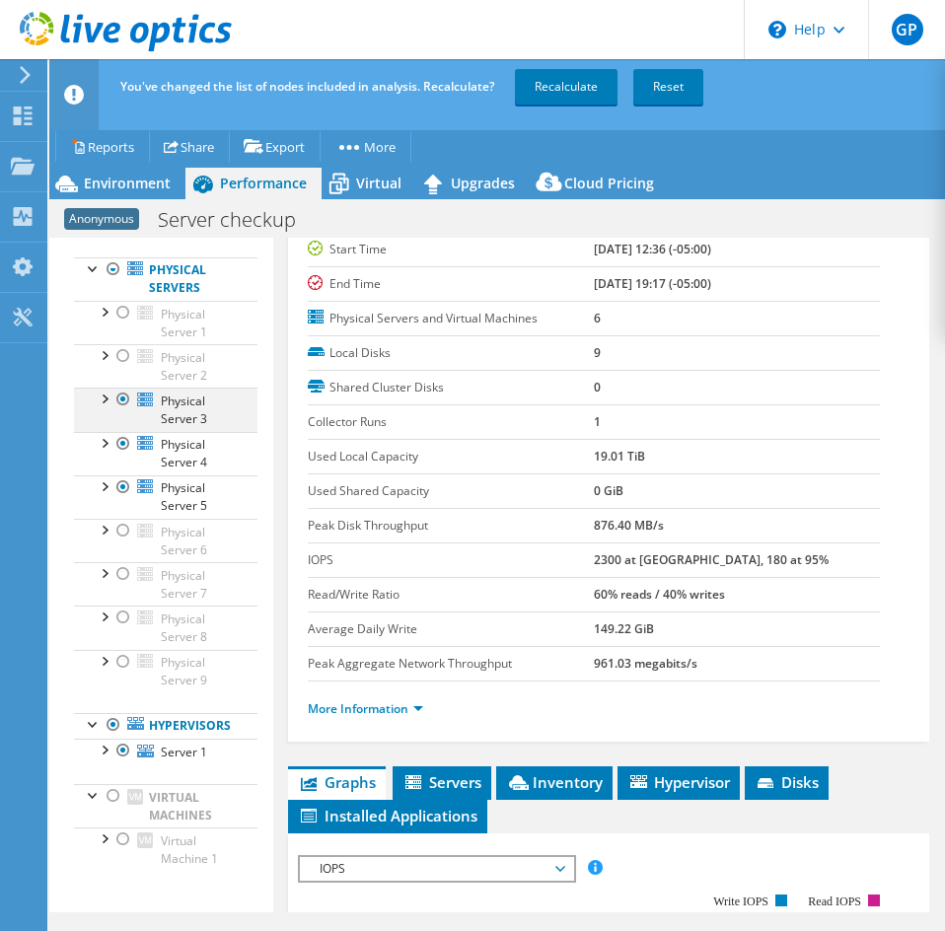
click at [128, 411] on div at bounding box center [123, 400] width 20 height 24
click at [118, 456] on div at bounding box center [123, 444] width 20 height 24
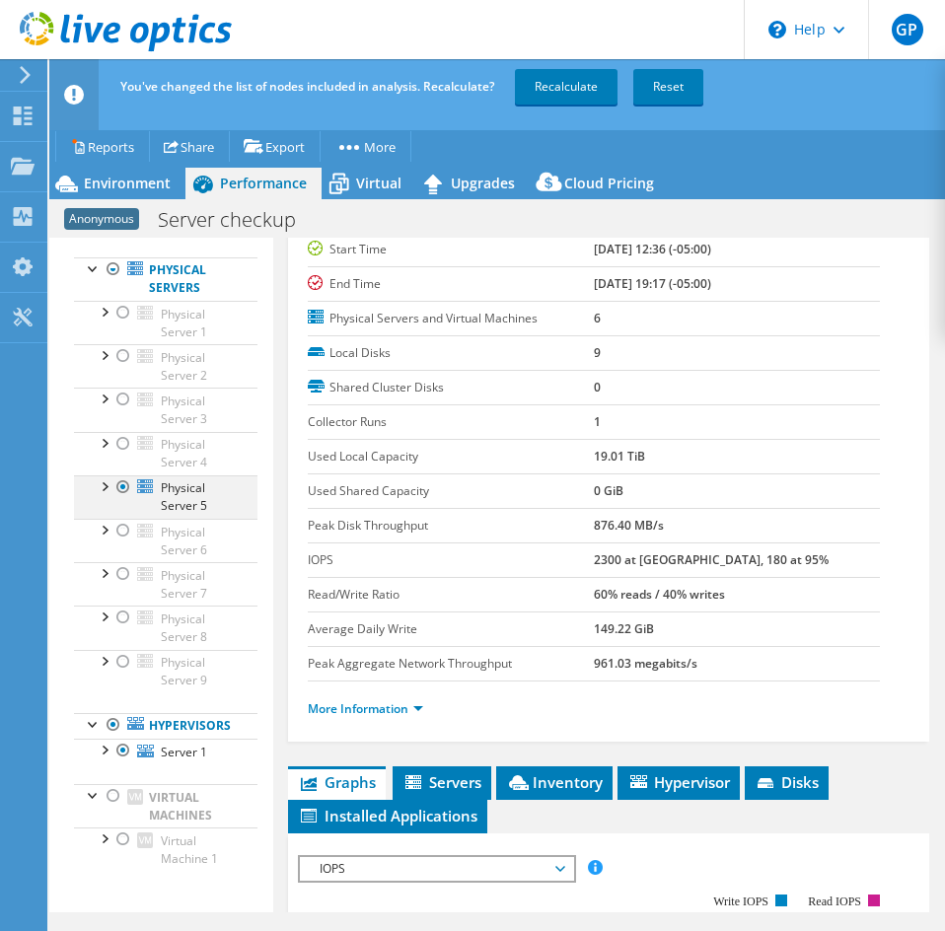
click at [124, 499] on div at bounding box center [123, 487] width 20 height 24
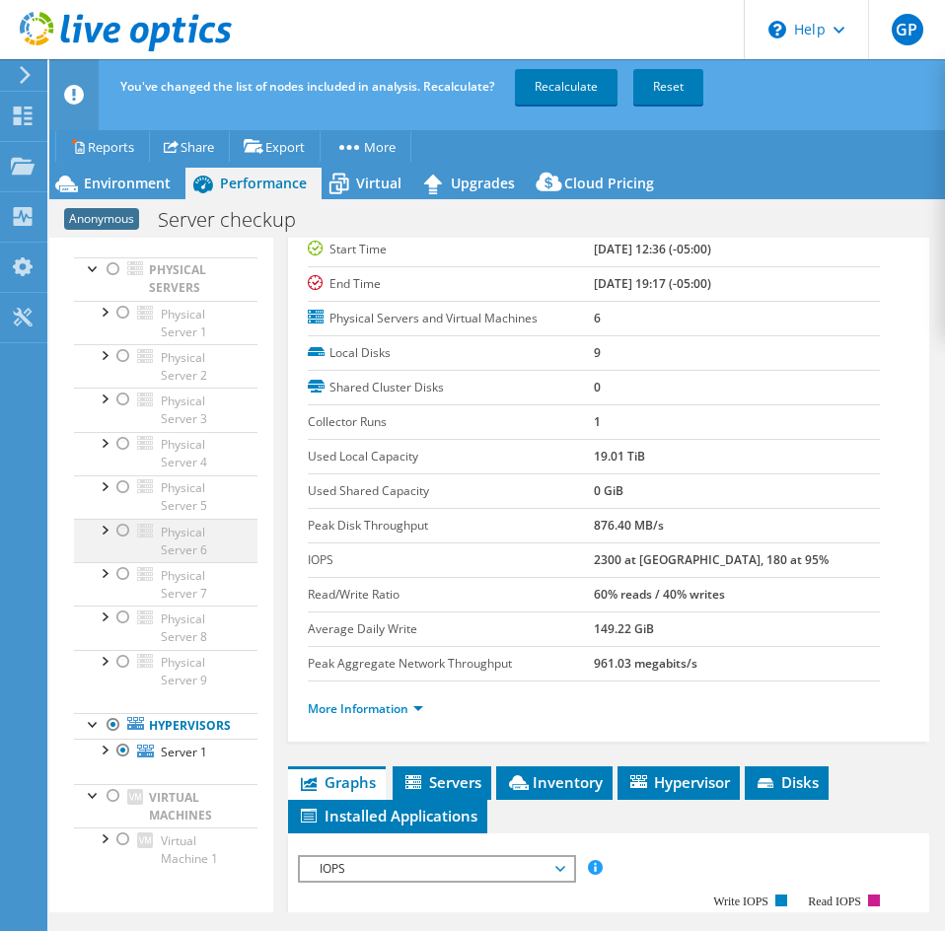
click at [124, 542] on div at bounding box center [123, 531] width 20 height 24
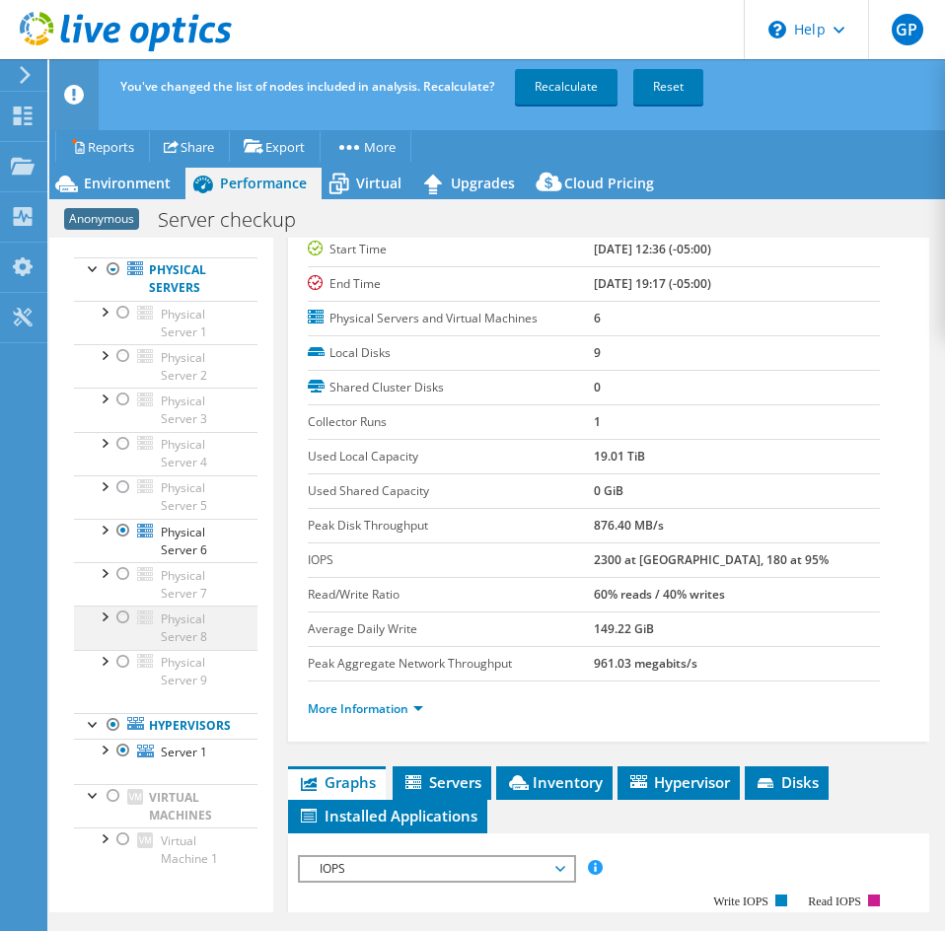
drag, startPoint x: 123, startPoint y: 589, endPoint x: 113, endPoint y: 624, distance: 36.9
click at [123, 606] on li "Physical Server 7 Disk 12 Disk 13 Network Interfaces" at bounding box center [165, 583] width 183 height 43
click at [118, 629] on div at bounding box center [123, 618] width 20 height 24
click at [121, 586] on div at bounding box center [123, 574] width 20 height 24
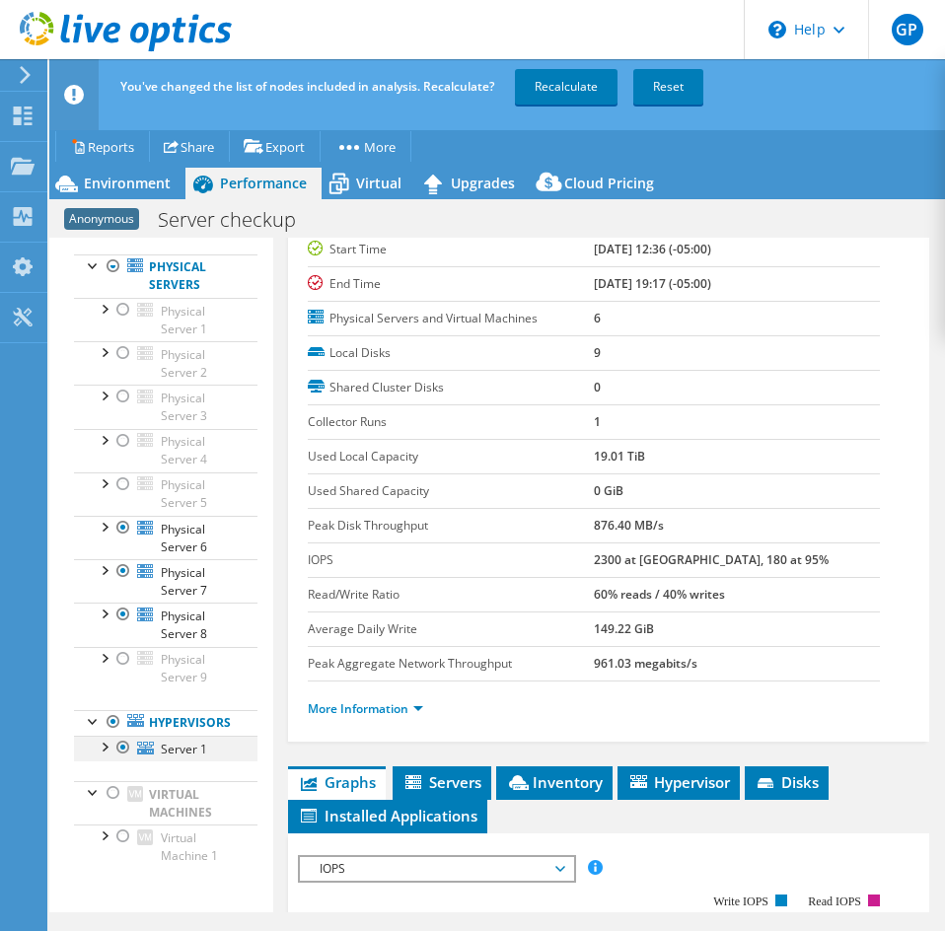
click at [117, 740] on div at bounding box center [123, 748] width 20 height 24
click at [540, 83] on link "Recalculate" at bounding box center [566, 87] width 103 height 36
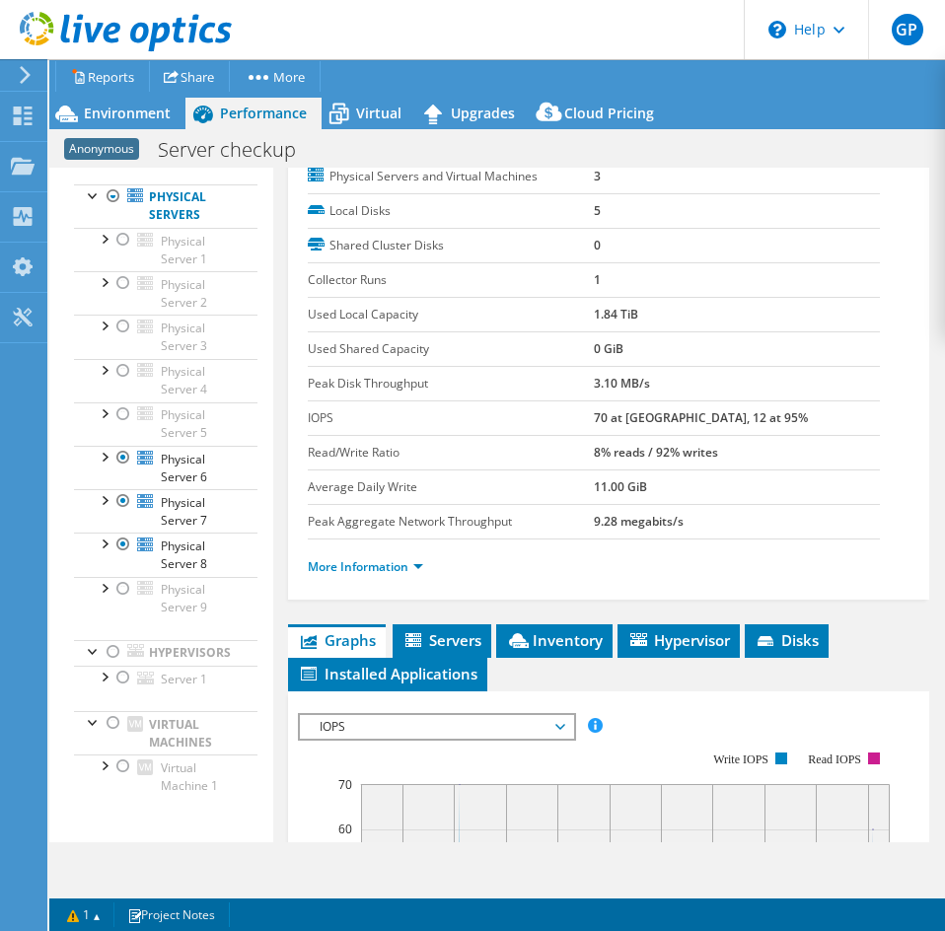
scroll to position [197, 0]
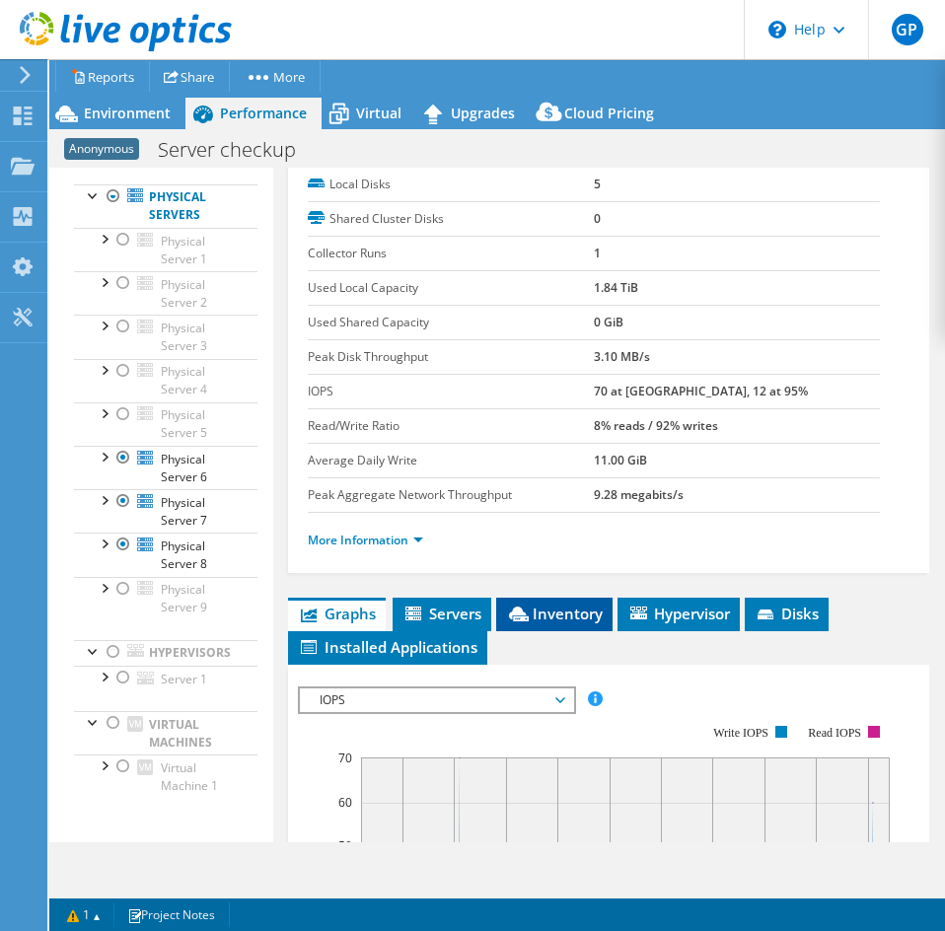
click at [548, 629] on ul "Graphs Servers Inventory Hypervisor Disks Cluster Disks Installed Applications" at bounding box center [608, 631] width 641 height 67
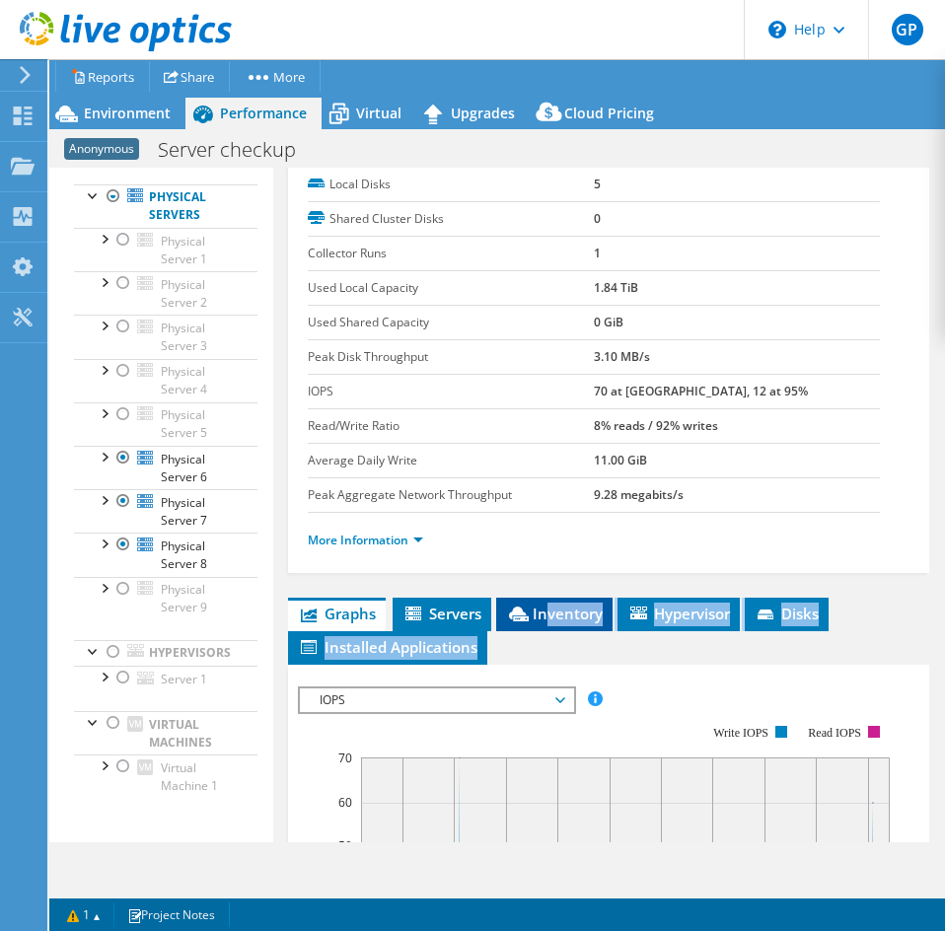
click at [568, 626] on li "Inventory" at bounding box center [554, 615] width 116 height 34
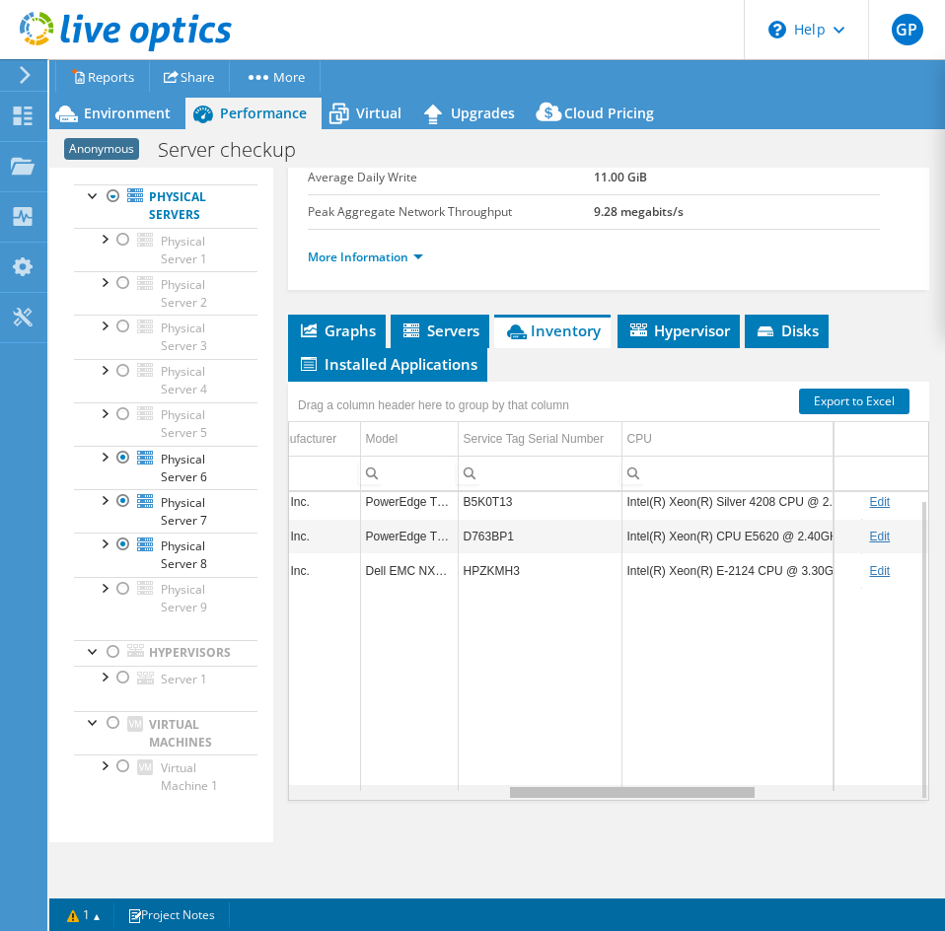
scroll to position [8, 549]
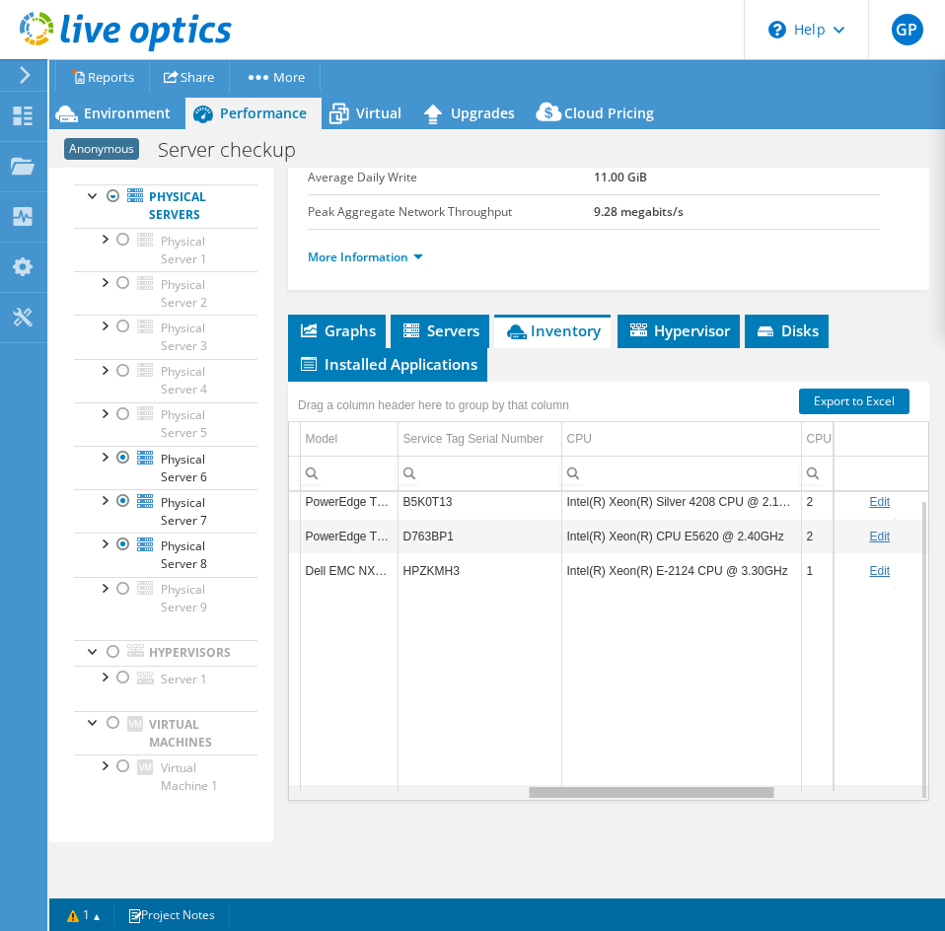
drag, startPoint x: 511, startPoint y: 793, endPoint x: 751, endPoint y: 778, distance: 240.1
click at [751, 778] on body "GP End User Greg Pedersen gregpedersen@ecei.com Eastern Computer Exchange My Pr…" at bounding box center [472, 465] width 945 height 931
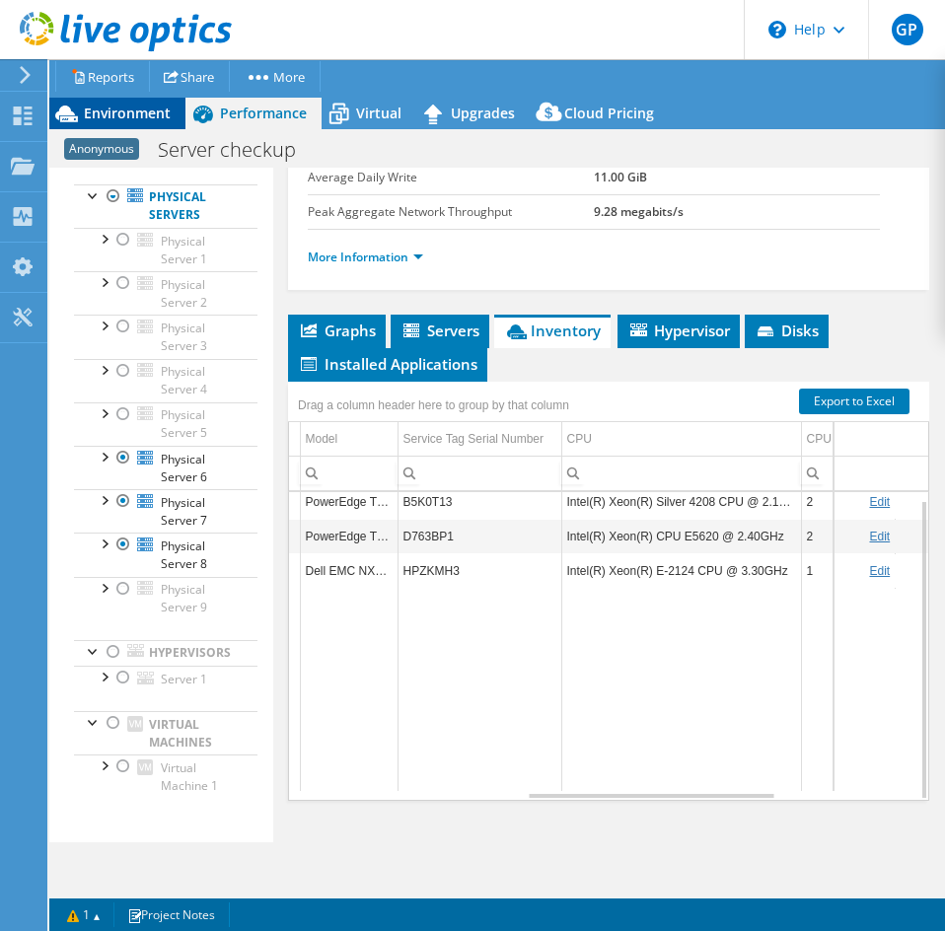
click at [143, 108] on span "Environment" at bounding box center [127, 113] width 87 height 19
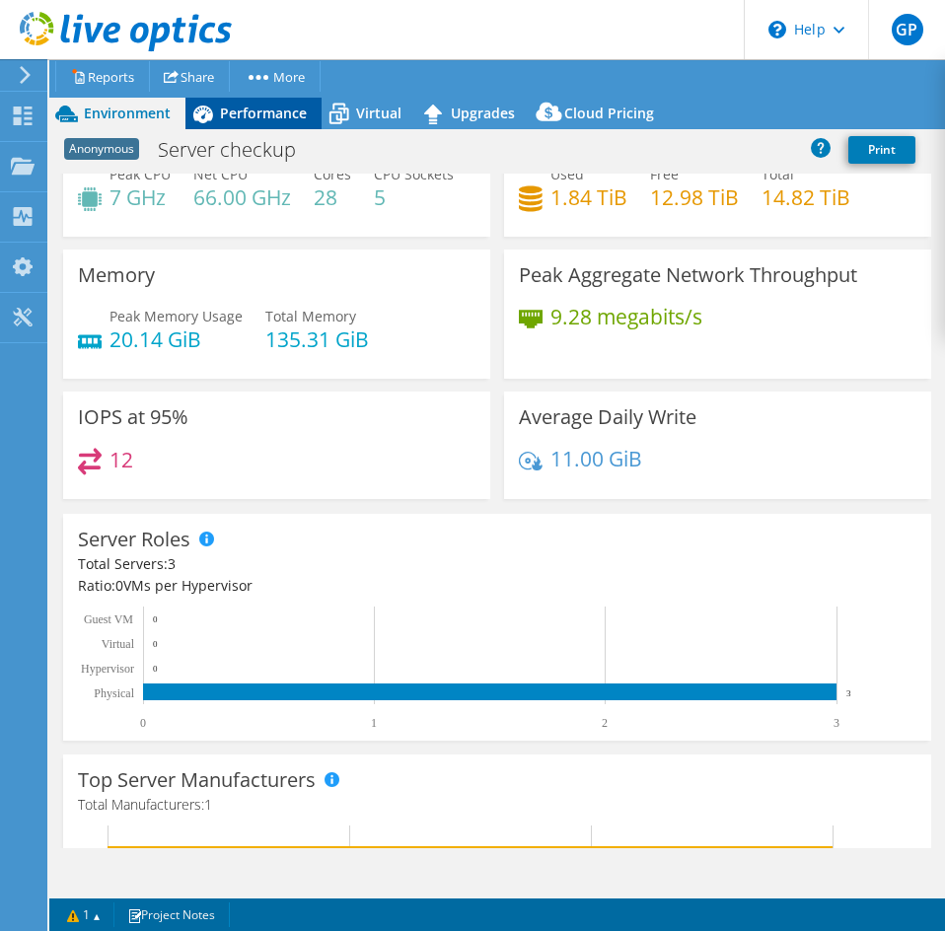
scroll to position [99, 0]
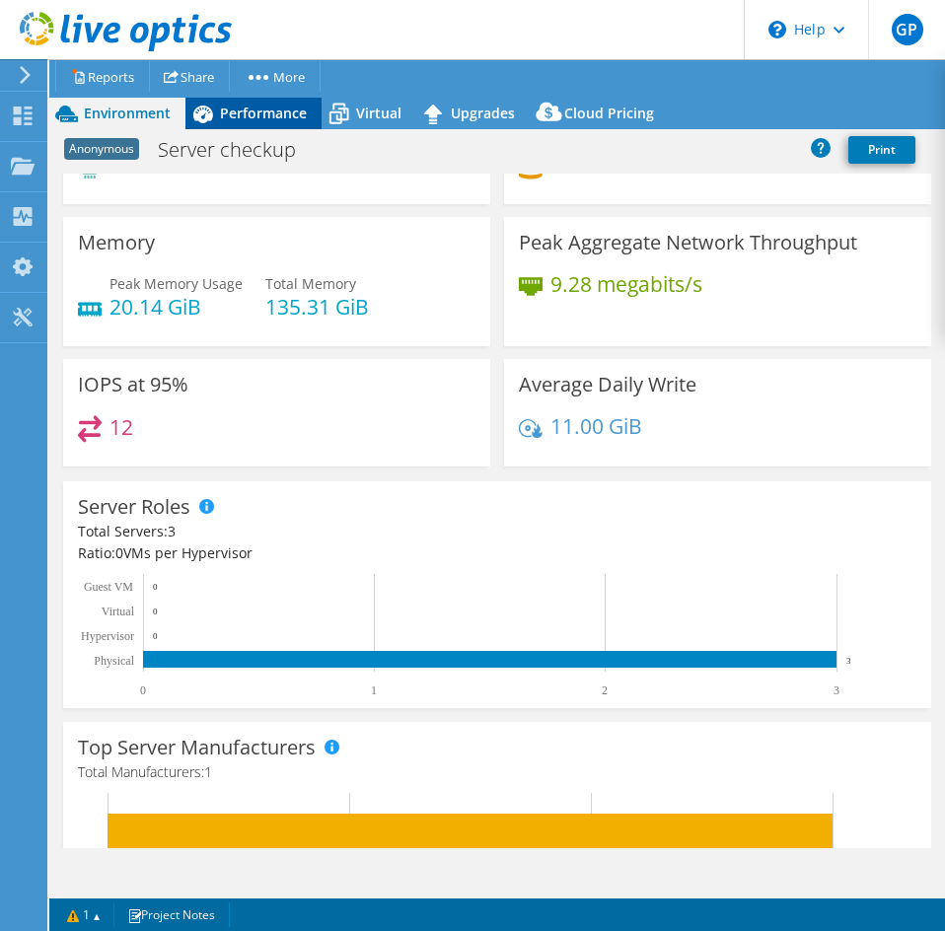
click at [257, 119] on span "Performance" at bounding box center [263, 113] width 87 height 19
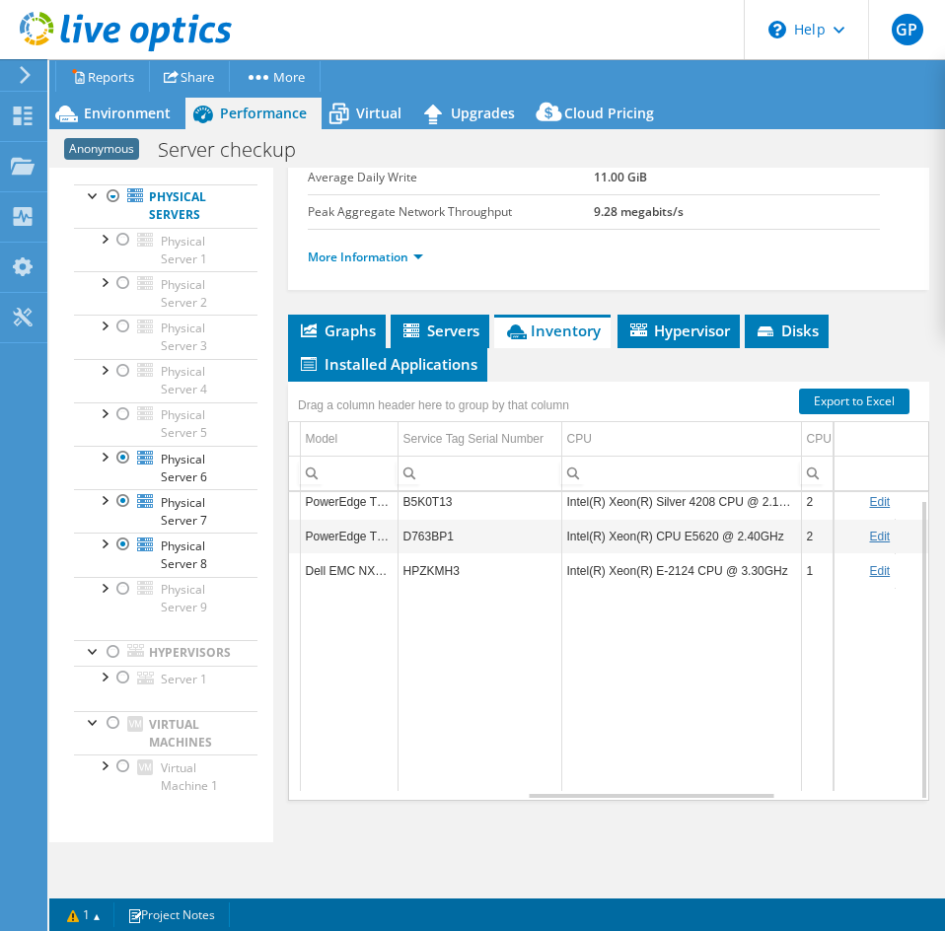
scroll to position [0, 0]
click at [121, 461] on div at bounding box center [123, 458] width 20 height 24
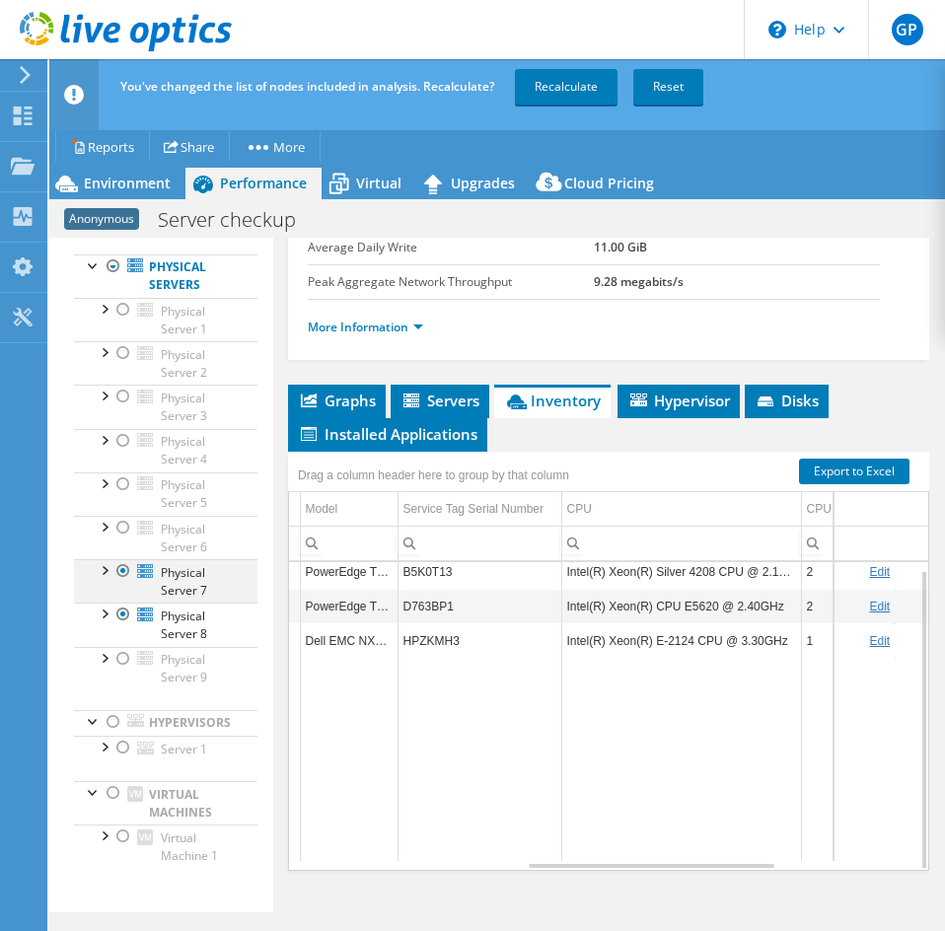
click at [121, 572] on div at bounding box center [123, 571] width 20 height 24
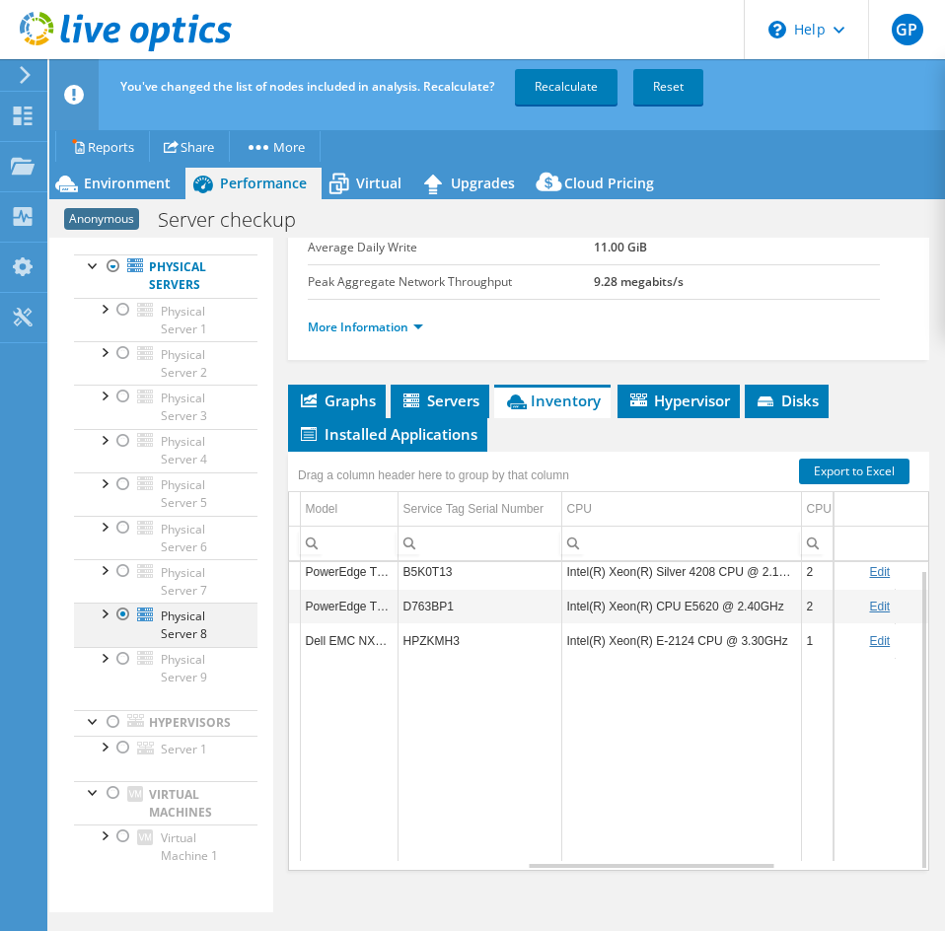
click at [129, 617] on div at bounding box center [123, 615] width 20 height 24
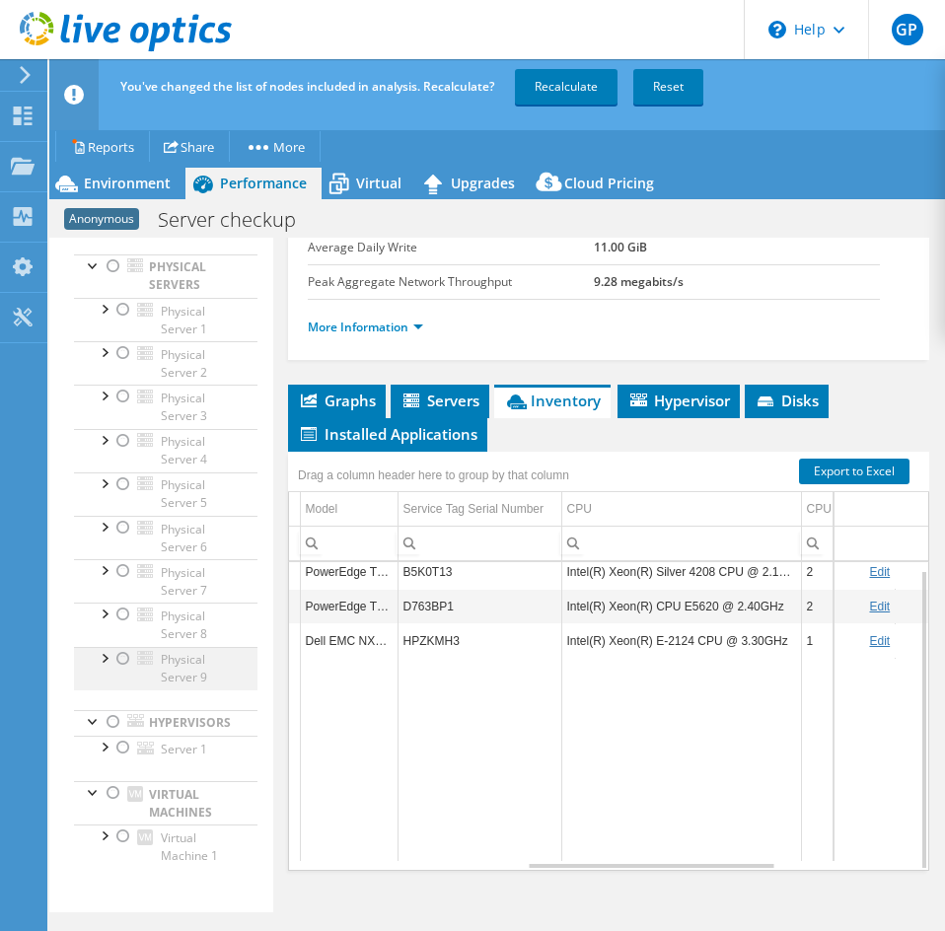
click at [124, 653] on div at bounding box center [123, 659] width 20 height 24
click at [541, 83] on link "Recalculate" at bounding box center [566, 87] width 103 height 36
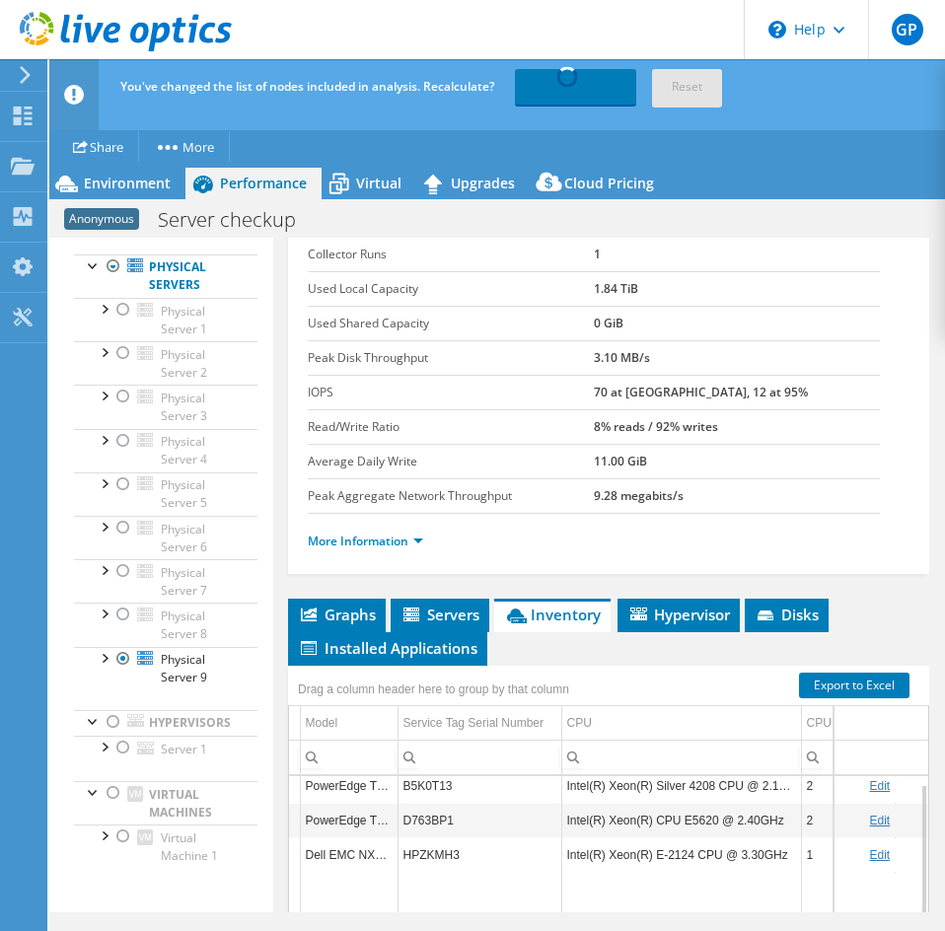
scroll to position [86, 0]
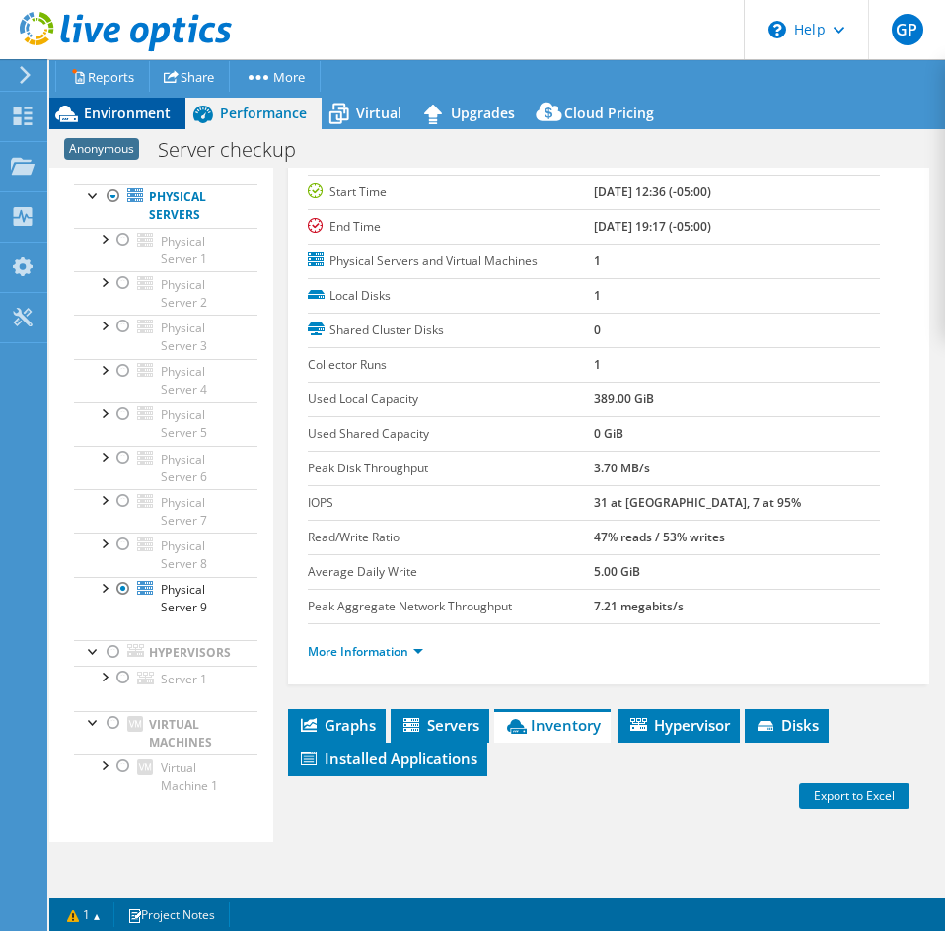
click at [145, 117] on span "Environment" at bounding box center [127, 113] width 87 height 19
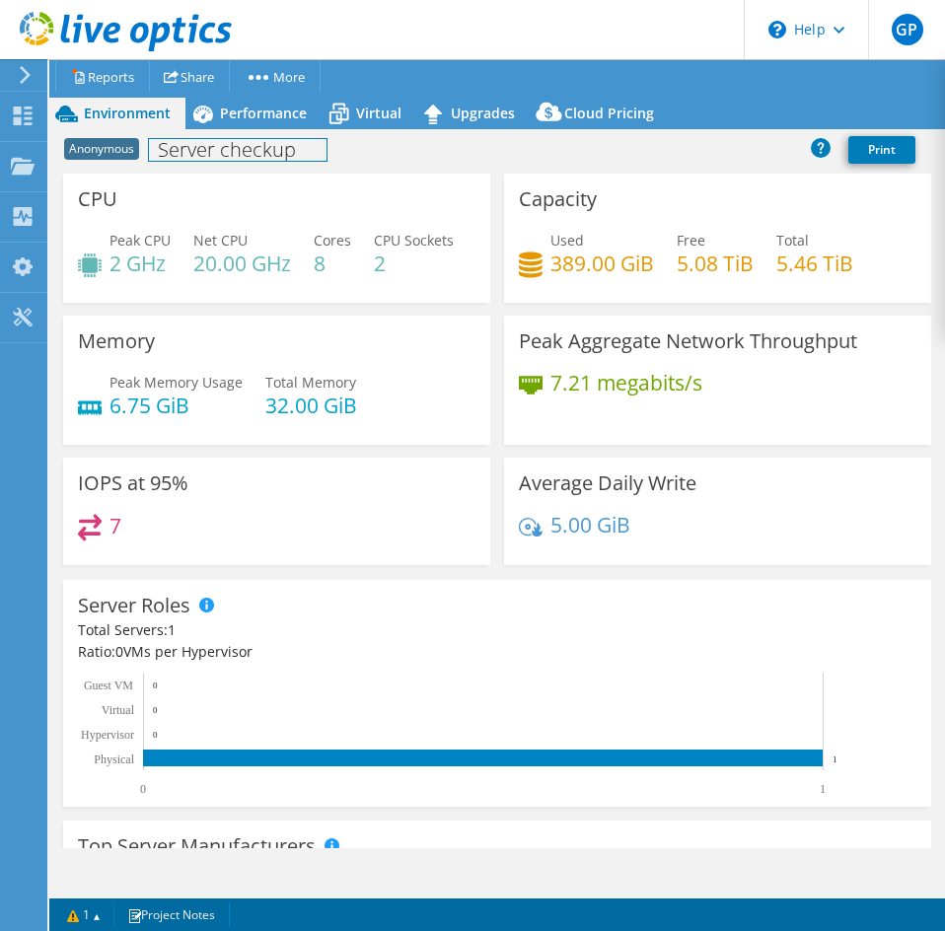
click at [253, 129] on div "Anonymous Server checkup Print" at bounding box center [497, 151] width 896 height 44
click at [289, 121] on span "Performance" at bounding box center [263, 113] width 87 height 19
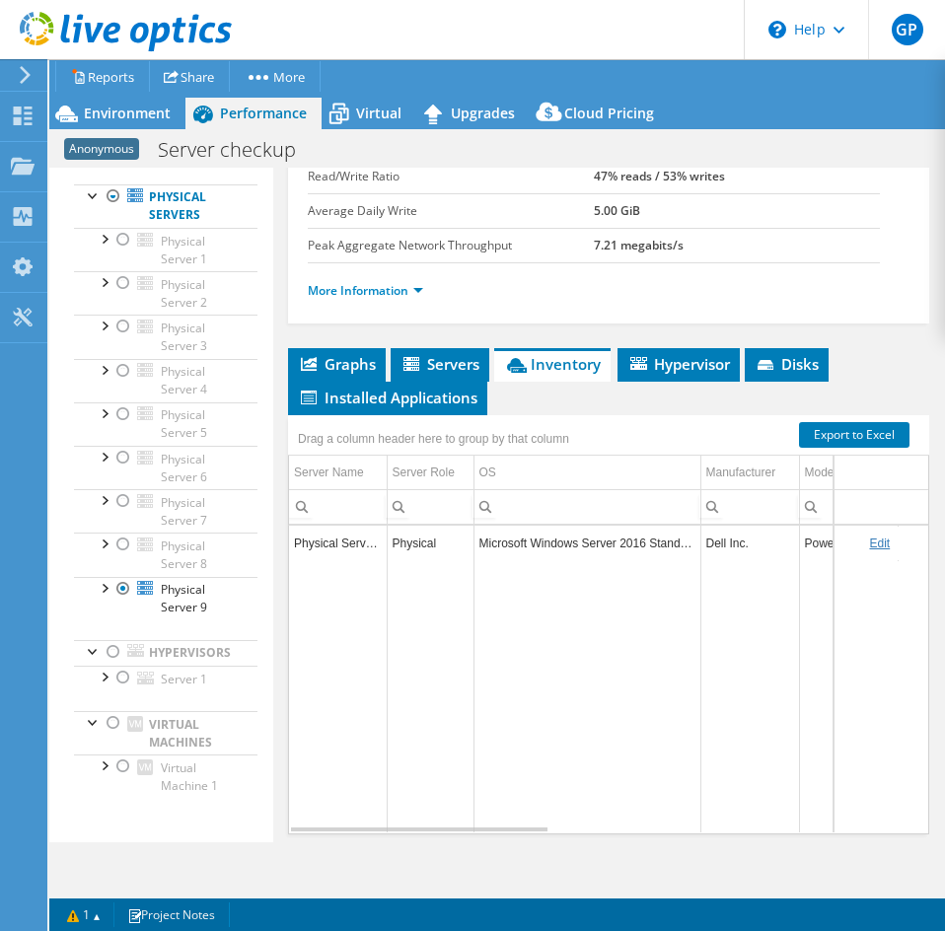
scroll to position [480, 0]
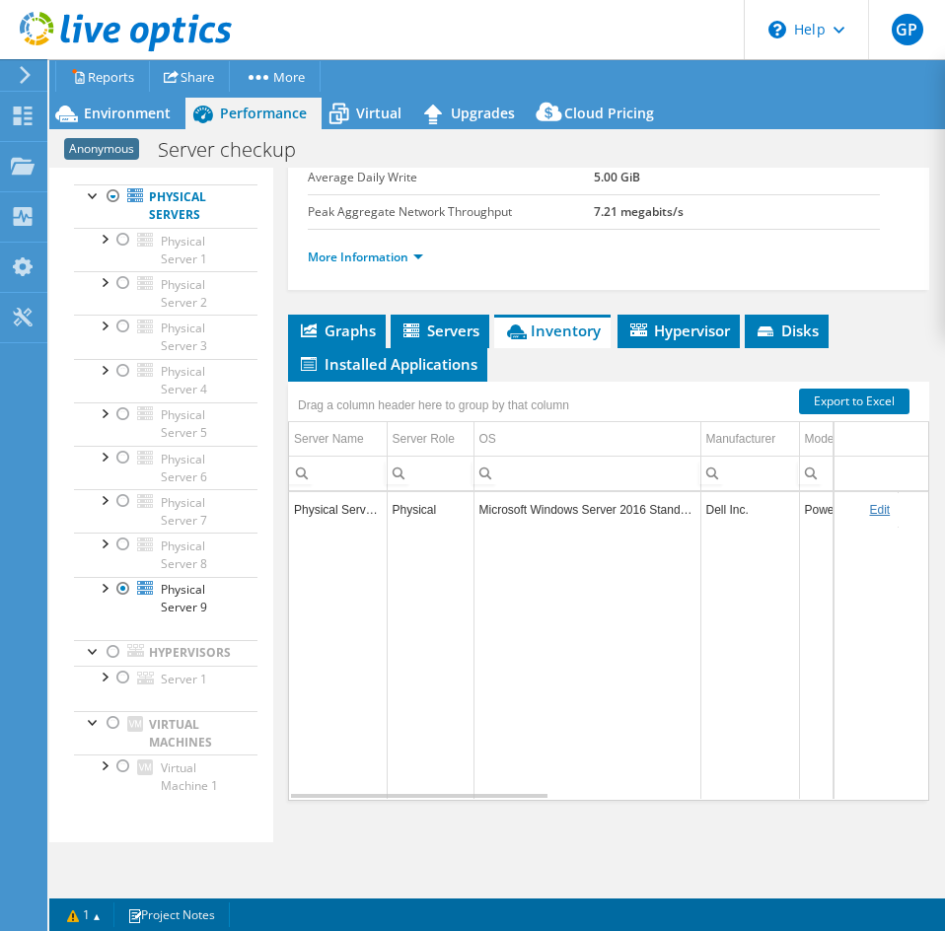
click at [533, 807] on div "Graphs Servers Inventory Hypervisor Disks Cluster Disks Installed Applications …" at bounding box center [608, 561] width 641 height 493
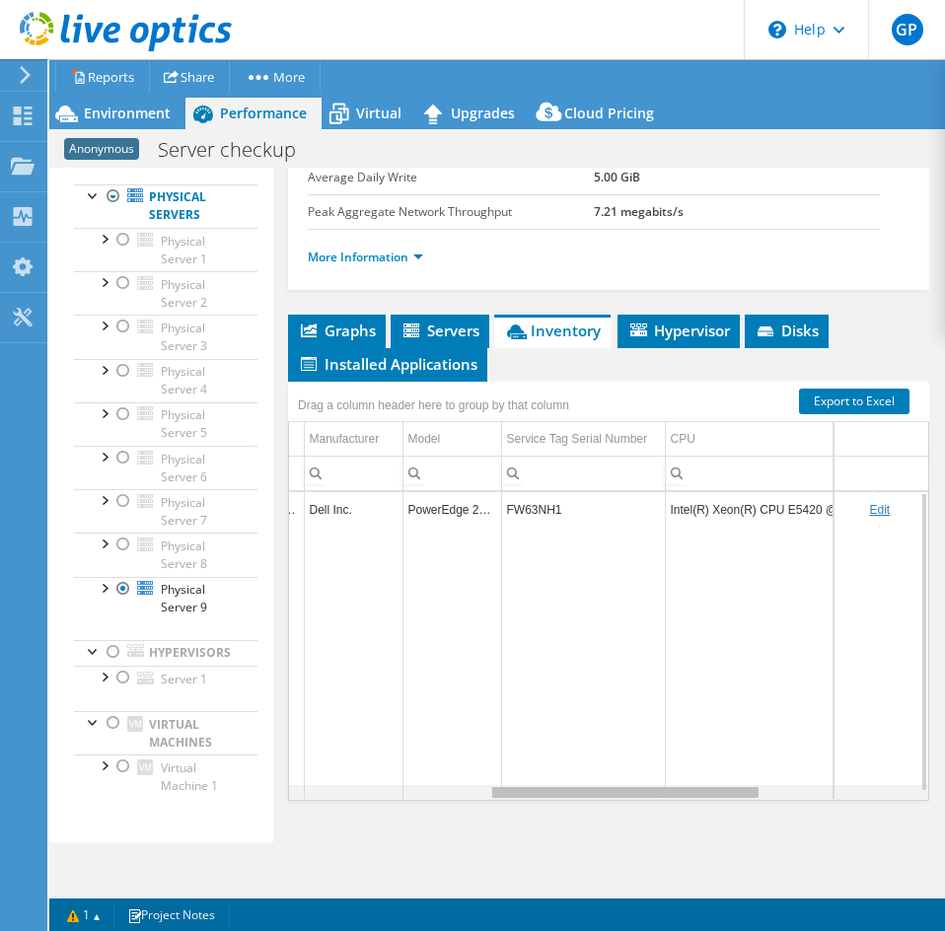
scroll to position [0, 488]
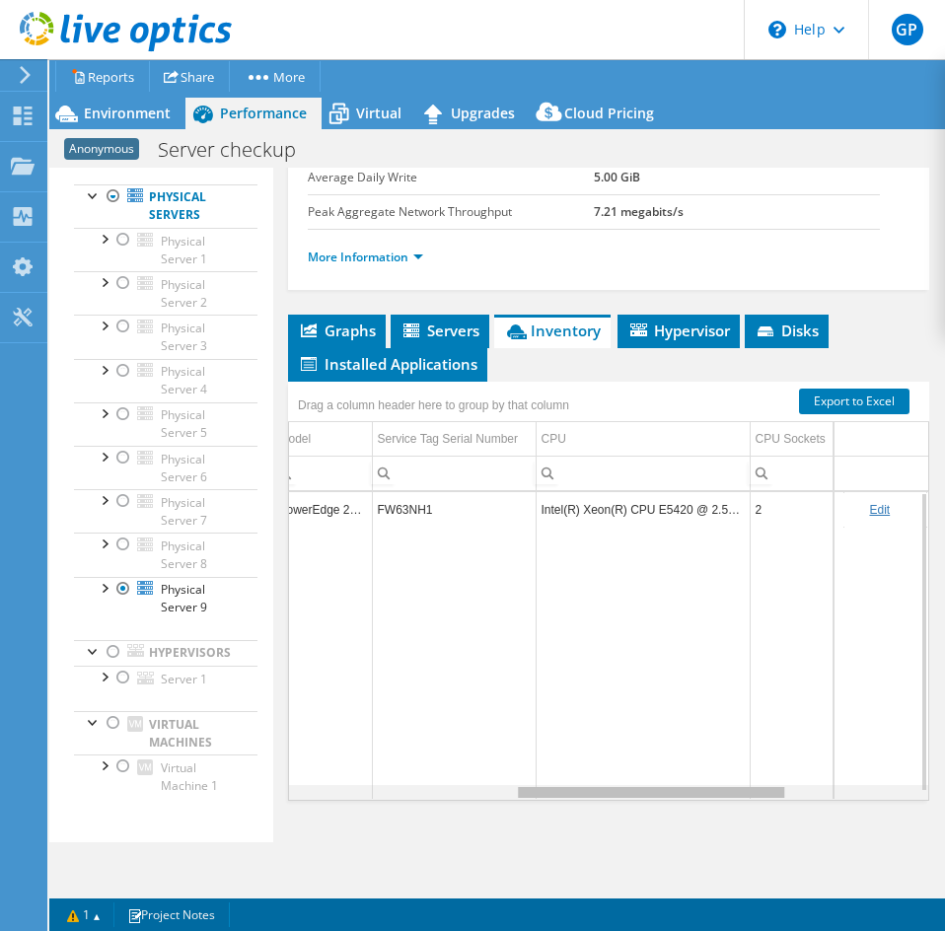
drag, startPoint x: 538, startPoint y: 795, endPoint x: 774, endPoint y: 740, distance: 243.1
click at [774, 740] on body "GP End User Greg Pedersen gregpedersen@ecei.com Eastern Computer Exchange My Pr…" at bounding box center [472, 465] width 945 height 931
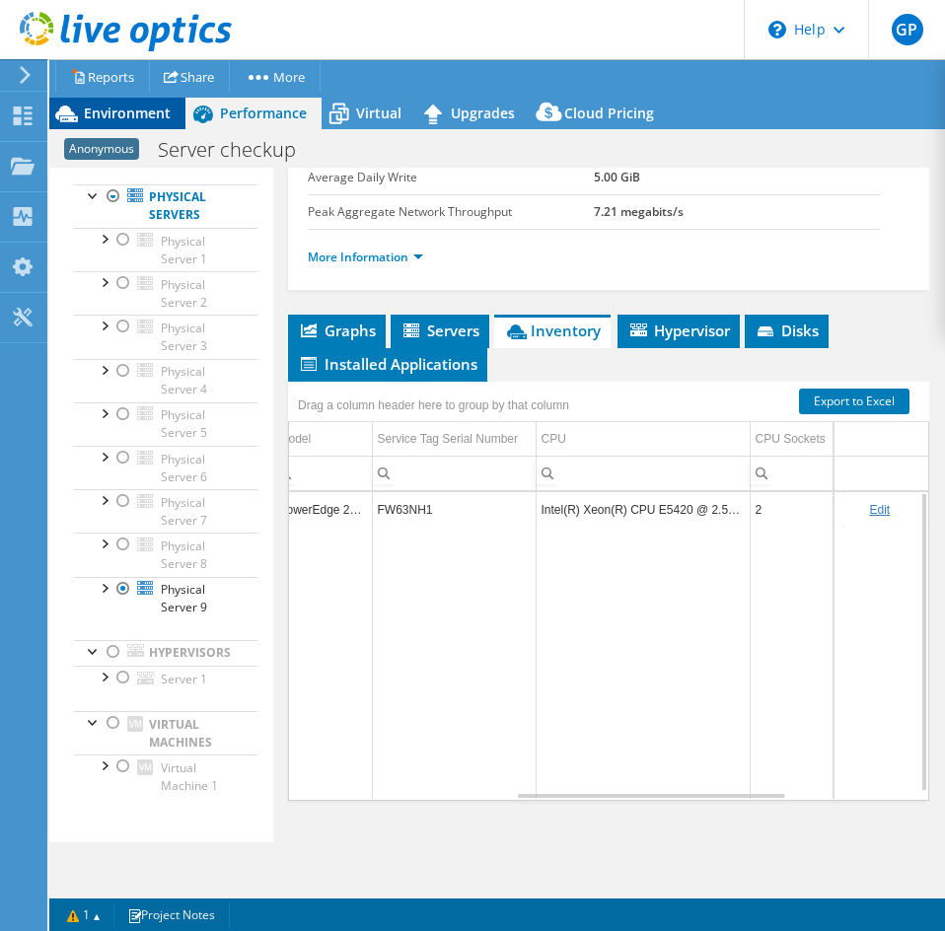
click at [108, 118] on span "Environment" at bounding box center [127, 113] width 87 height 19
